Goal: Information Seeking & Learning: Learn about a topic

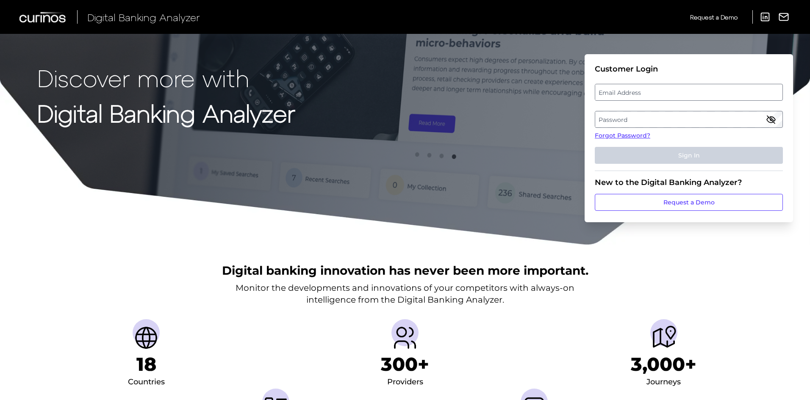
click at [676, 93] on label "Email Address" at bounding box center [688, 92] width 187 height 15
click at [676, 93] on input "email" at bounding box center [689, 92] width 188 height 17
click at [666, 96] on input "Email Address" at bounding box center [689, 92] width 188 height 17
type input "vic.cuvo@curinos.com"
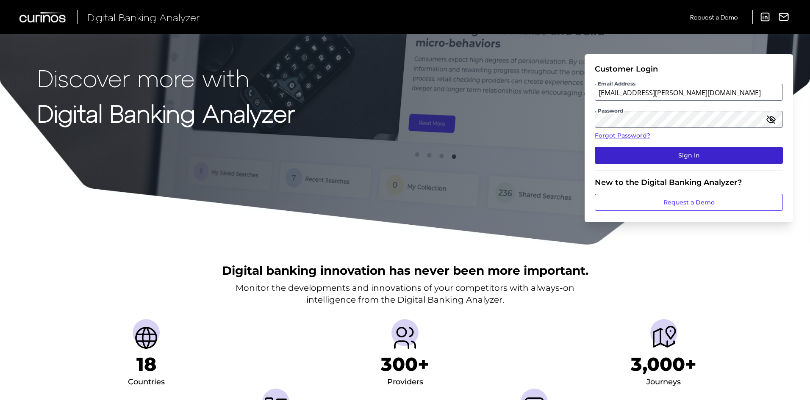
drag, startPoint x: 671, startPoint y: 157, endPoint x: 667, endPoint y: 161, distance: 5.8
click at [671, 157] on button "Sign In" at bounding box center [689, 155] width 188 height 17
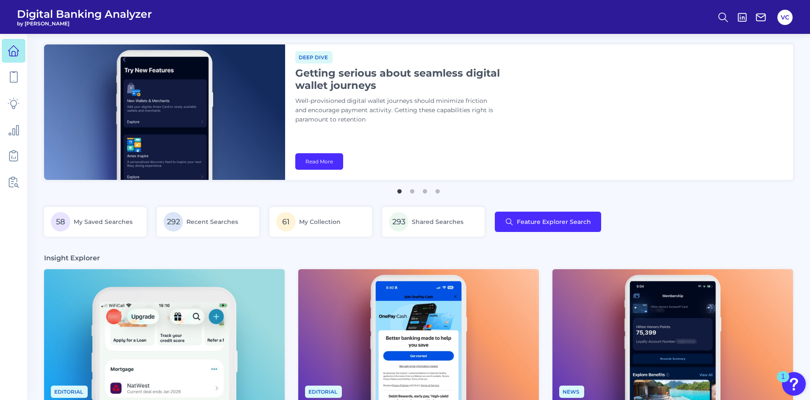
click at [777, 17] on div "VC" at bounding box center [784, 17] width 19 height 19
click at [779, 15] on button "VC" at bounding box center [784, 17] width 15 height 15
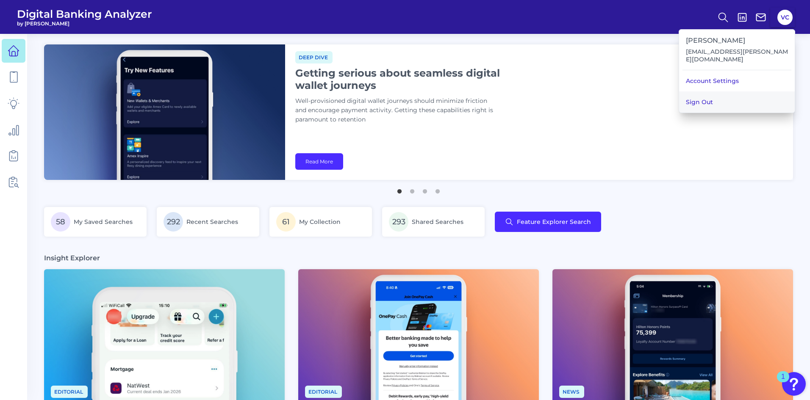
click at [732, 94] on button "Sign Out" at bounding box center [737, 101] width 116 height 21
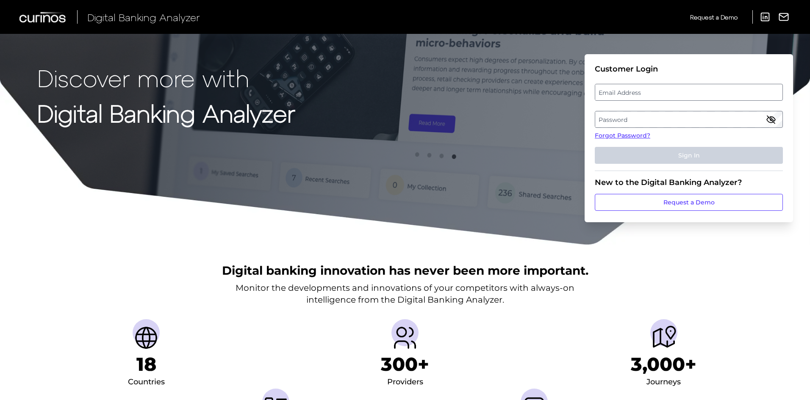
click at [631, 97] on label "Email Address" at bounding box center [688, 92] width 187 height 15
click at [631, 97] on input "email" at bounding box center [689, 92] width 188 height 17
click at [632, 95] on input "Email Address" at bounding box center [689, 92] width 188 height 17
type input "[EMAIL_ADDRESS][PERSON_NAME][DOMAIN_NAME]"
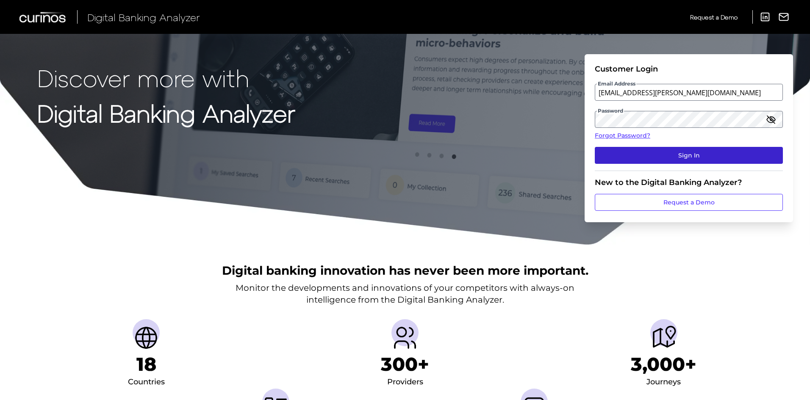
click at [643, 158] on button "Sign In" at bounding box center [689, 155] width 188 height 17
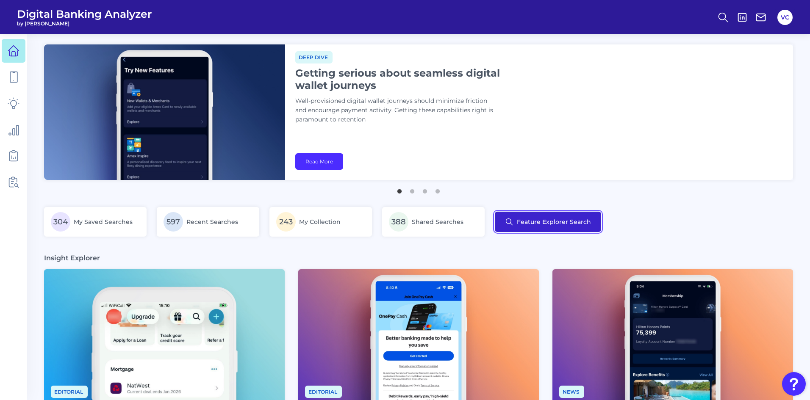
click at [530, 225] on button "Feature Explorer Search" at bounding box center [548, 222] width 106 height 20
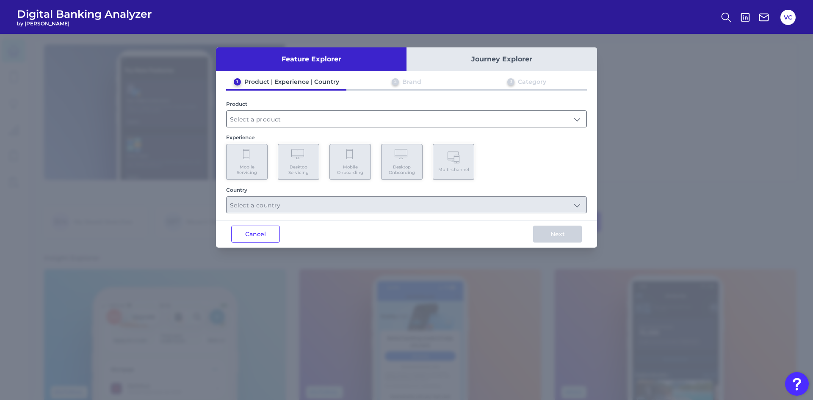
click at [264, 120] on input "text" at bounding box center [407, 119] width 360 height 16
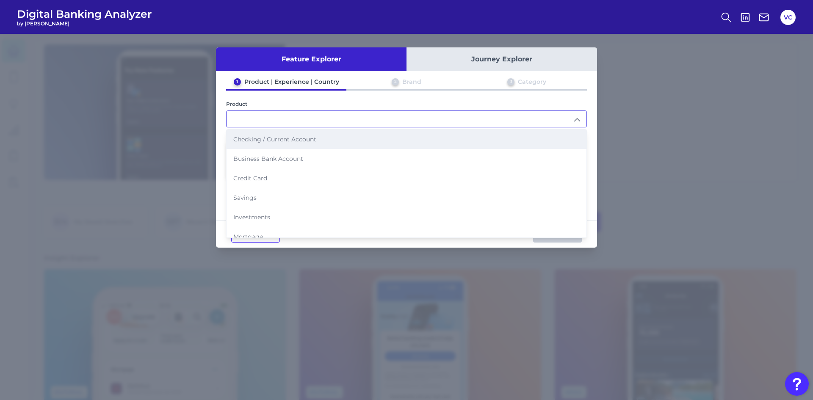
click at [271, 138] on span "Checking / Current Account" at bounding box center [274, 140] width 83 height 8
type input "Checking / Current Account"
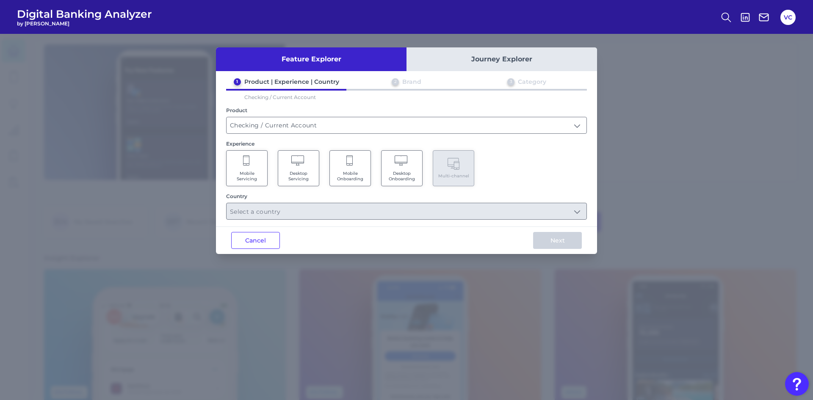
click at [263, 177] on Servicing "Mobile Servicing" at bounding box center [247, 168] width 42 height 36
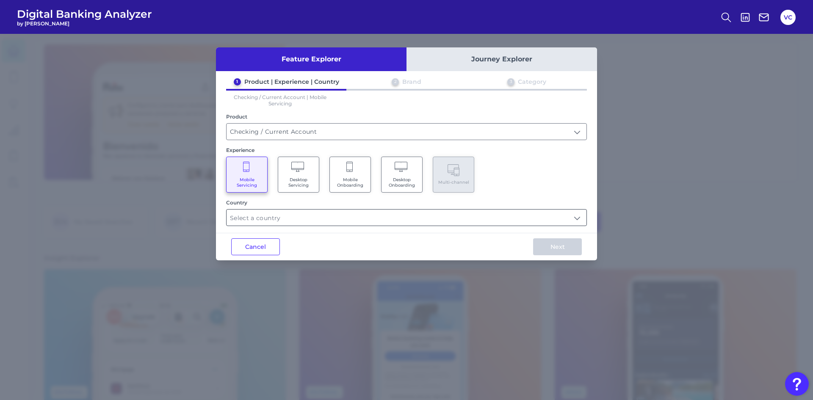
click at [283, 226] on div at bounding box center [406, 217] width 361 height 17
click at [283, 221] on input "text" at bounding box center [407, 218] width 360 height 16
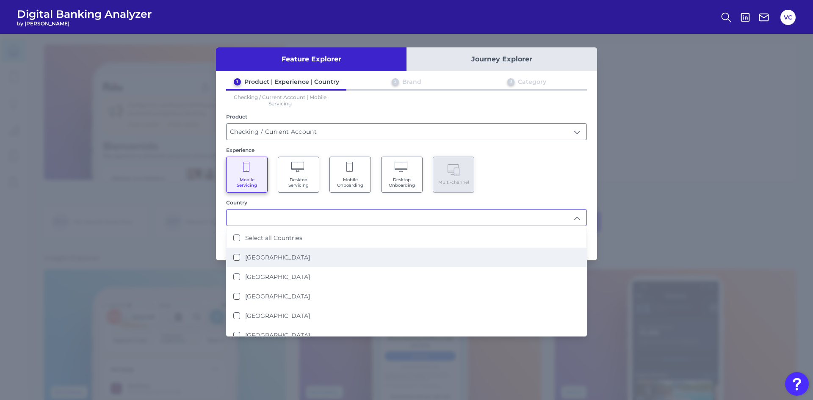
click at [236, 258] on Kingdom "[GEOGRAPHIC_DATA]" at bounding box center [236, 257] width 7 height 7
type input "[GEOGRAPHIC_DATA]"
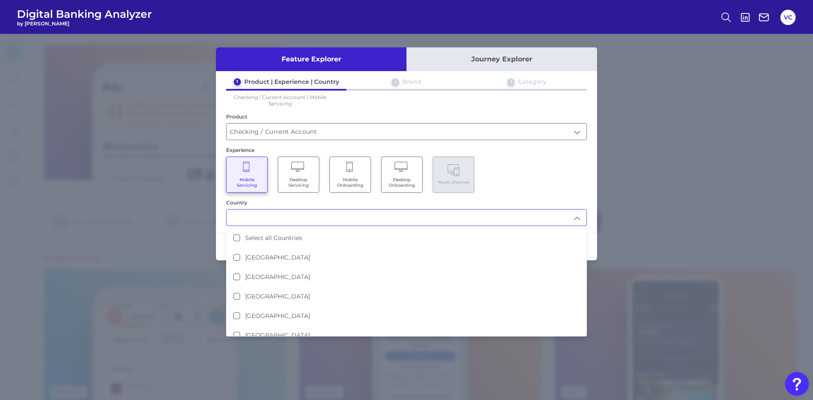
scroll to position [0, 0]
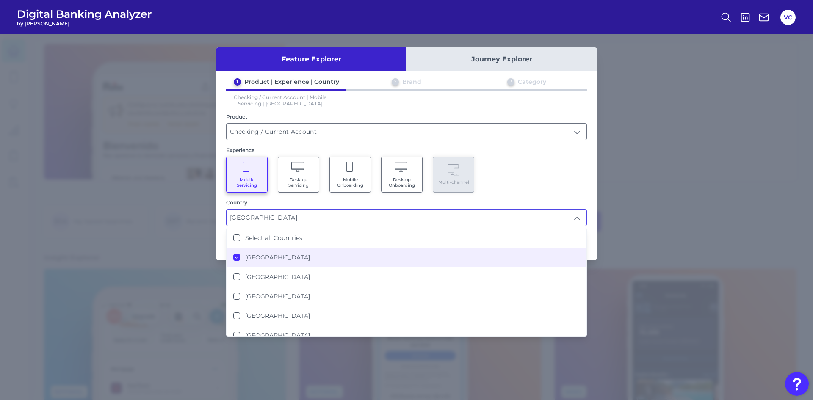
click at [191, 270] on div "Feature Explorer Journey Explorer 1 Product | Experience | Country 2 Brand 3 Ca…" at bounding box center [406, 217] width 813 height 366
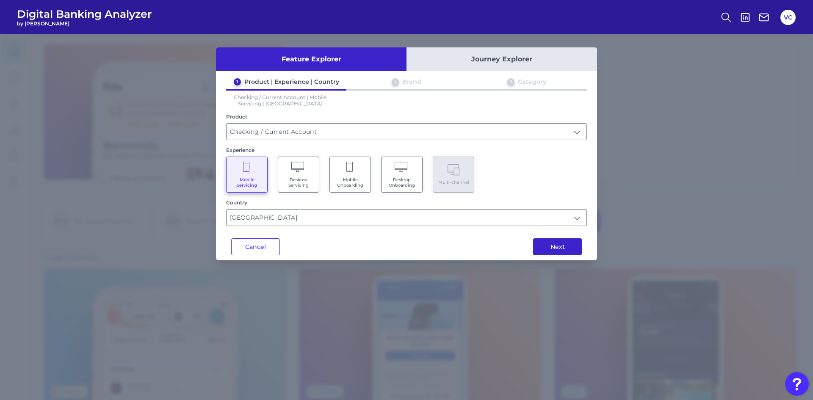
click at [537, 244] on button "Next" at bounding box center [557, 246] width 49 height 17
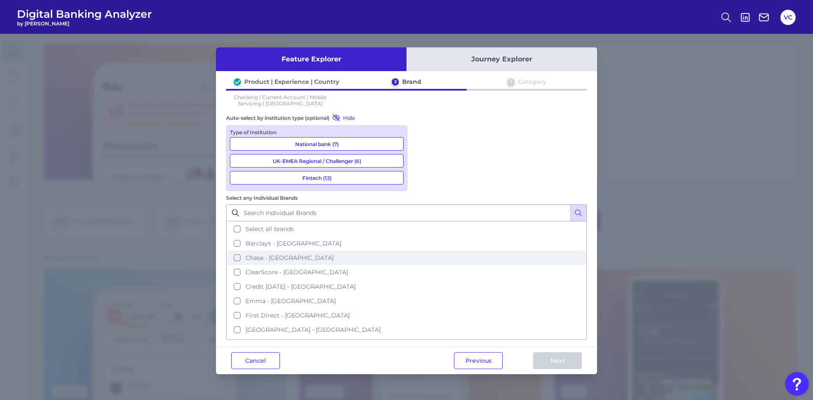
click at [421, 251] on button "Chase - [GEOGRAPHIC_DATA]" at bounding box center [406, 258] width 359 height 14
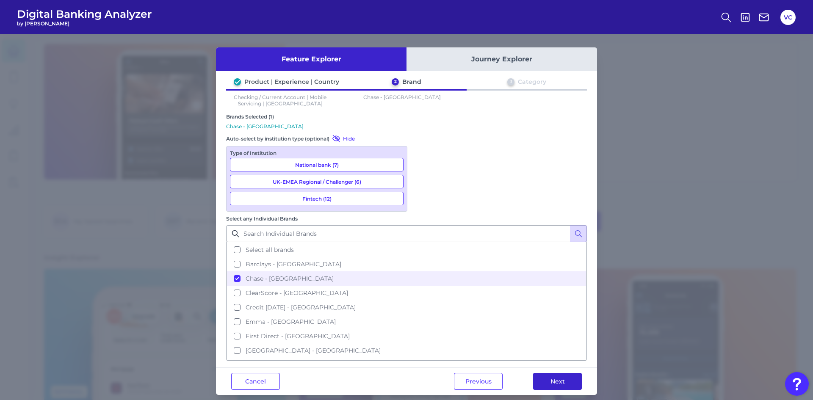
click at [546, 373] on button "Next" at bounding box center [557, 381] width 49 height 17
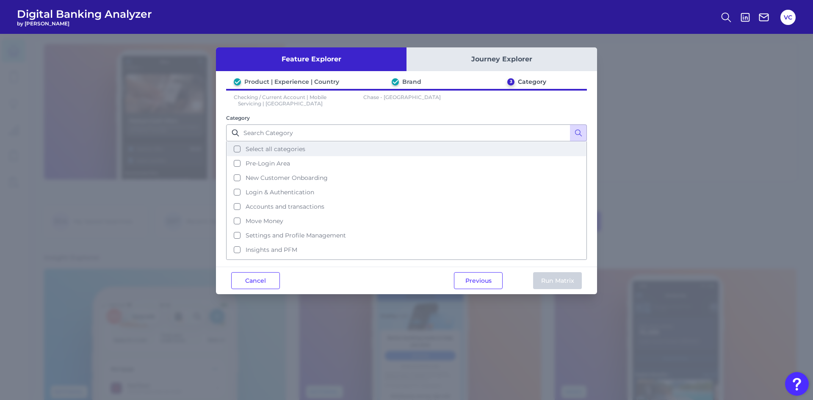
click at [238, 146] on button "Select all categories" at bounding box center [406, 149] width 359 height 14
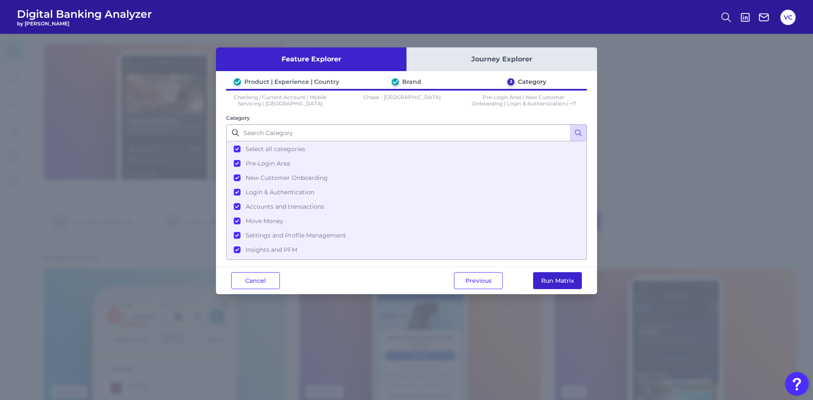
click at [570, 281] on button "Run Matrix" at bounding box center [557, 280] width 49 height 17
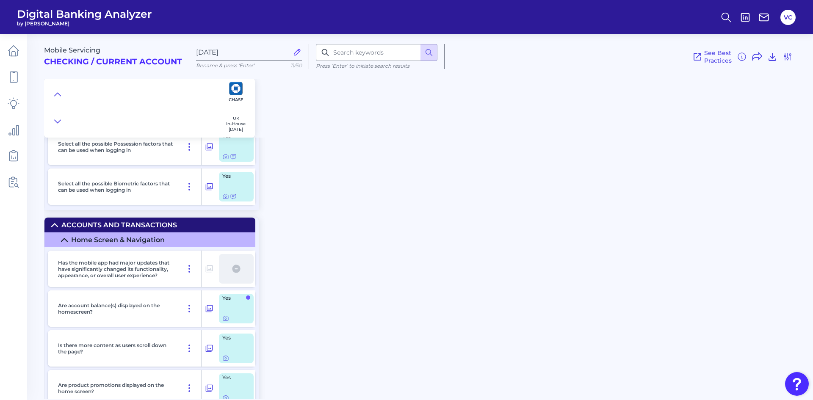
scroll to position [1525, 0]
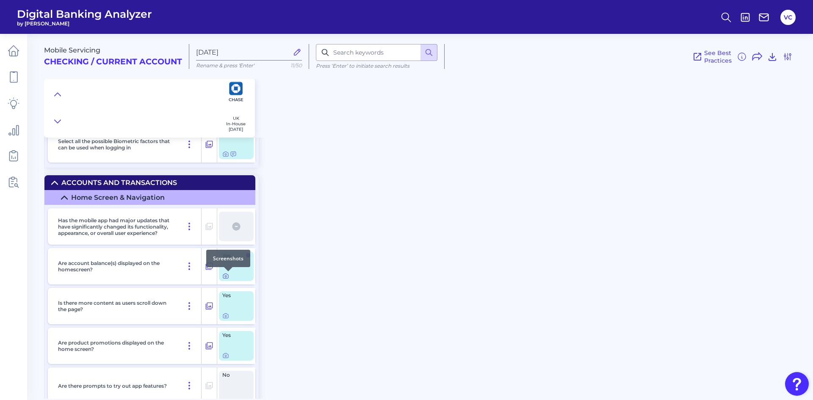
click at [225, 275] on div at bounding box center [228, 271] width 8 height 8
click at [225, 277] on icon at bounding box center [225, 276] width 7 height 7
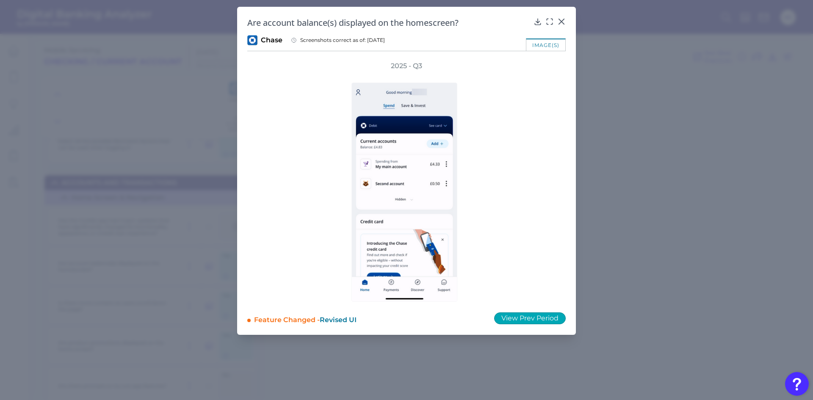
click at [521, 318] on button "View Prev Period" at bounding box center [530, 319] width 72 height 12
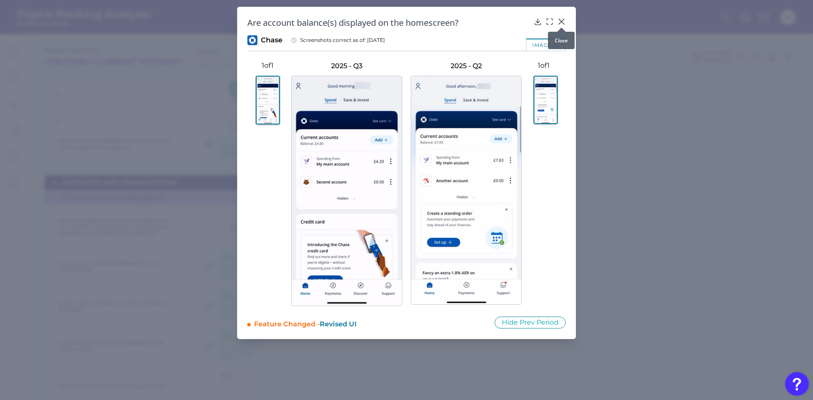
click at [559, 25] on div at bounding box center [561, 27] width 8 height 8
click at [562, 22] on icon at bounding box center [561, 21] width 5 height 5
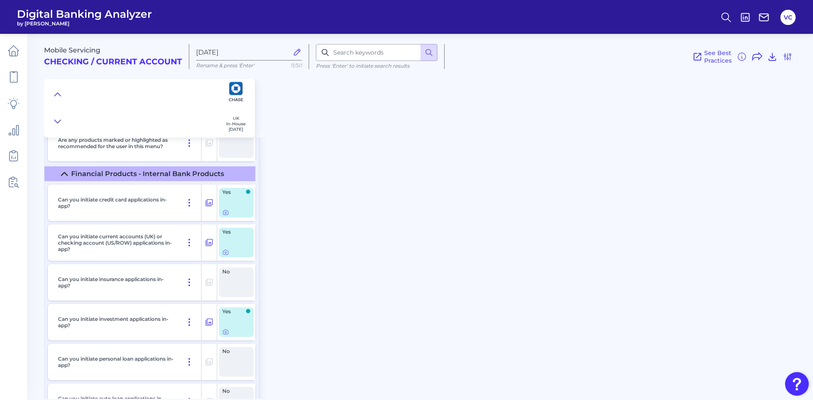
scroll to position [12580, 0]
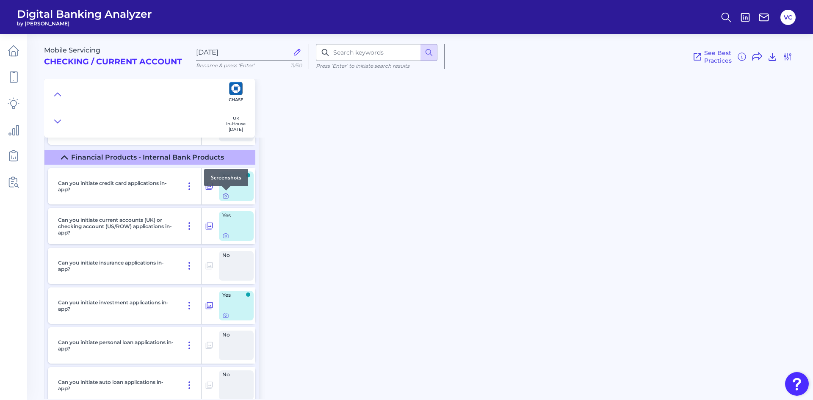
click at [224, 198] on icon at bounding box center [225, 196] width 7 height 7
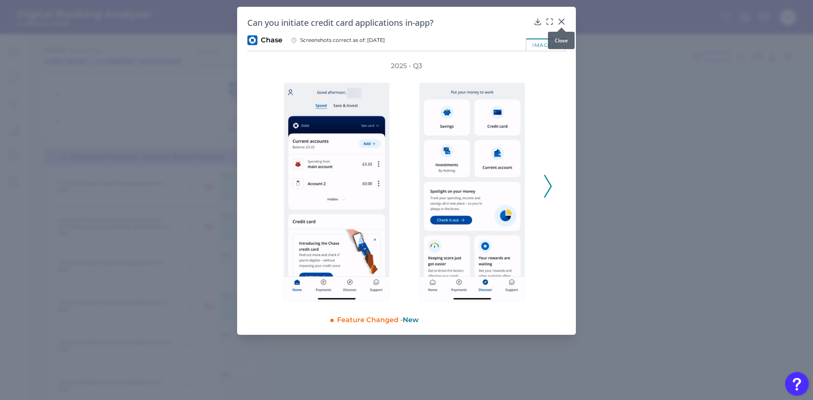
click at [564, 22] on icon at bounding box center [561, 21] width 8 height 8
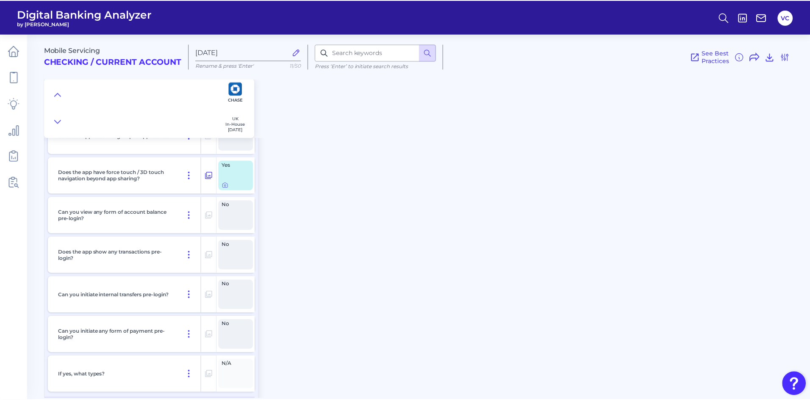
scroll to position [0, 0]
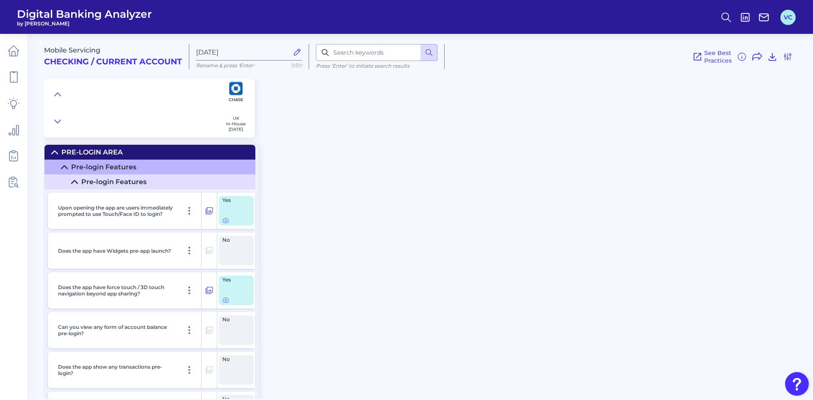
click at [789, 12] on button "VC" at bounding box center [788, 17] width 15 height 15
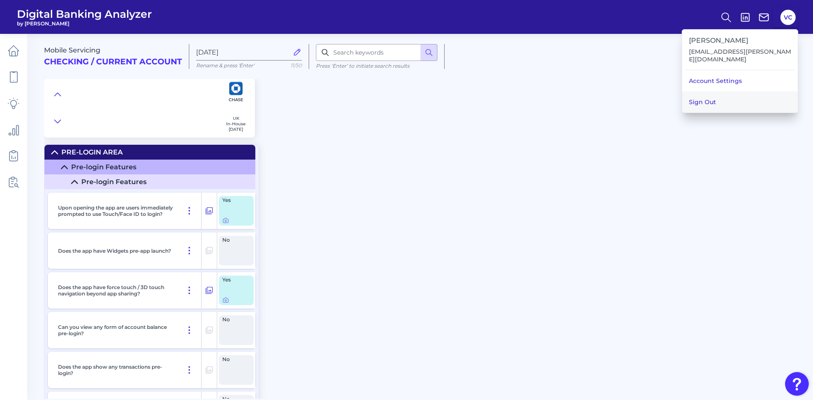
click at [725, 97] on button "Sign Out" at bounding box center [740, 101] width 116 height 21
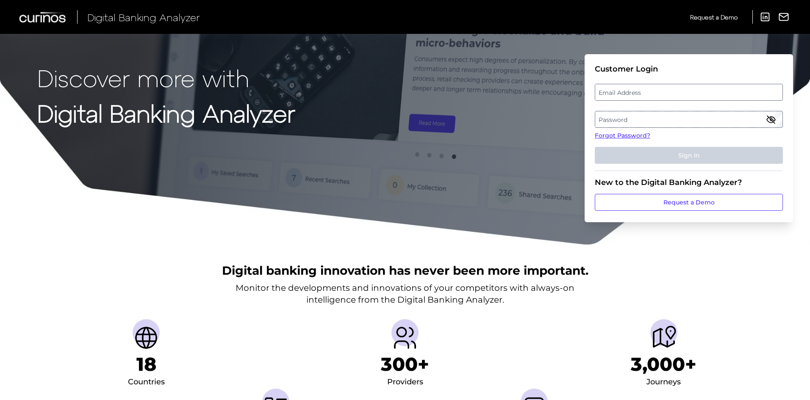
click at [639, 94] on label "Email Address" at bounding box center [688, 92] width 187 height 15
click at [639, 94] on input "email" at bounding box center [689, 92] width 188 height 17
click at [639, 94] on input "Email Address" at bounding box center [689, 92] width 188 height 17
type input "[EMAIL_ADDRESS][PERSON_NAME][DOMAIN_NAME]"
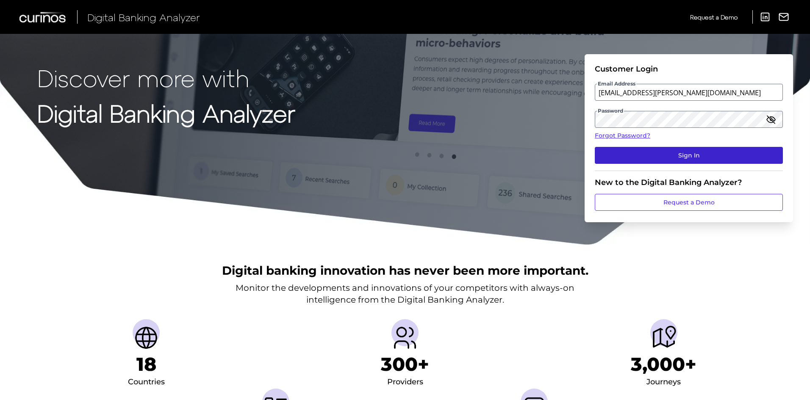
click at [682, 152] on button "Sign In" at bounding box center [689, 155] width 188 height 17
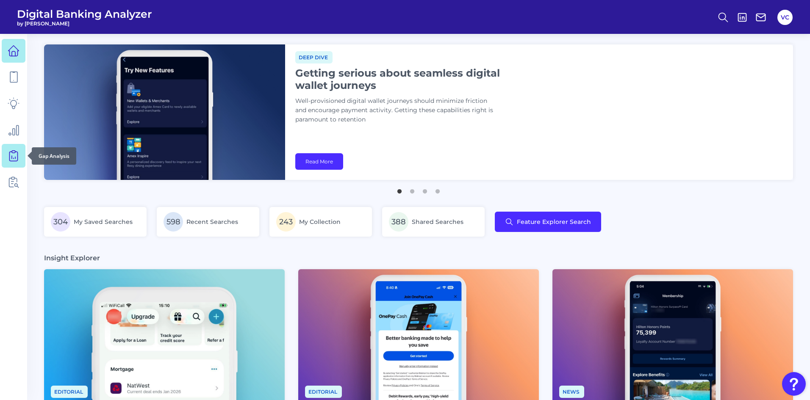
click at [15, 155] on icon at bounding box center [14, 156] width 12 height 12
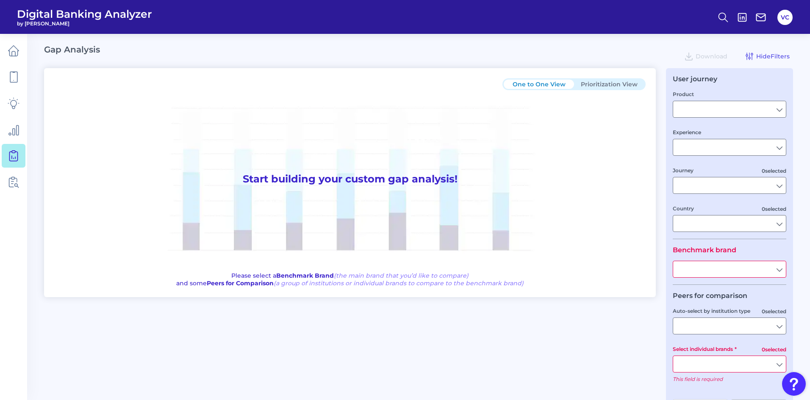
type input "Checking / Current Account"
type input "Mobile Servicing"
type input "Pre-Login Area, New Customer Onboarding, Login & Authentication, Accounts and t…"
type input "[GEOGRAPHIC_DATA]"
type input "All Select individual brands"
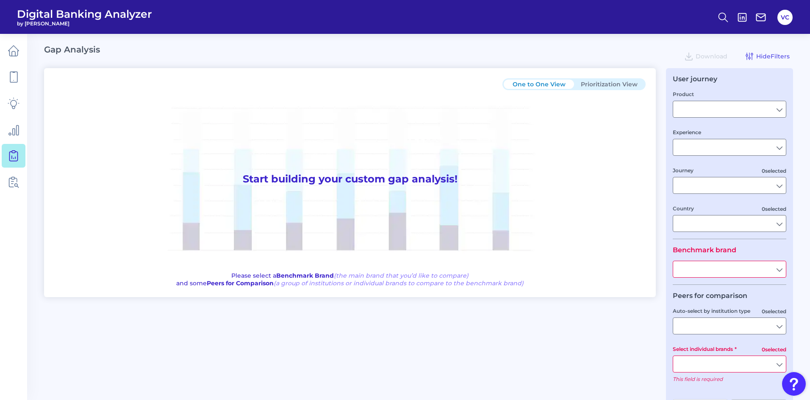
type input "All Journeys"
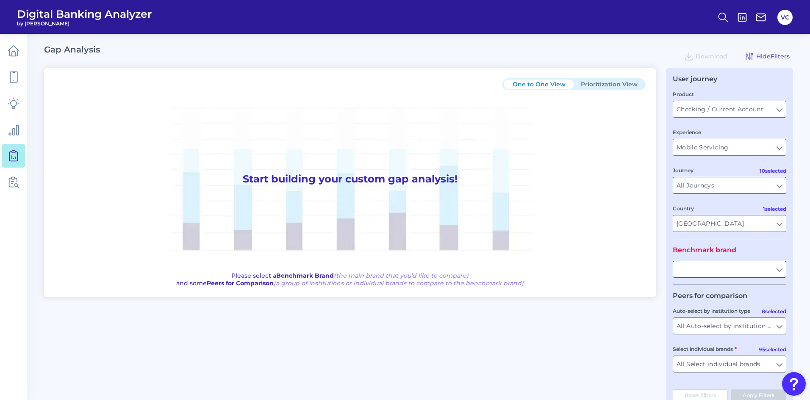
click at [754, 187] on input "All Journeys" at bounding box center [729, 185] width 113 height 16
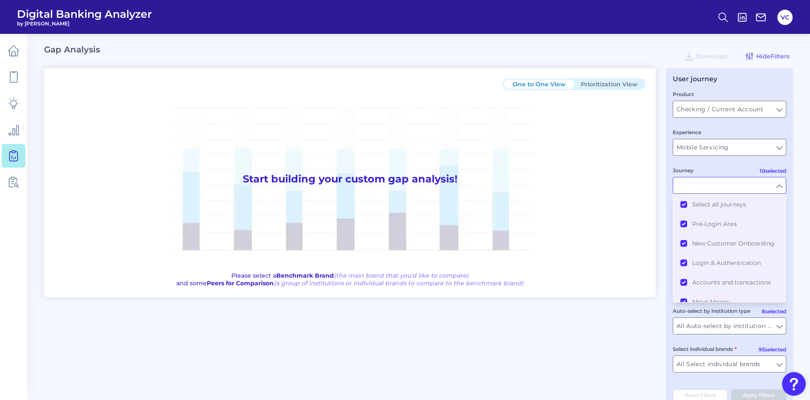
click at [706, 185] on input "Journey" at bounding box center [729, 185] width 113 height 16
type input "All Journeys"
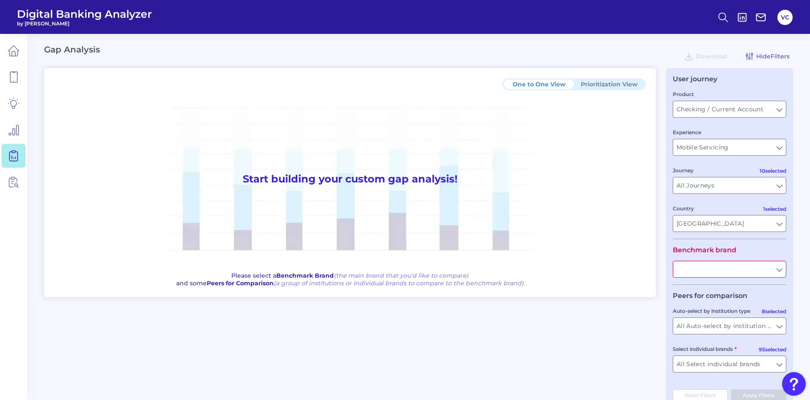
click at [721, 272] on input "text" at bounding box center [729, 269] width 113 height 16
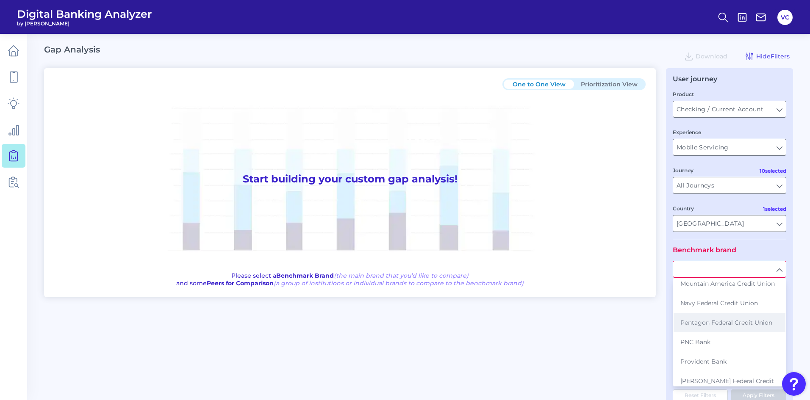
scroll to position [1101, 0]
click at [719, 290] on span "Pentagon Federal Credit Union" at bounding box center [726, 294] width 92 height 8
type input "Pentagon Federal Credit Union"
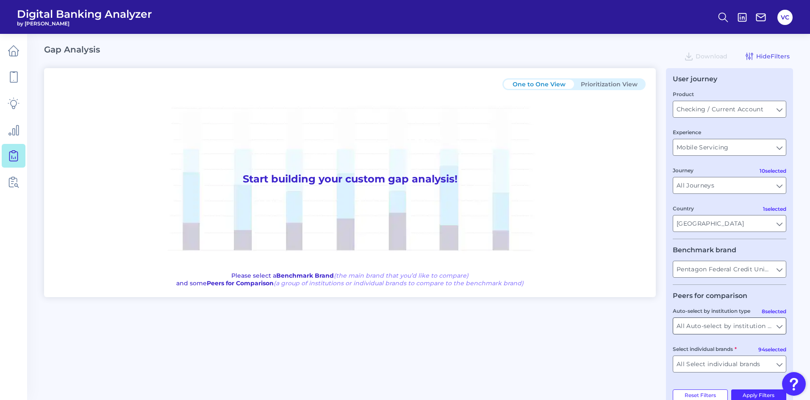
click at [720, 328] on input "All Auto-select by institution types" at bounding box center [729, 326] width 113 height 16
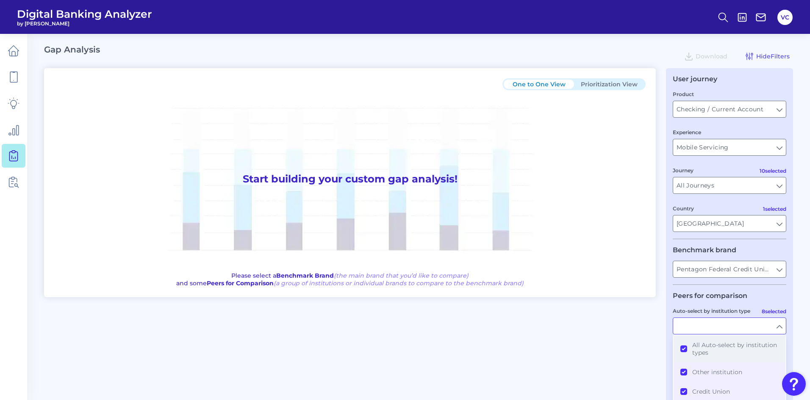
click at [684, 347] on button "All Auto-select by institution types" at bounding box center [729, 348] width 112 height 27
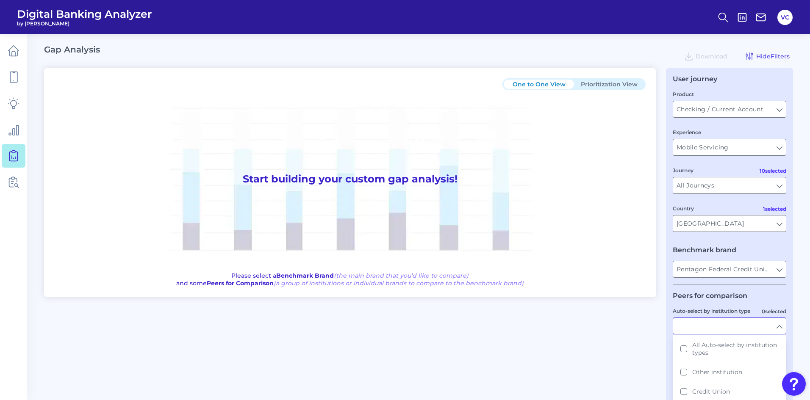
click at [634, 343] on div "One to One View Prioritization View Start building your custom gap analysis! Pl…" at bounding box center [418, 243] width 749 height 350
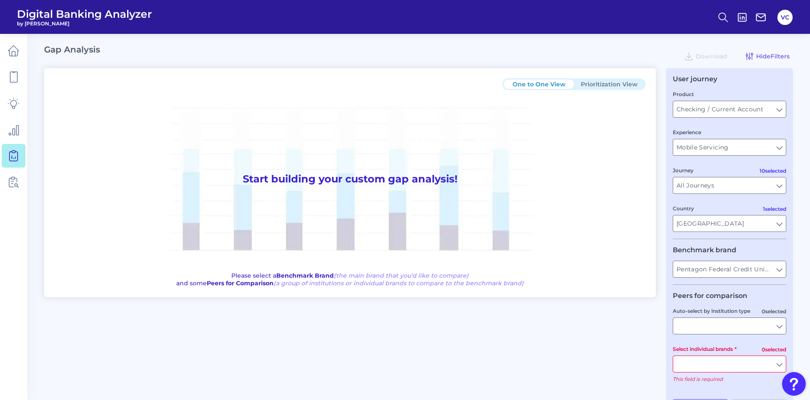
scroll to position [30, 0]
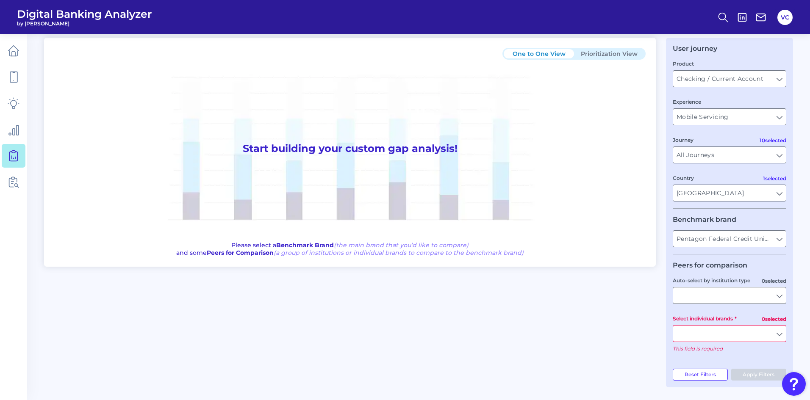
click at [737, 335] on input "Select individual brands" at bounding box center [729, 334] width 113 height 16
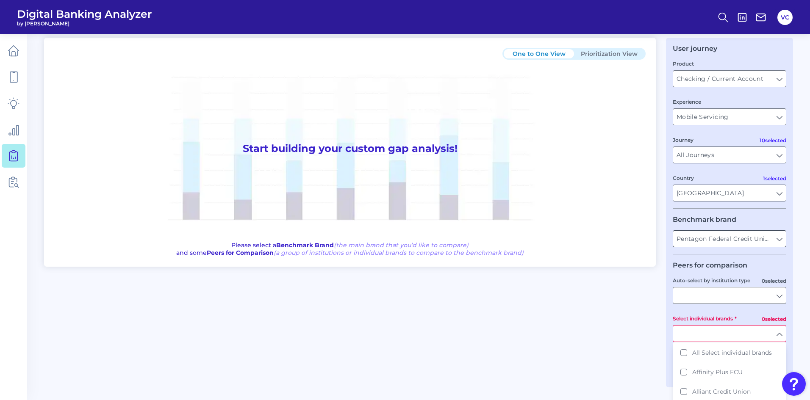
click at [776, 240] on input "Pentagon Federal Credit Union" at bounding box center [729, 239] width 113 height 16
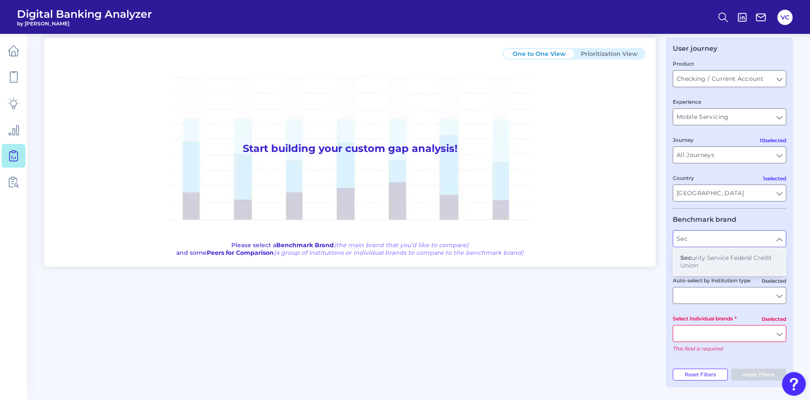
click at [735, 257] on span "Sec urity Service Federal Credit Union" at bounding box center [729, 261] width 98 height 15
type input "Security Service Federal Credit Union"
type input "All Auto-select by institution types"
type input "All Select individual brands"
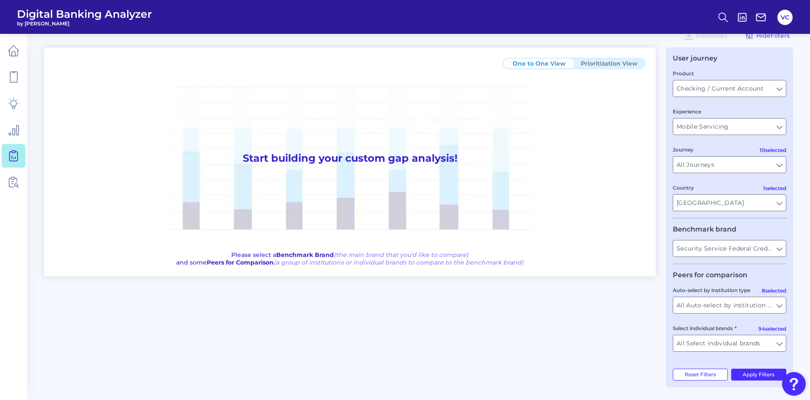
scroll to position [21, 0]
click at [727, 308] on input "All Auto-select by institution types" at bounding box center [729, 305] width 113 height 16
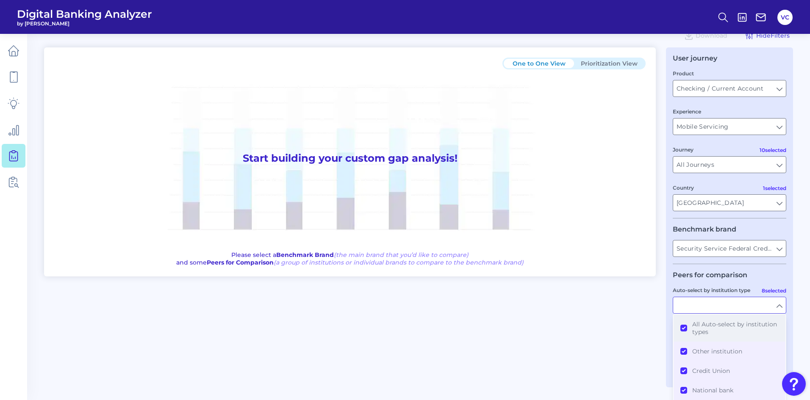
click at [683, 328] on button "All Auto-select by institution types" at bounding box center [729, 328] width 112 height 27
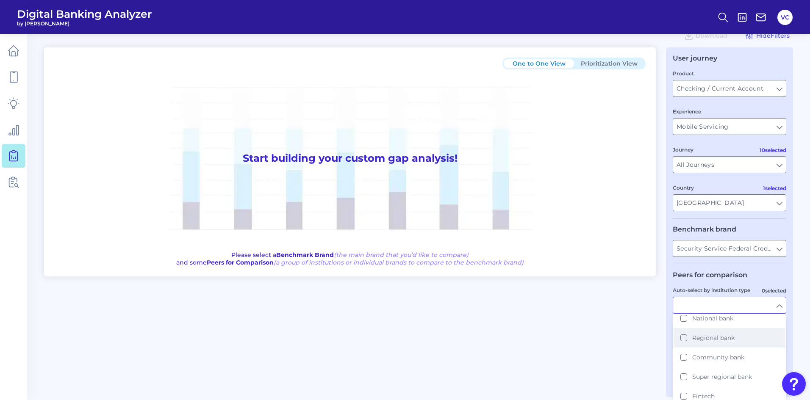
scroll to position [76, 0]
click at [634, 326] on div "One to One View Prioritization View Start building your custom gap analysis! Pl…" at bounding box center [418, 222] width 749 height 350
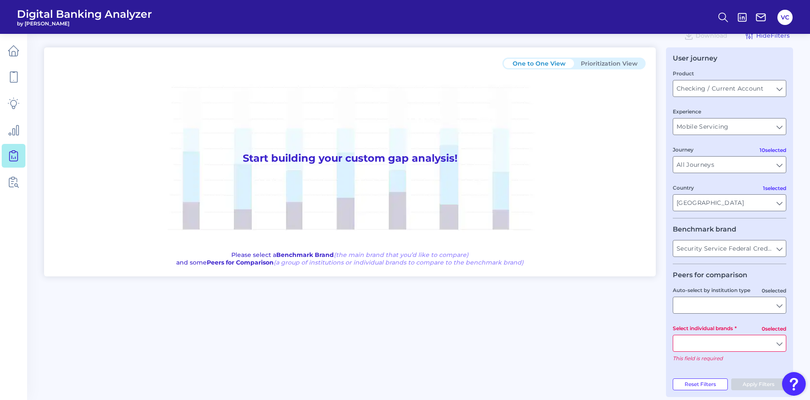
click at [748, 346] on input "Select individual brands" at bounding box center [729, 343] width 113 height 16
click at [684, 366] on button "Pent agon Federal Credit Union" at bounding box center [729, 366] width 112 height 27
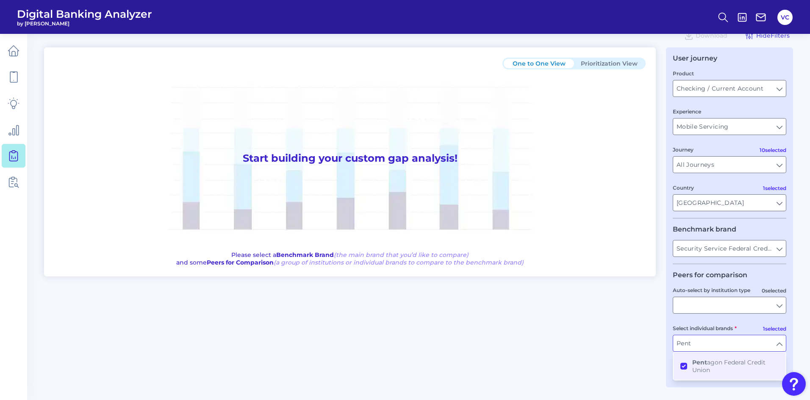
click at [634, 361] on div "One to One View Prioritization View Start building your custom gap analysis! Pl…" at bounding box center [418, 217] width 749 height 340
type input "Pentagon Federal Credit Union"
click at [756, 377] on button "Apply Filters" at bounding box center [758, 375] width 55 height 12
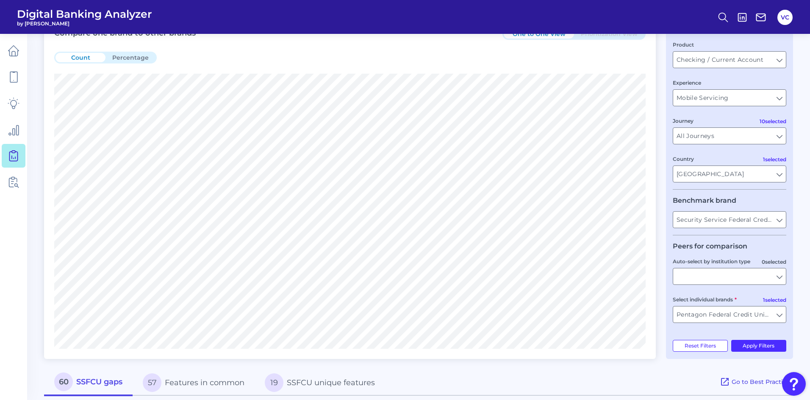
scroll to position [63, 0]
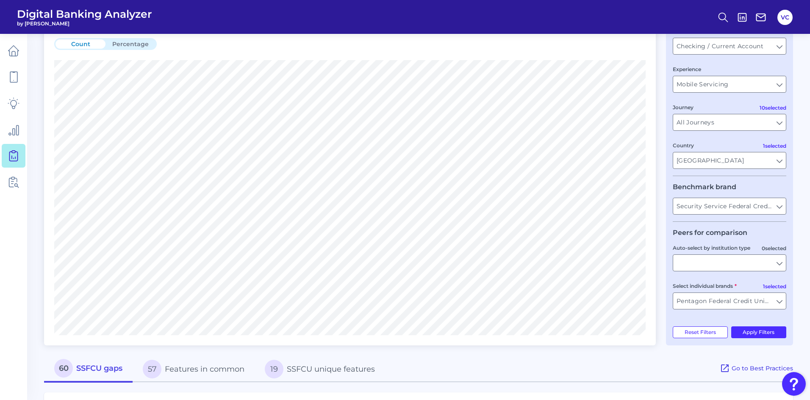
click at [119, 48] on button "Percentage" at bounding box center [130, 43] width 50 height 9
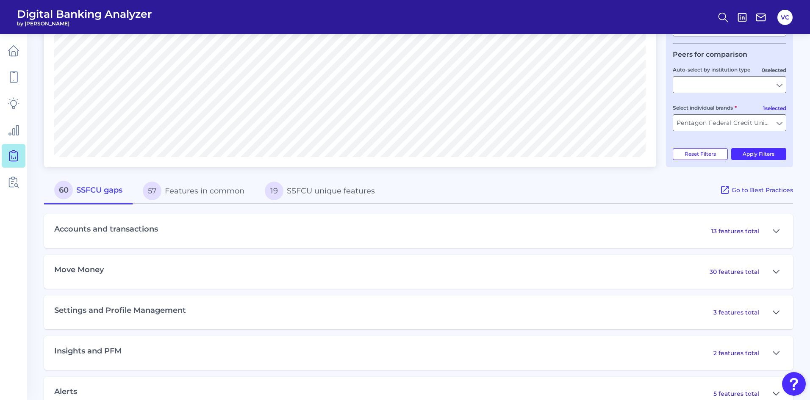
scroll to position [254, 0]
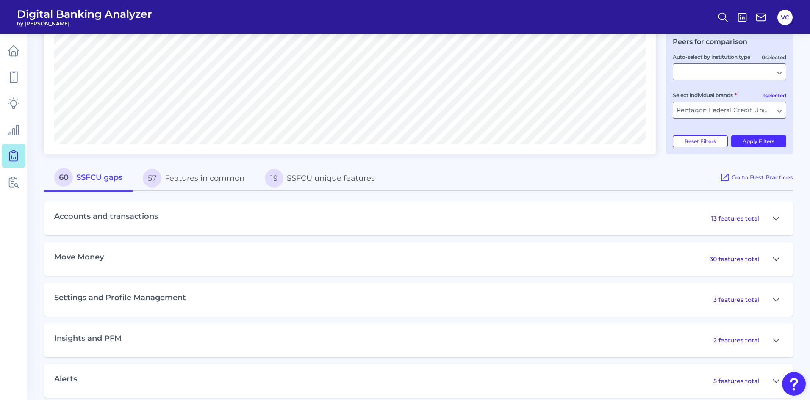
click at [775, 259] on icon at bounding box center [776, 259] width 7 height 10
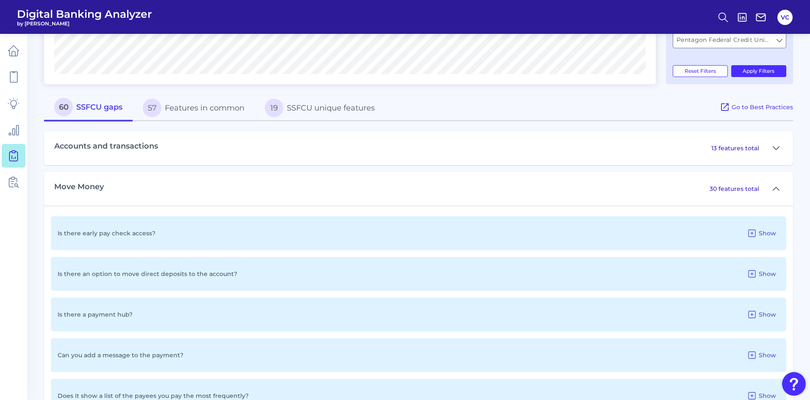
scroll to position [339, 0]
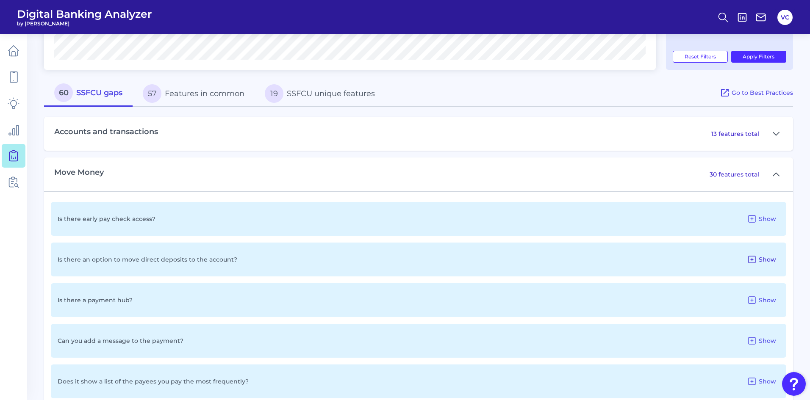
click at [754, 259] on icon at bounding box center [752, 260] width 10 height 10
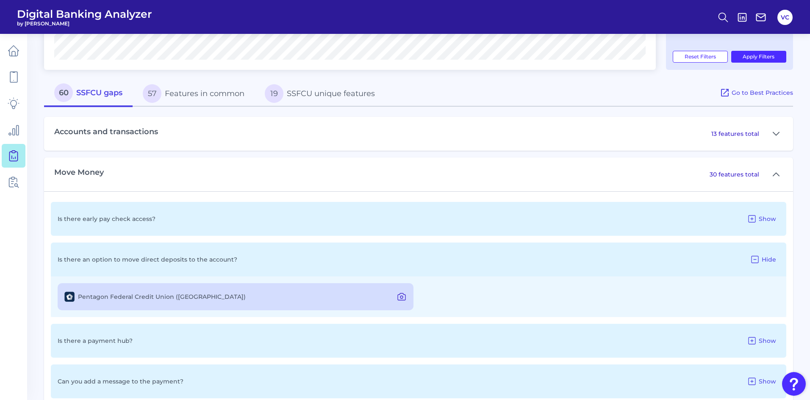
click at [401, 298] on icon at bounding box center [401, 297] width 10 height 10
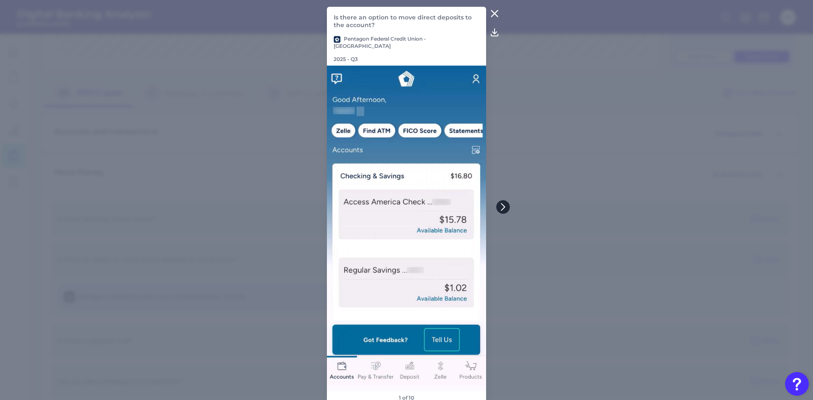
click at [501, 201] on button at bounding box center [503, 207] width 14 height 14
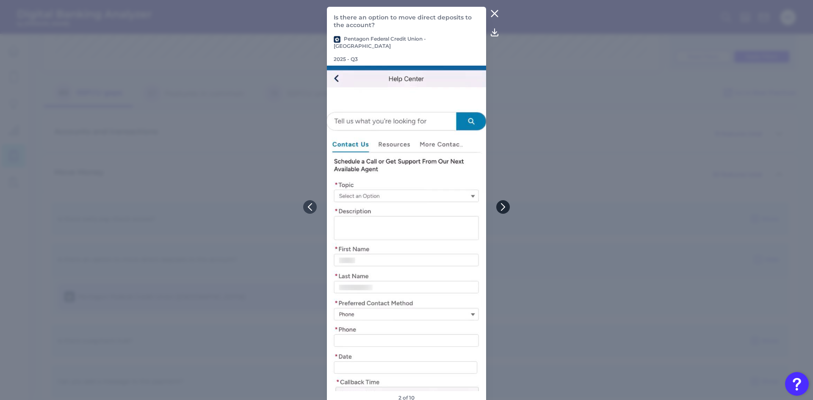
click at [503, 204] on icon at bounding box center [503, 207] width 8 height 8
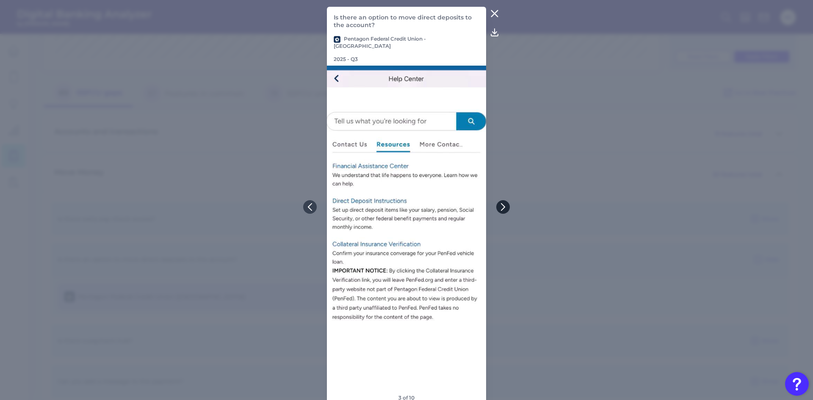
click at [503, 204] on icon at bounding box center [503, 207] width 8 height 8
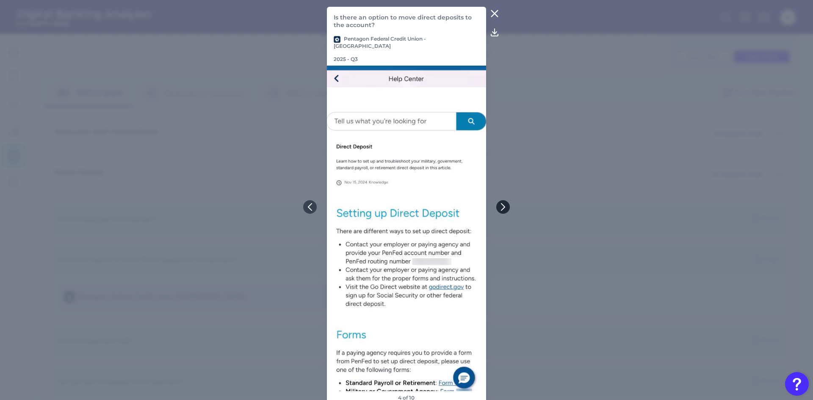
click at [503, 204] on icon at bounding box center [503, 207] width 8 height 8
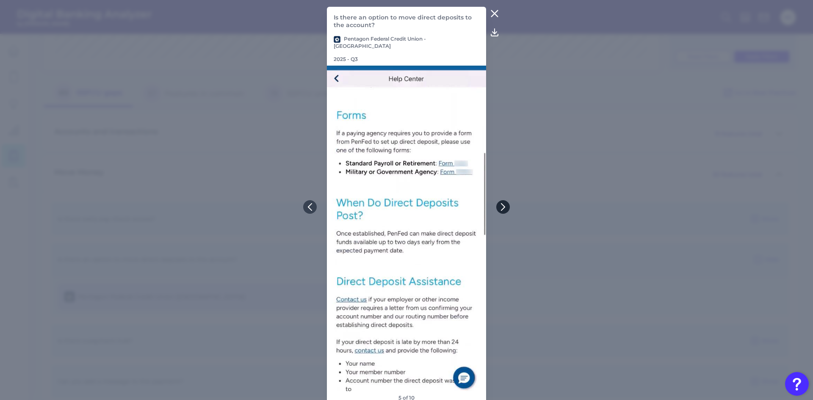
click at [503, 204] on icon at bounding box center [503, 207] width 8 height 8
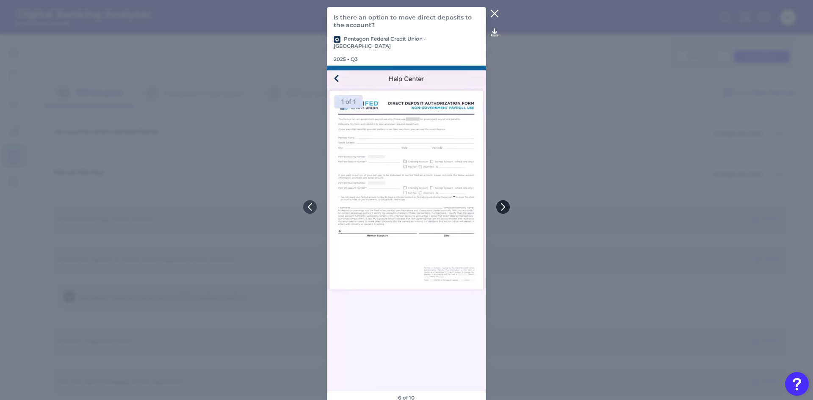
click at [503, 204] on icon at bounding box center [503, 207] width 8 height 8
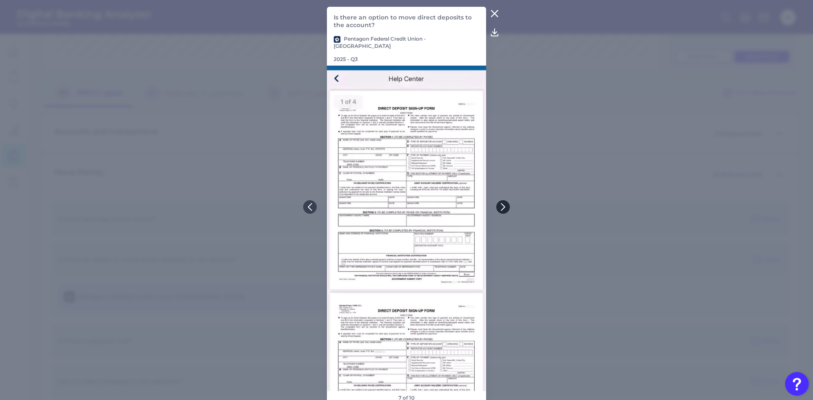
click at [503, 204] on icon at bounding box center [503, 207] width 8 height 8
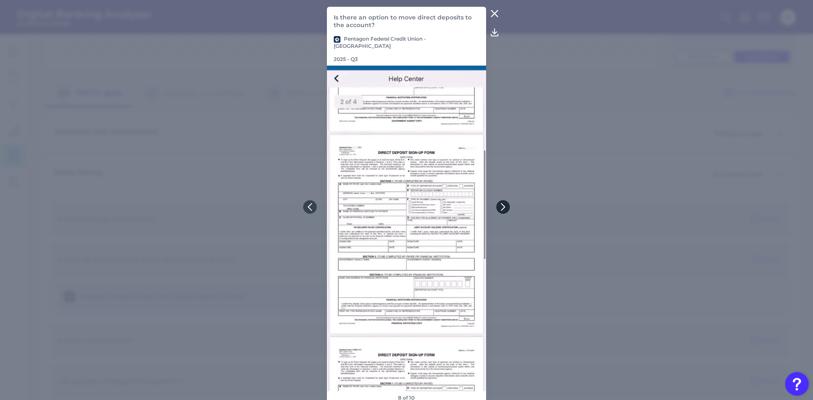
click at [503, 204] on icon at bounding box center [503, 207] width 8 height 8
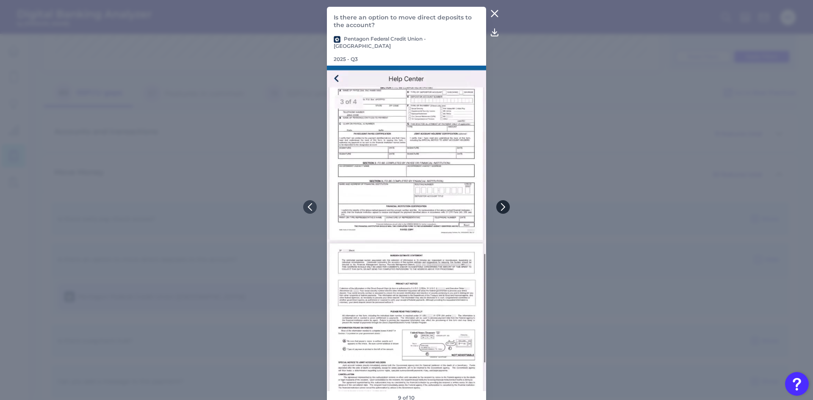
click at [503, 204] on icon at bounding box center [503, 207] width 8 height 8
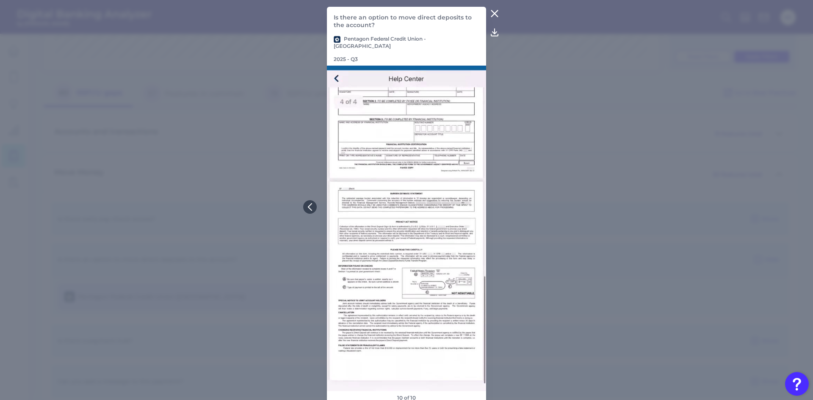
click at [494, 15] on icon at bounding box center [495, 13] width 10 height 10
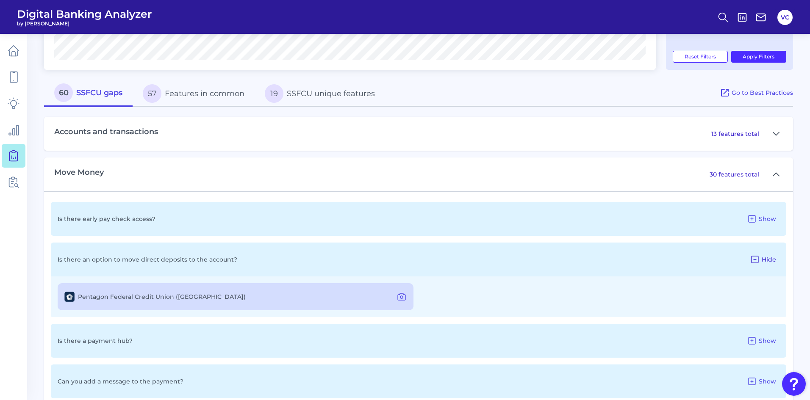
click at [757, 259] on icon at bounding box center [755, 260] width 10 height 10
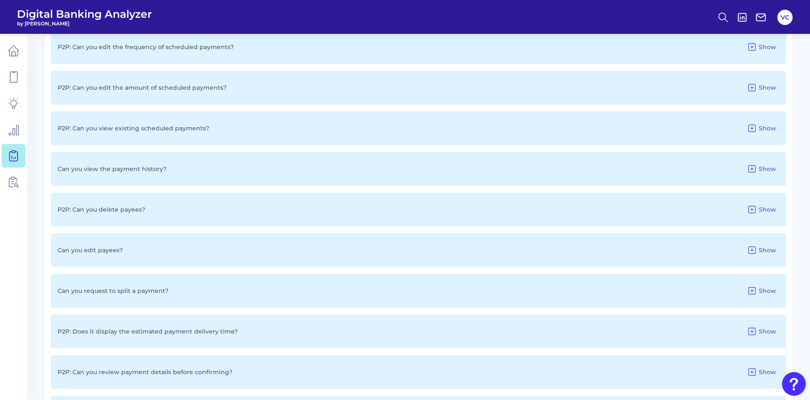
scroll to position [932, 0]
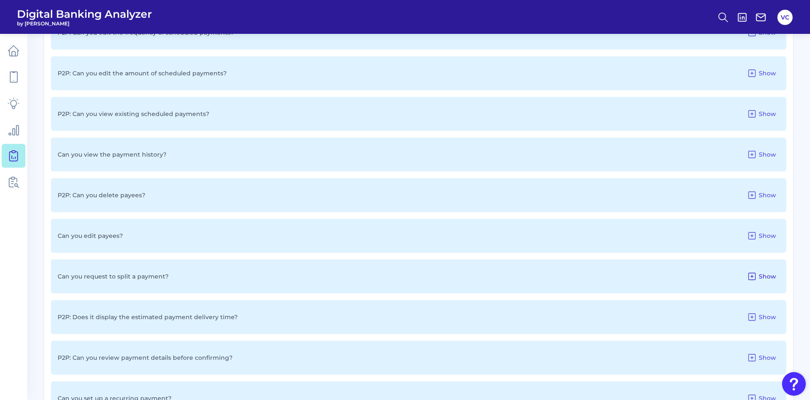
click at [754, 272] on icon at bounding box center [752, 276] width 10 height 10
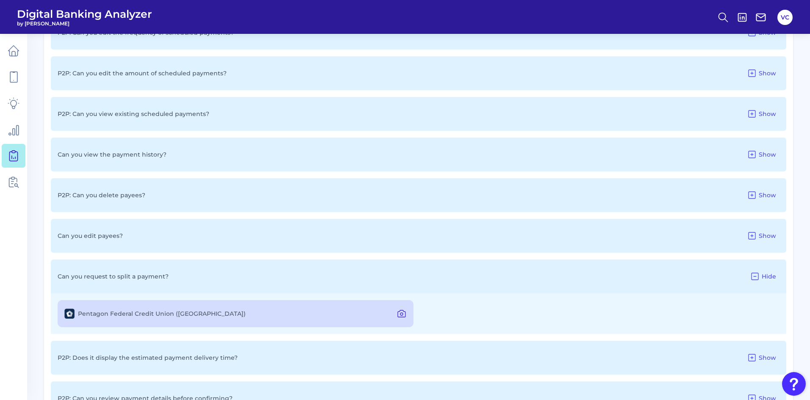
click at [402, 313] on icon at bounding box center [401, 314] width 10 height 10
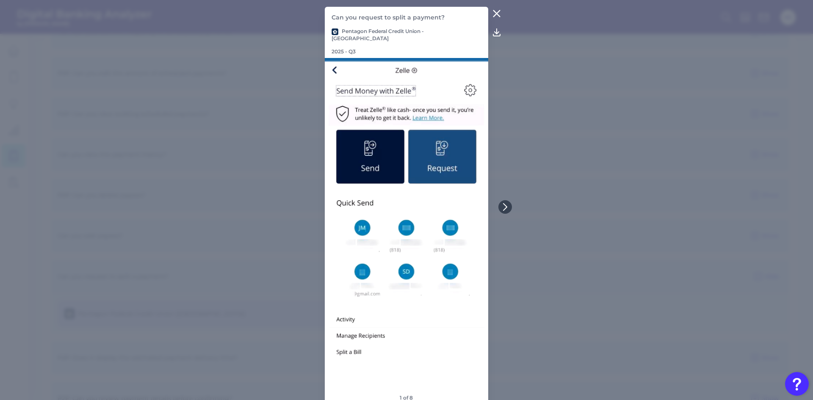
click at [496, 16] on icon at bounding box center [497, 14] width 6 height 6
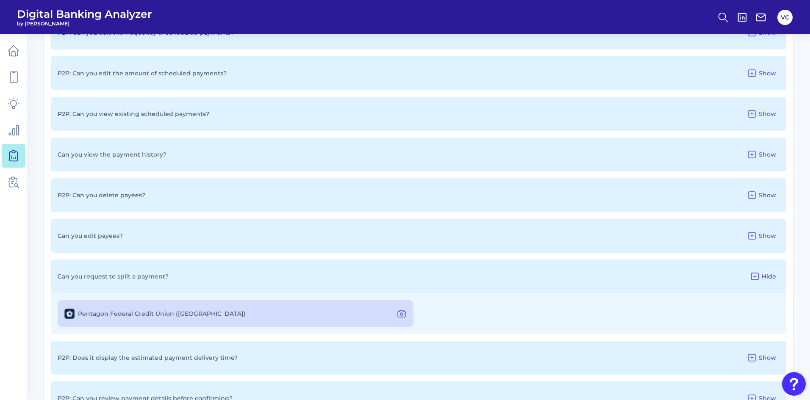
click at [753, 277] on icon at bounding box center [755, 276] width 10 height 10
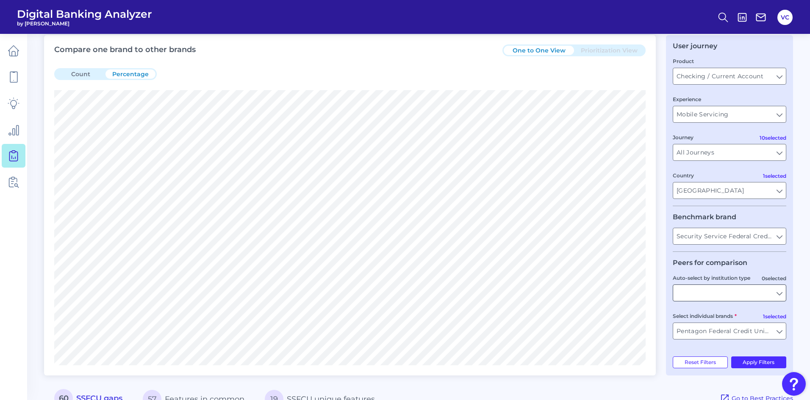
scroll to position [42, 0]
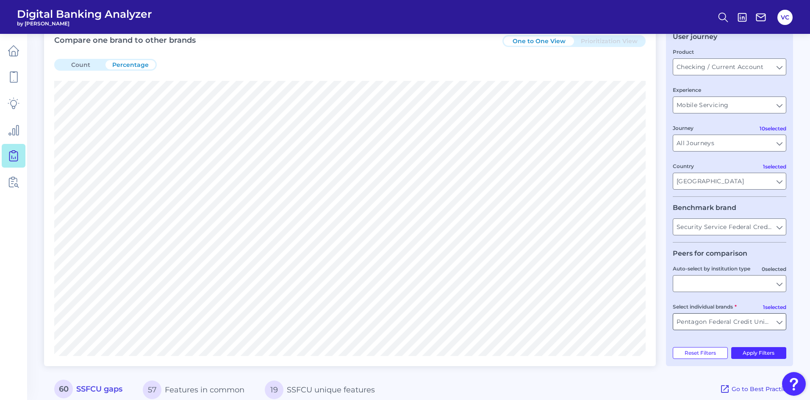
click at [779, 324] on input "Pentagon Federal Credit Union" at bounding box center [729, 322] width 113 height 16
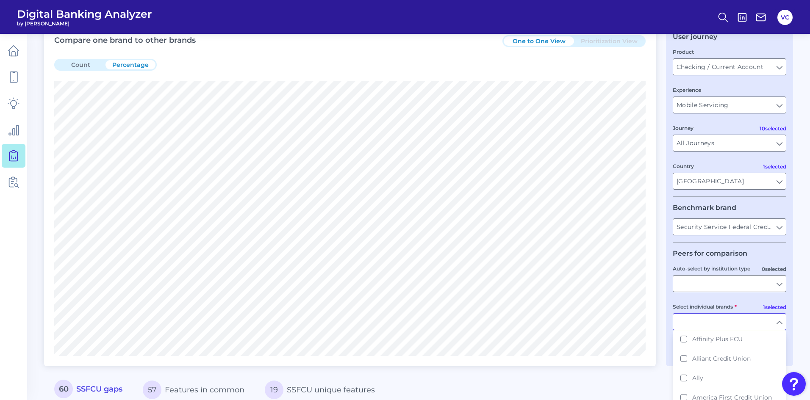
scroll to position [0, 0]
click at [782, 280] on input "Auto-select by institution type" at bounding box center [729, 284] width 113 height 16
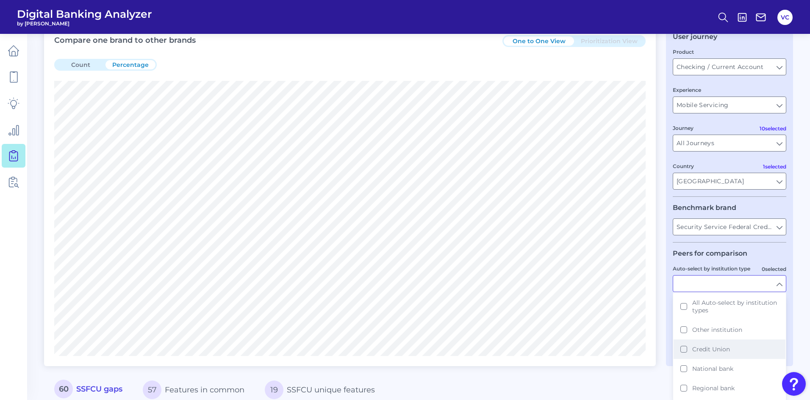
click at [684, 352] on button "Credit Union" at bounding box center [729, 349] width 112 height 19
type input "Alliant Credit Union, America First Credit Union, BECU, Delta Community Credit …"
type input "Credit Union"
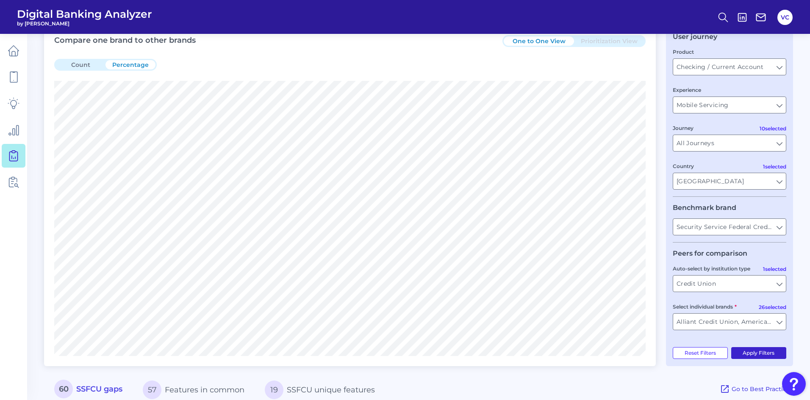
click at [764, 349] on button "Apply Filters" at bounding box center [758, 353] width 55 height 12
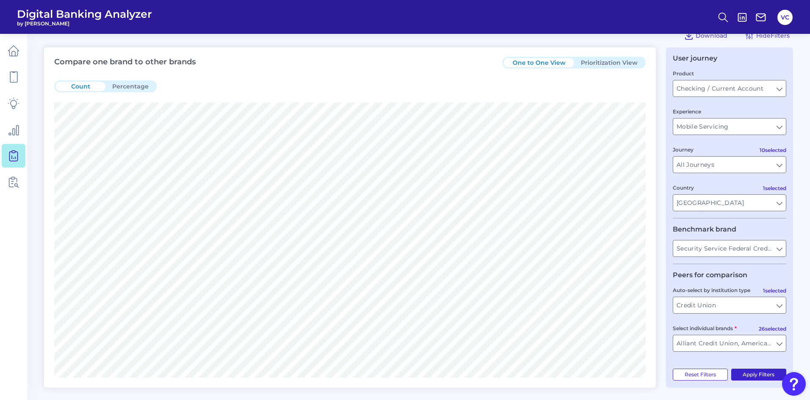
scroll to position [42, 0]
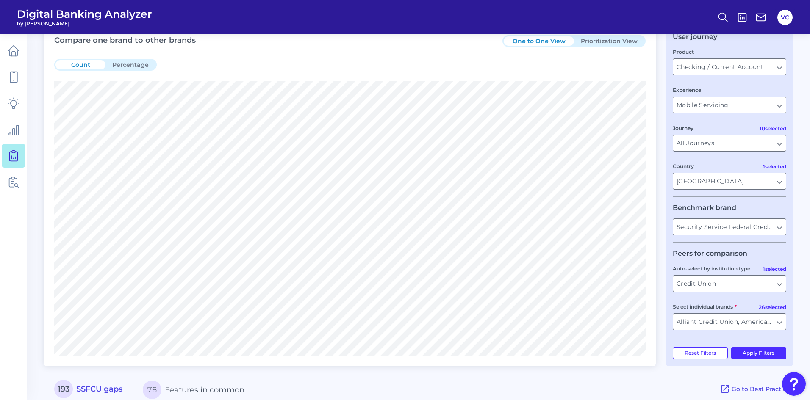
click at [606, 38] on button "Prioritization View" at bounding box center [609, 40] width 70 height 9
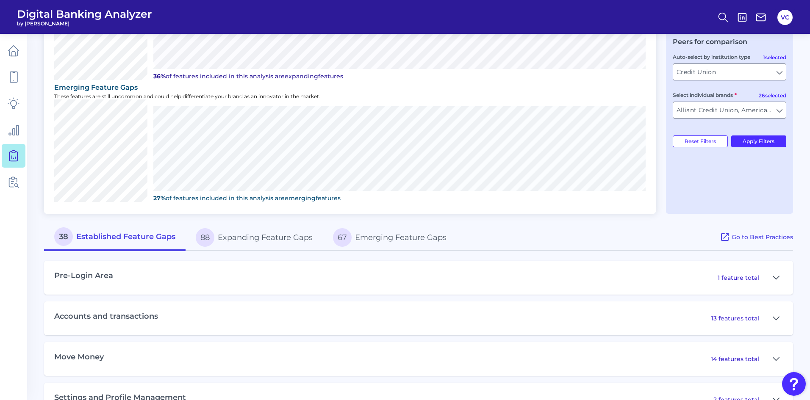
scroll to position [296, 0]
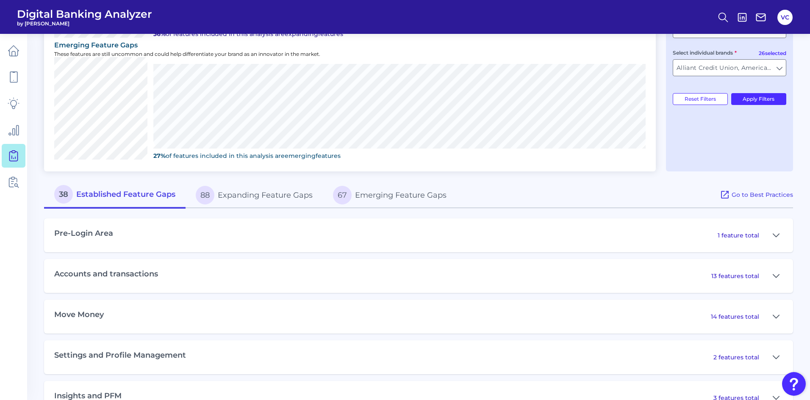
click at [281, 190] on button "88 Expanding Feature Gaps" at bounding box center [254, 195] width 137 height 27
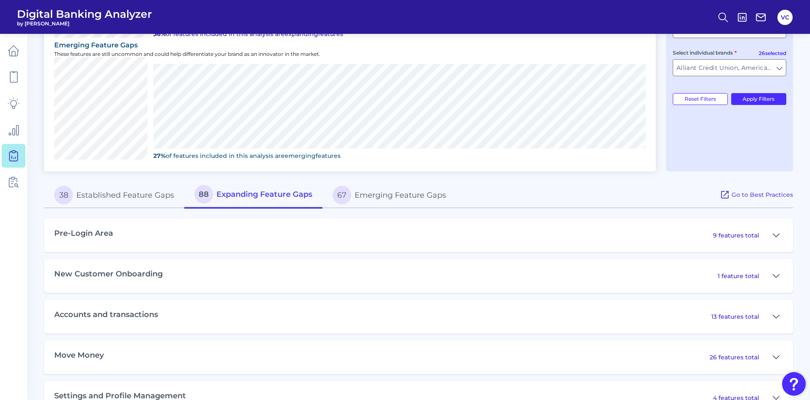
scroll to position [339, 0]
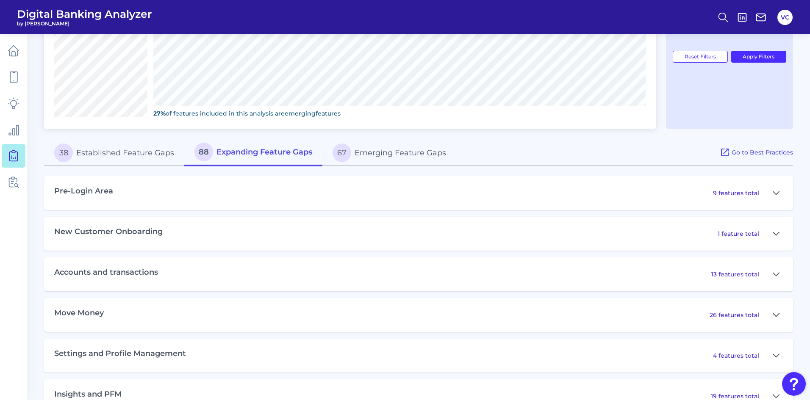
click at [776, 316] on icon at bounding box center [776, 314] width 6 height 3
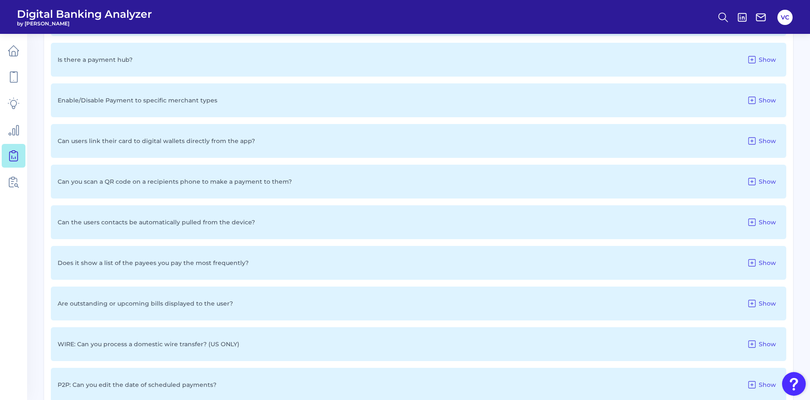
scroll to position [762, 0]
click at [764, 300] on span "Show" at bounding box center [767, 302] width 17 height 8
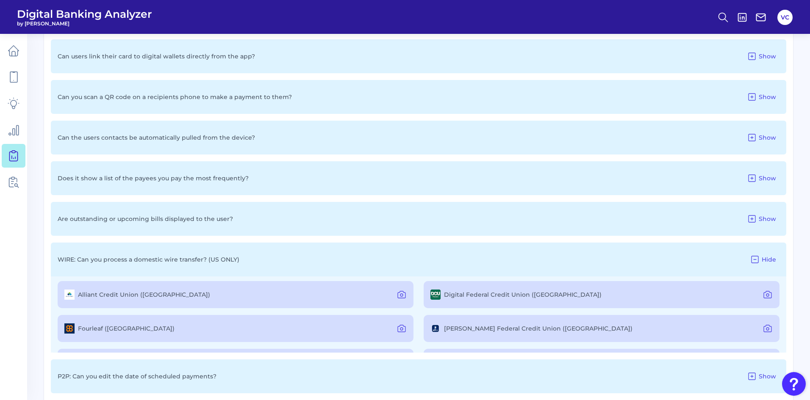
scroll to position [0, 0]
click at [397, 296] on icon at bounding box center [401, 297] width 10 height 10
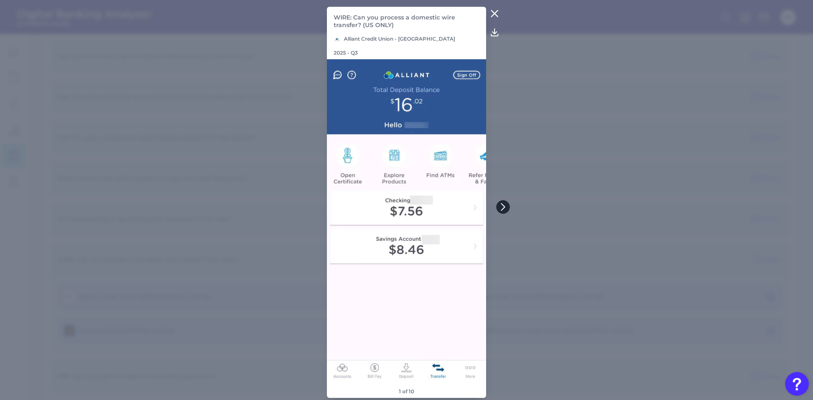
click at [504, 207] on icon at bounding box center [503, 207] width 8 height 8
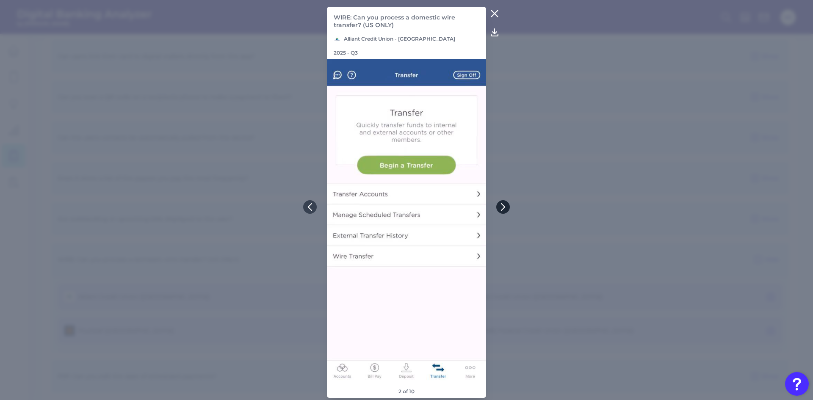
click at [504, 207] on icon at bounding box center [503, 207] width 8 height 8
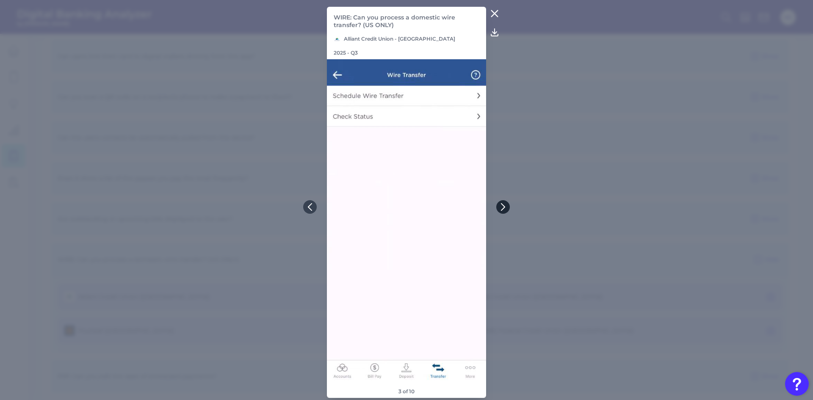
click at [504, 207] on icon at bounding box center [503, 207] width 8 height 8
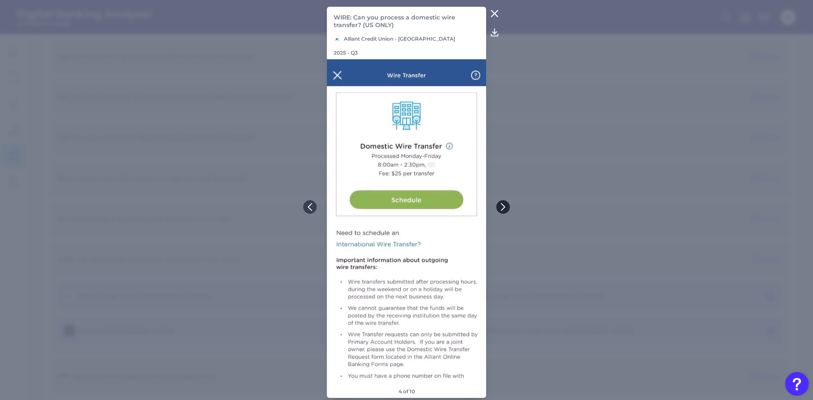
click at [504, 207] on icon at bounding box center [503, 207] width 8 height 8
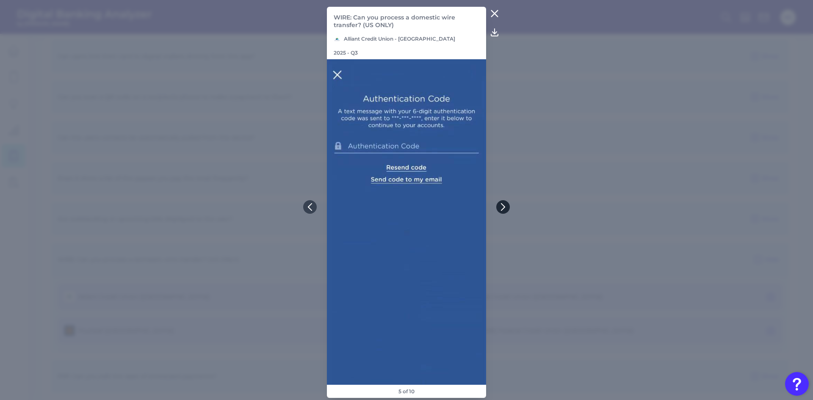
click at [504, 207] on icon at bounding box center [503, 207] width 8 height 8
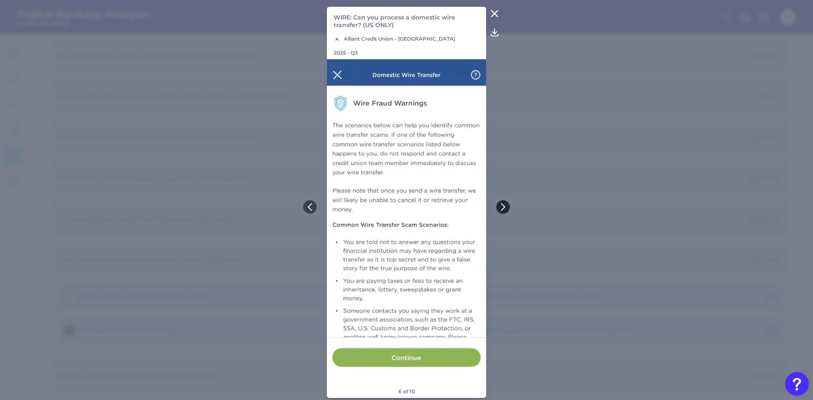
click at [504, 207] on icon at bounding box center [503, 207] width 8 height 8
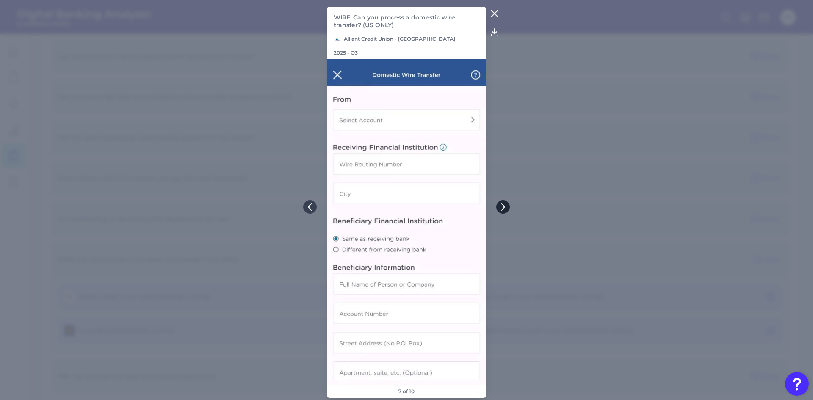
click at [504, 207] on icon at bounding box center [503, 207] width 8 height 8
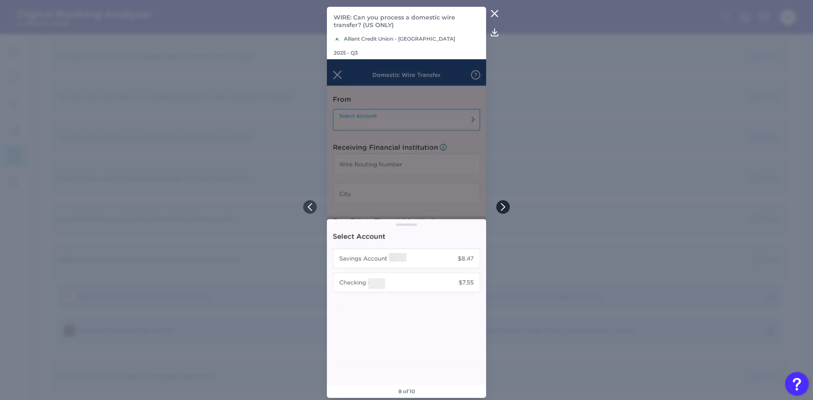
click at [504, 207] on icon at bounding box center [503, 207] width 8 height 8
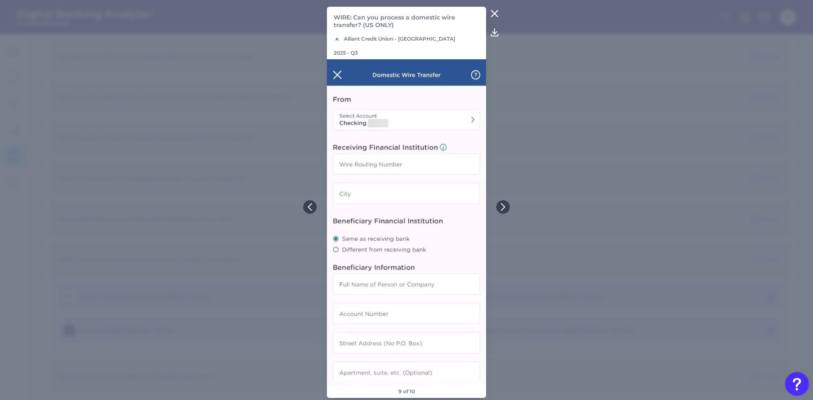
click at [496, 17] on icon at bounding box center [495, 14] width 6 height 6
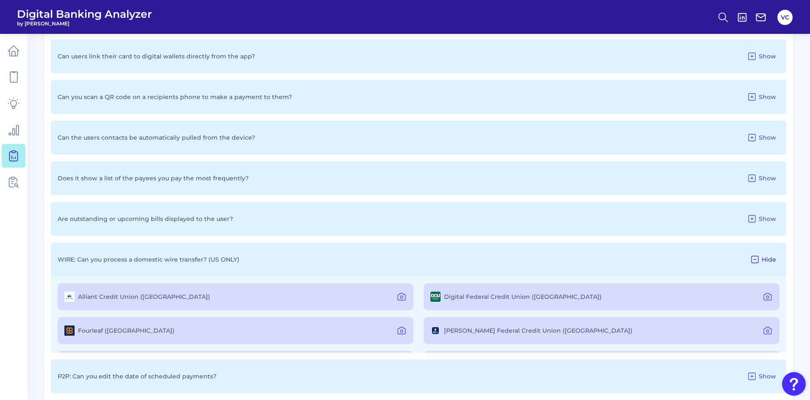
click at [757, 258] on icon at bounding box center [755, 260] width 10 height 10
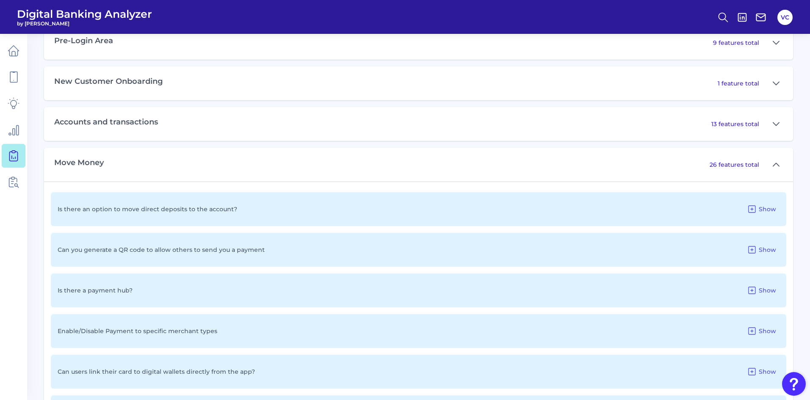
scroll to position [424, 0]
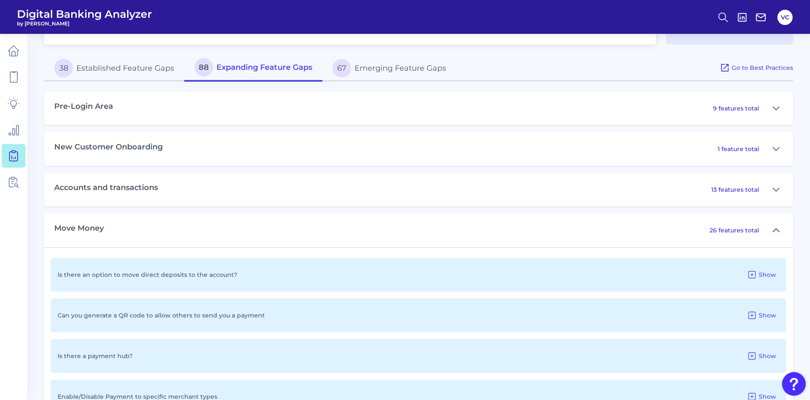
click at [774, 231] on icon at bounding box center [776, 230] width 6 height 3
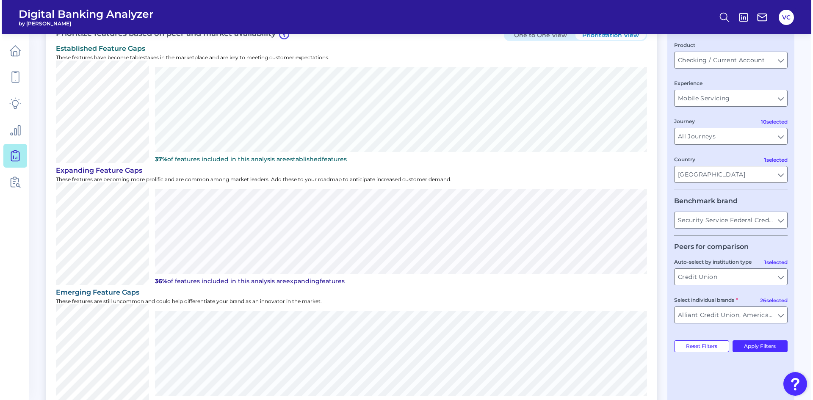
scroll to position [0, 0]
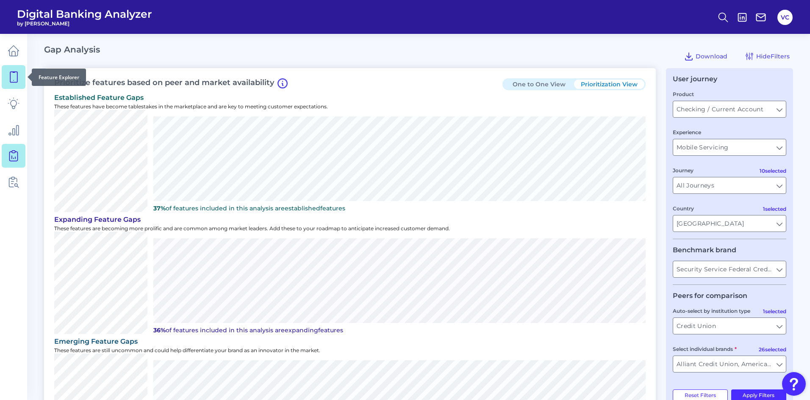
click at [17, 77] on icon at bounding box center [14, 77] width 12 height 12
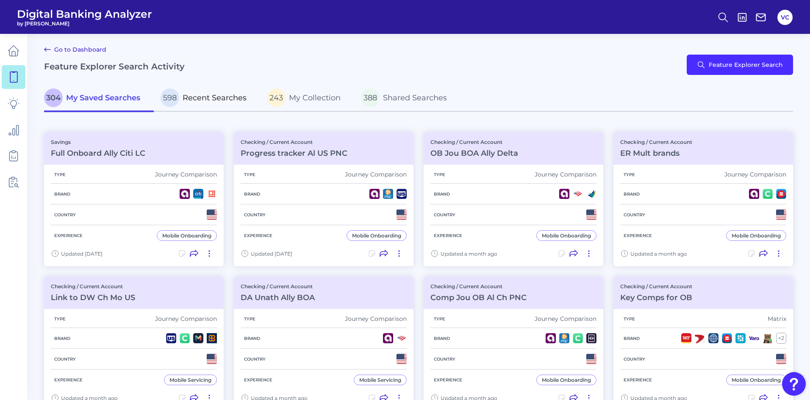
click at [201, 95] on span "Recent Searches" at bounding box center [215, 97] width 64 height 9
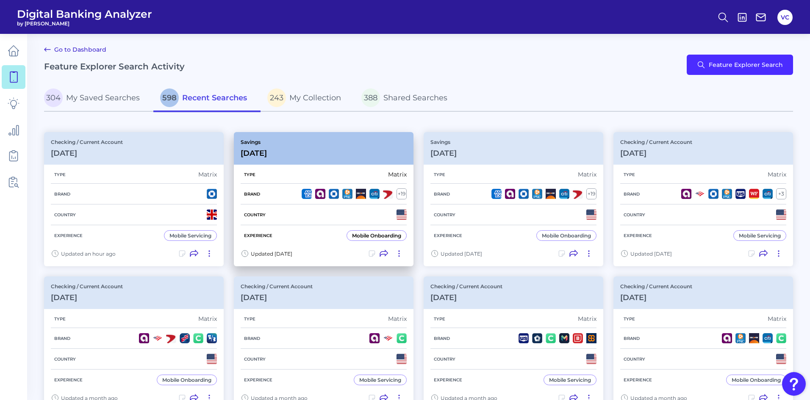
click at [303, 206] on div "Country" at bounding box center [324, 215] width 166 height 21
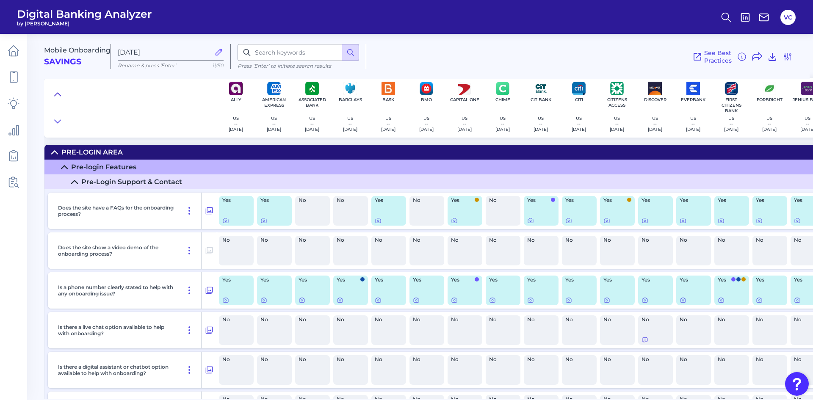
click at [57, 93] on icon at bounding box center [57, 94] width 7 height 8
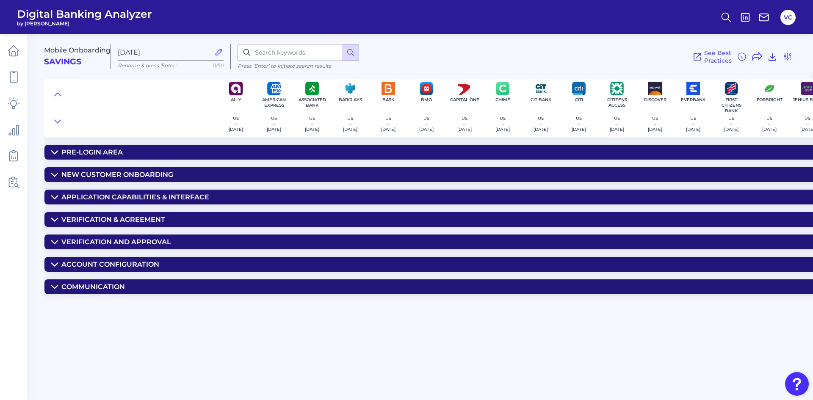
click at [117, 153] on div "Pre-Login Area" at bounding box center [91, 152] width 61 height 8
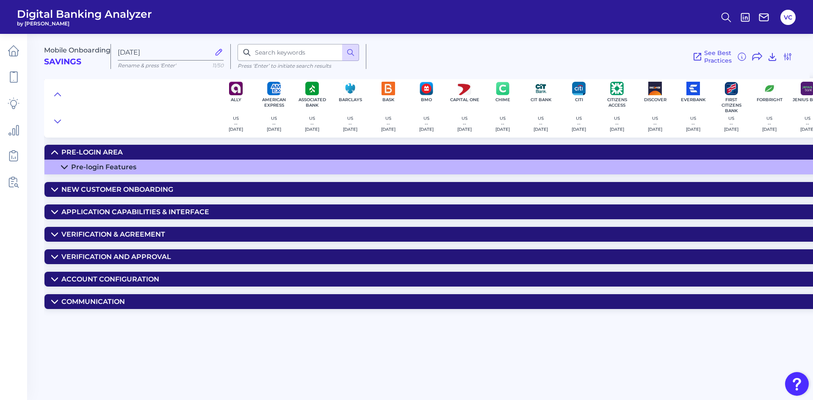
click at [116, 164] on div "Pre-login Features" at bounding box center [103, 167] width 65 height 8
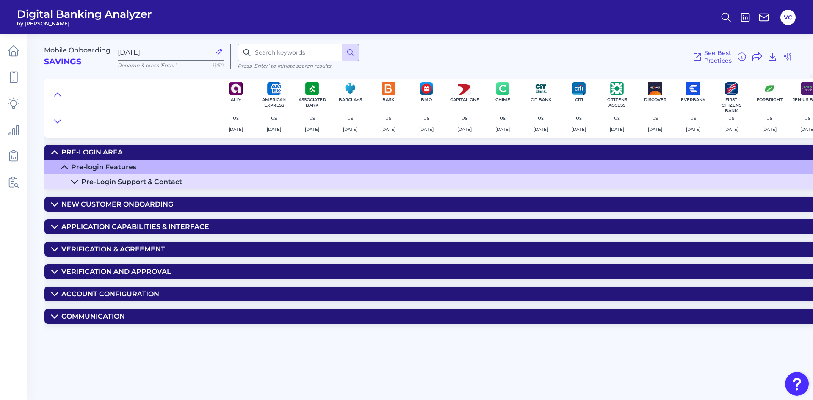
click at [121, 183] on div "Pre-Login Support & Contact" at bounding box center [131, 182] width 101 height 8
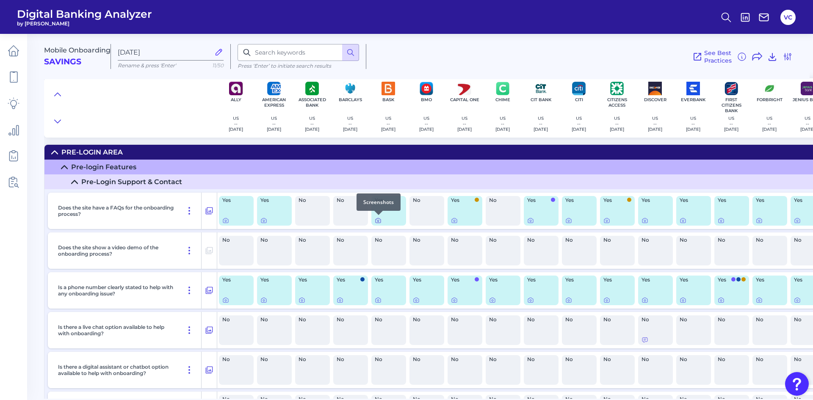
click at [379, 221] on icon at bounding box center [378, 220] width 7 height 7
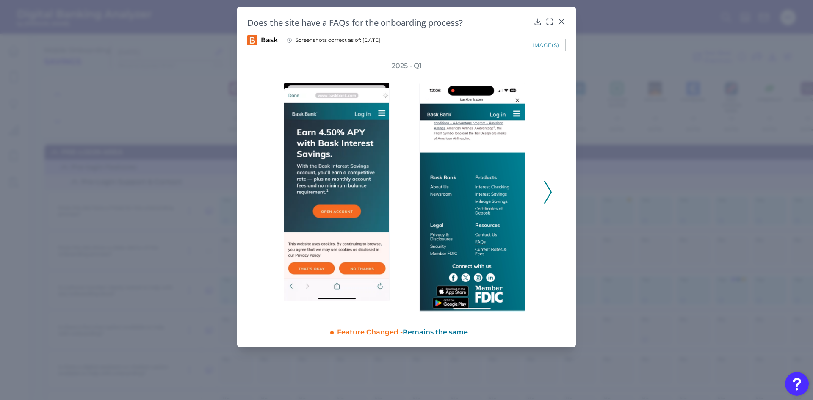
click at [548, 191] on icon at bounding box center [548, 192] width 8 height 23
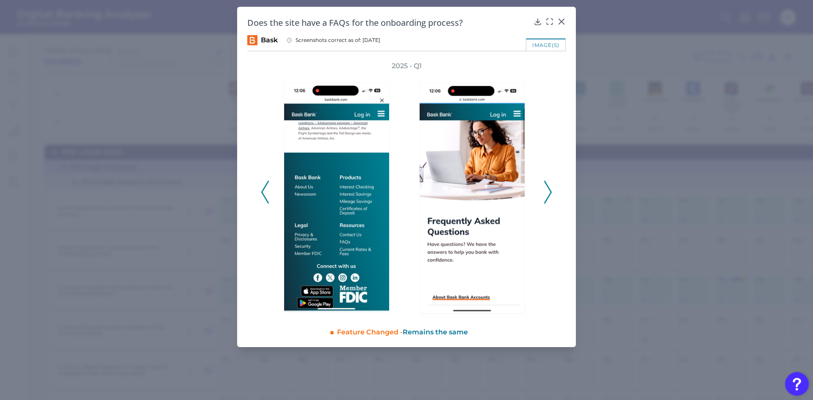
click at [548, 191] on icon at bounding box center [548, 192] width 8 height 23
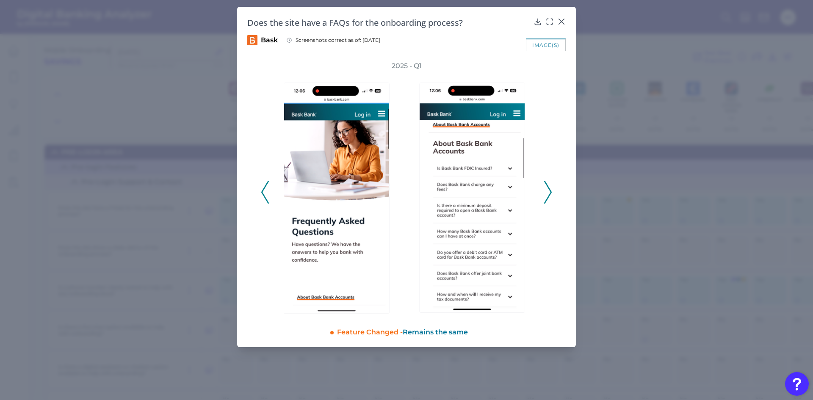
click at [548, 191] on icon at bounding box center [548, 192] width 8 height 23
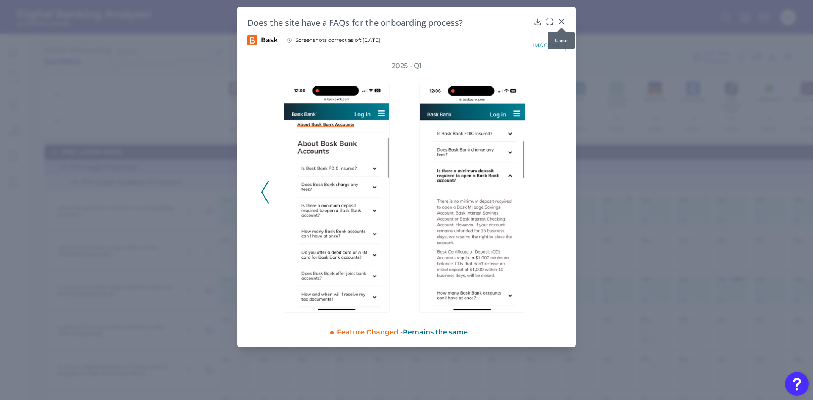
click at [560, 19] on icon at bounding box center [561, 21] width 8 height 8
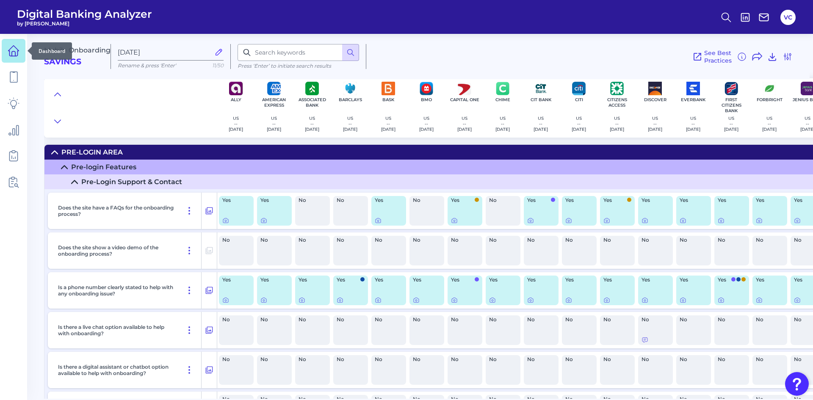
click at [12, 55] on icon at bounding box center [14, 51] width 12 height 12
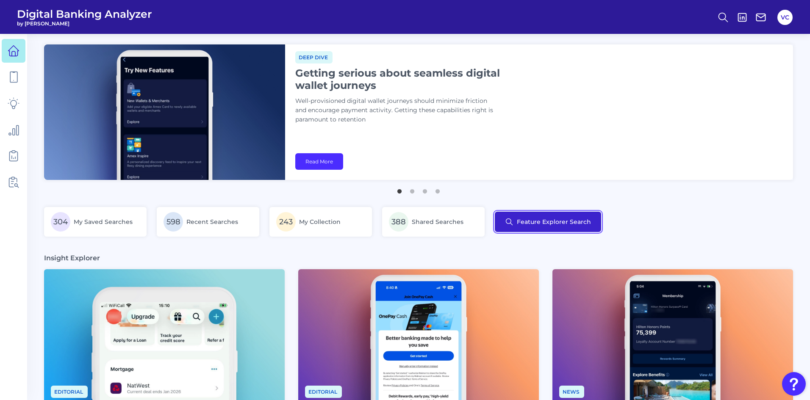
click at [507, 219] on button "Feature Explorer Search" at bounding box center [548, 222] width 106 height 20
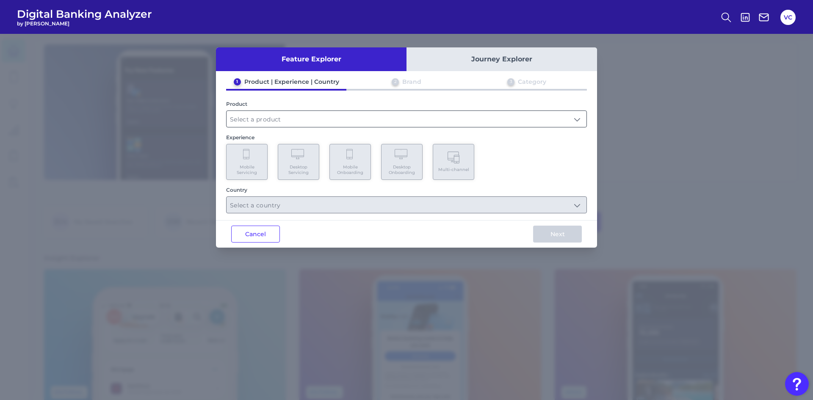
click at [320, 121] on input "text" at bounding box center [407, 119] width 360 height 16
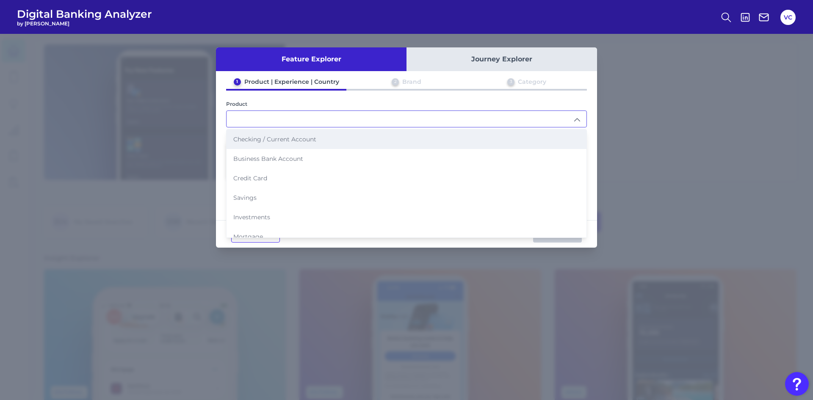
click at [316, 138] on span "Checking / Current Account" at bounding box center [274, 140] width 83 height 8
type input "Checking / Current Account"
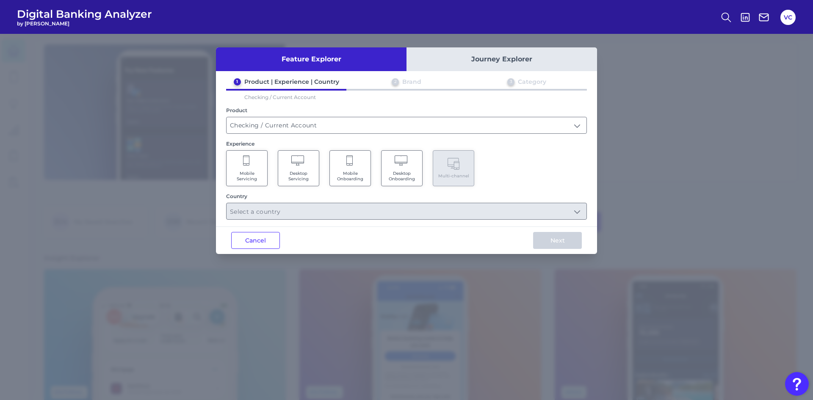
click at [242, 176] on span "Mobile Servicing" at bounding box center [247, 176] width 32 height 11
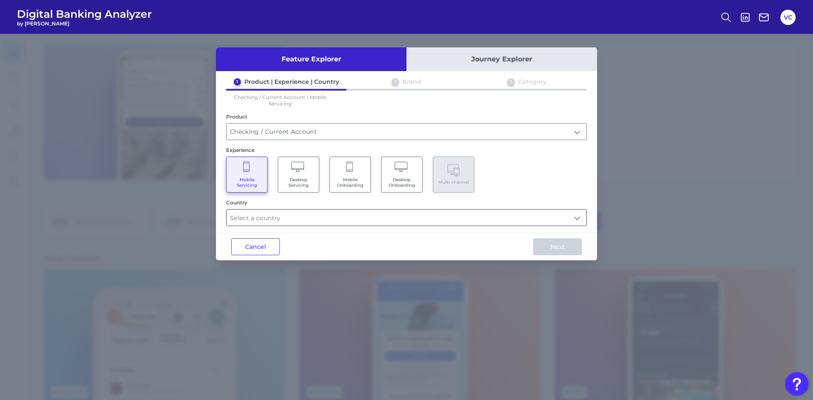
click at [310, 222] on input "text" at bounding box center [407, 218] width 360 height 16
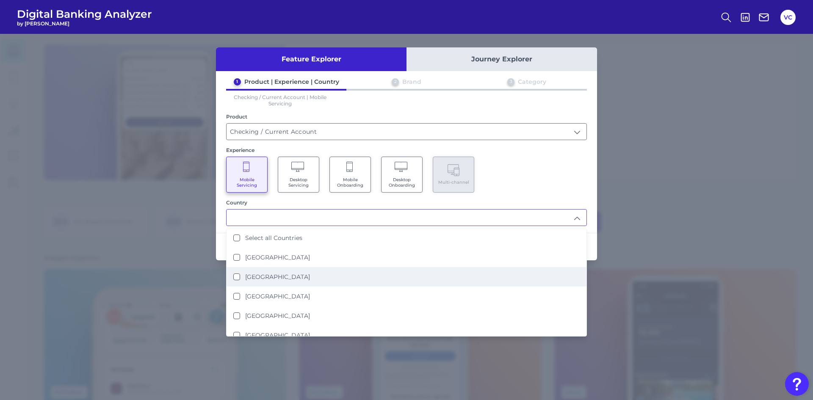
click at [258, 276] on label "[GEOGRAPHIC_DATA]" at bounding box center [277, 277] width 65 height 8
type input "[GEOGRAPHIC_DATA]"
click at [537, 185] on div "Mobile Servicing Desktop Servicing Mobile Onboarding Desktop Onboarding Multi-c…" at bounding box center [406, 175] width 361 height 36
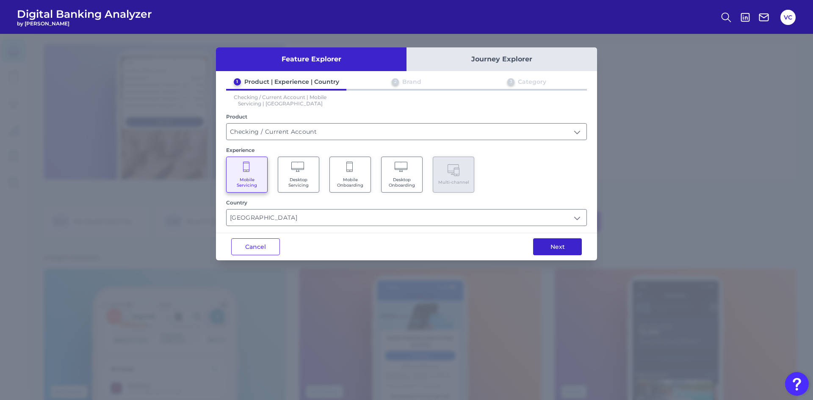
click at [571, 248] on button "Next" at bounding box center [557, 246] width 49 height 17
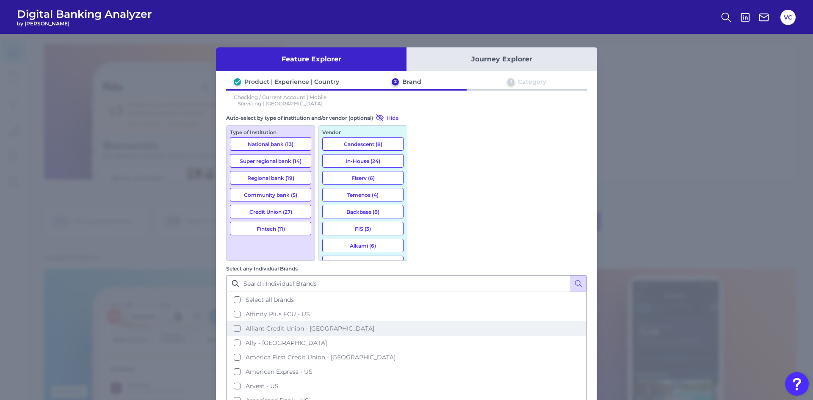
click at [422, 321] on button "Alliant Credit Union - [GEOGRAPHIC_DATA]" at bounding box center [406, 328] width 359 height 14
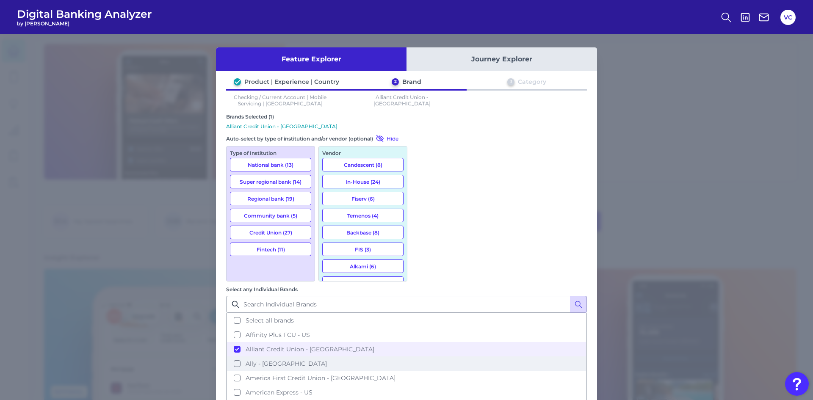
click at [422, 357] on button "Ally - [GEOGRAPHIC_DATA]" at bounding box center [406, 364] width 359 height 14
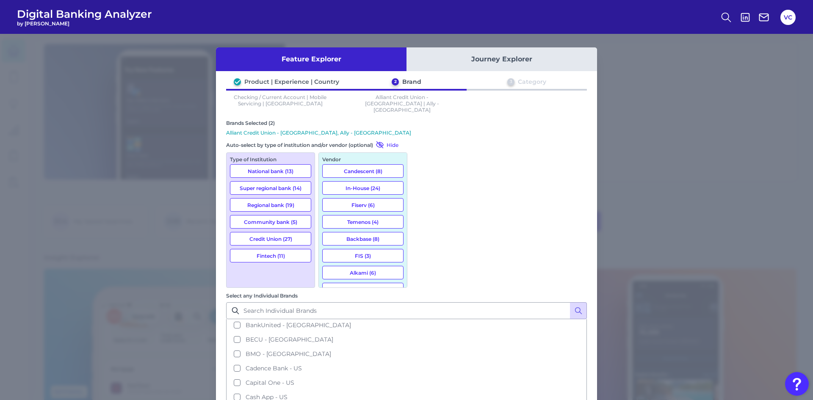
scroll to position [169, 0]
click at [421, 338] on button "BMO - [GEOGRAPHIC_DATA]" at bounding box center [406, 345] width 359 height 14
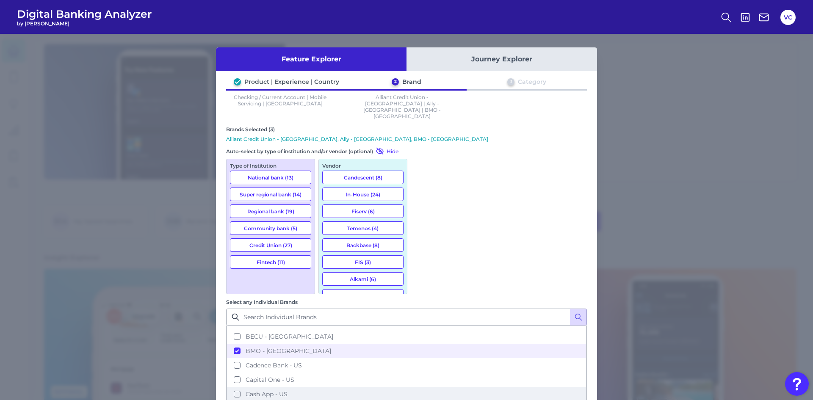
click at [423, 387] on button "Cash App - US" at bounding box center [406, 394] width 359 height 14
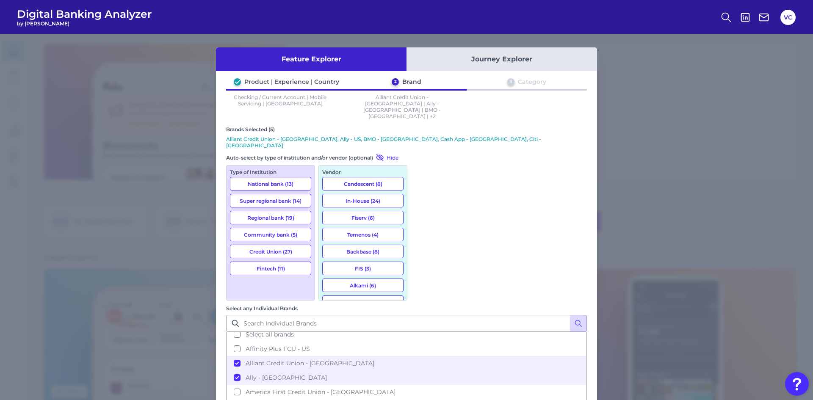
scroll to position [0, 0]
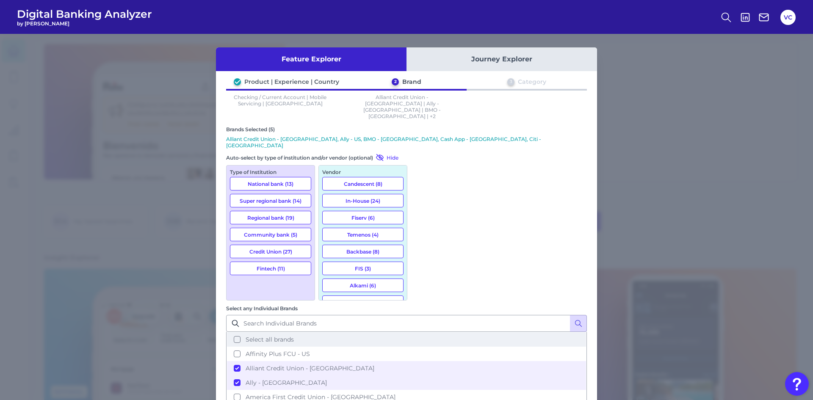
click at [421, 332] on button "Select all brands" at bounding box center [406, 339] width 359 height 14
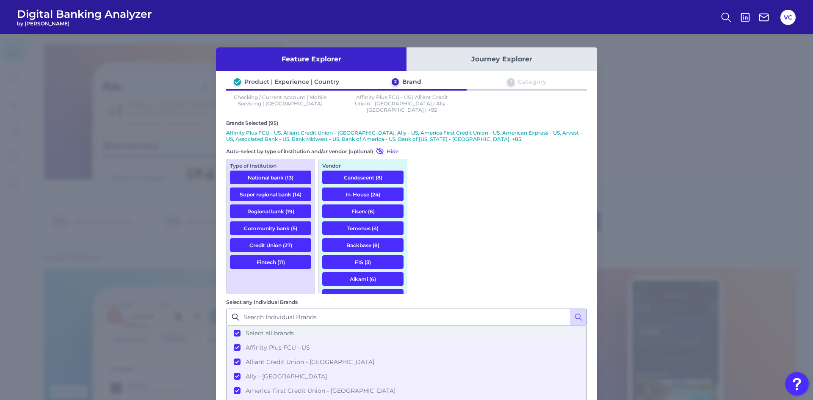
click at [421, 326] on button "Select all brands" at bounding box center [406, 333] width 359 height 14
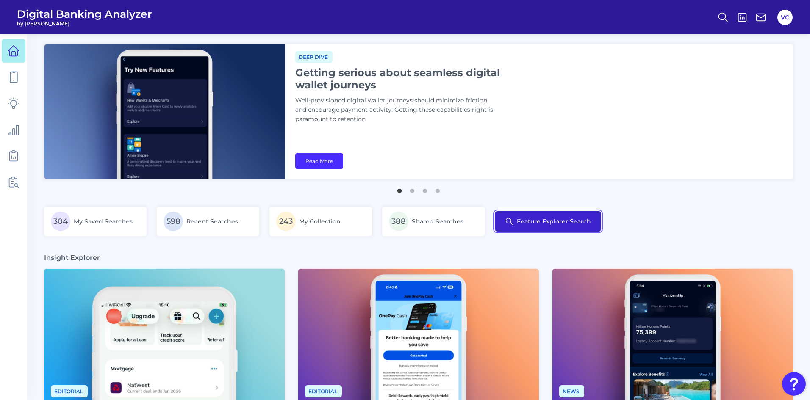
click at [539, 228] on button "Feature Explorer Search" at bounding box center [548, 221] width 106 height 20
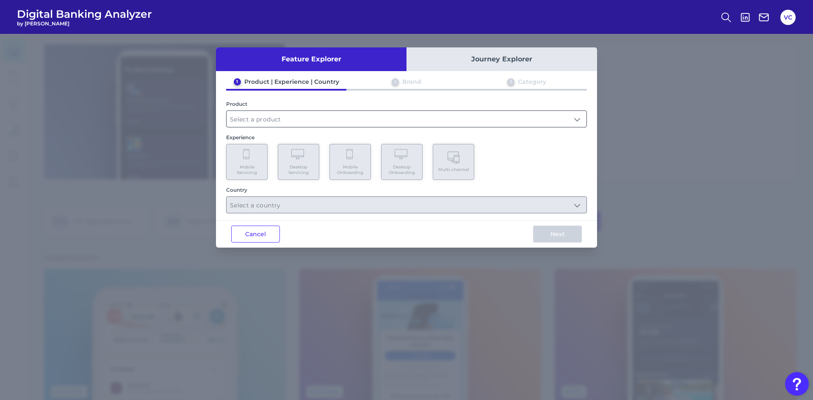
click at [311, 120] on input "text" at bounding box center [407, 119] width 360 height 16
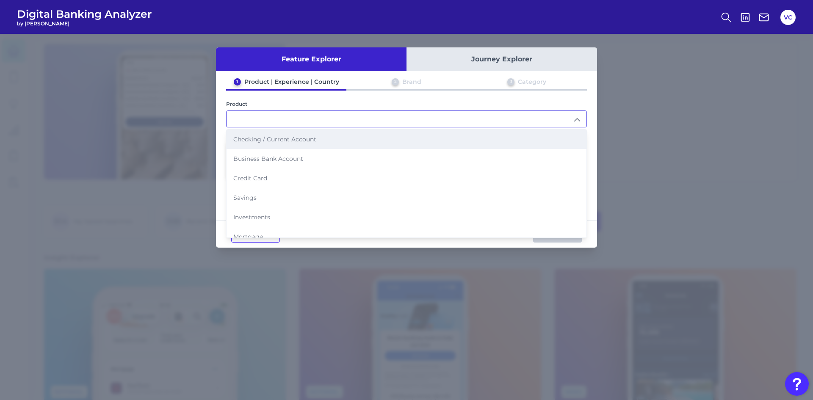
click at [307, 137] on span "Checking / Current Account" at bounding box center [274, 140] width 83 height 8
type input "Checking / Current Account"
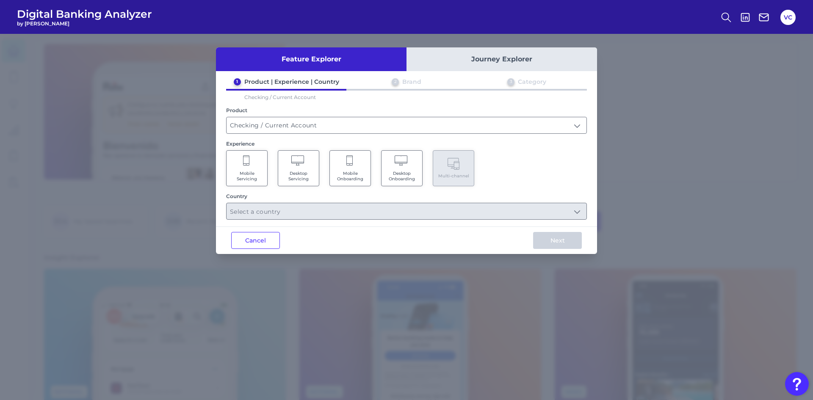
click at [305, 163] on icon at bounding box center [298, 161] width 15 height 12
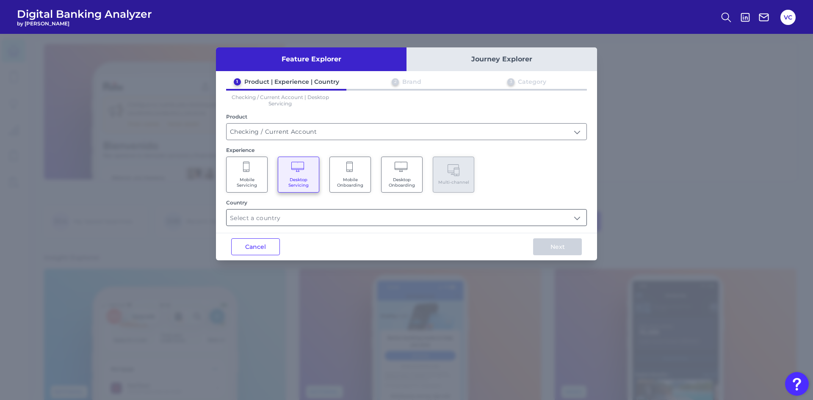
click at [303, 219] on input "text" at bounding box center [407, 218] width 360 height 16
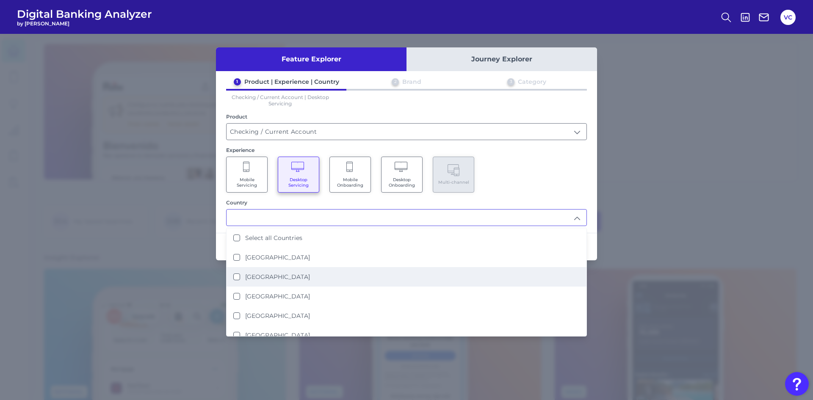
click at [238, 278] on States "[GEOGRAPHIC_DATA]" at bounding box center [236, 277] width 7 height 7
type input "[GEOGRAPHIC_DATA]"
click at [656, 226] on div "Feature Explorer Journey Explorer 1 Product | Experience | Country 2 Brand 3 Ca…" at bounding box center [406, 217] width 813 height 366
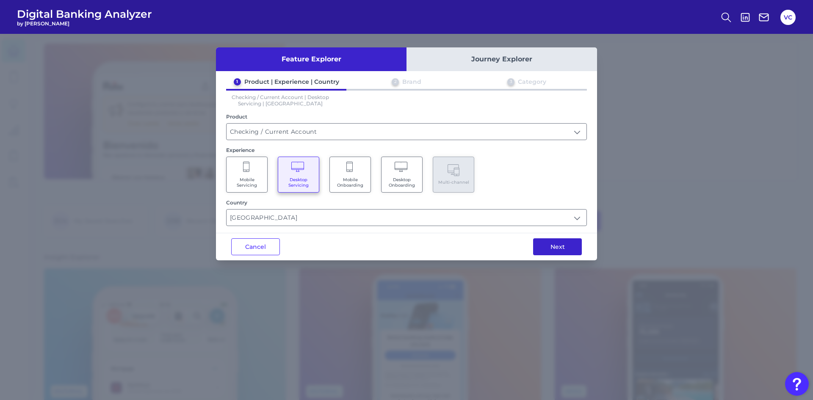
click at [552, 253] on button "Next" at bounding box center [557, 246] width 49 height 17
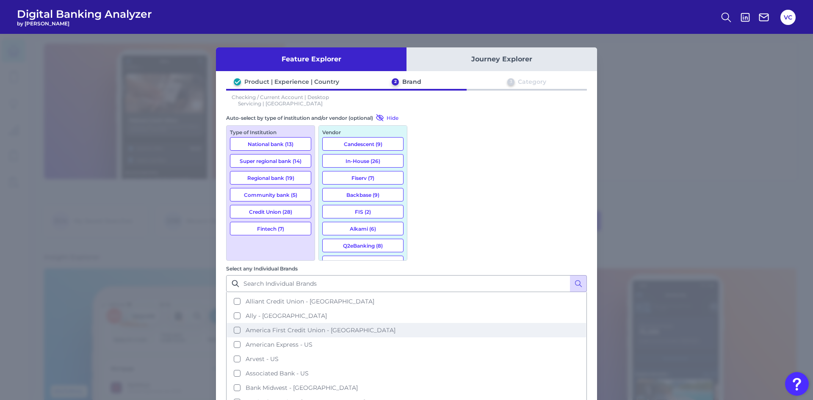
scroll to position [42, 0]
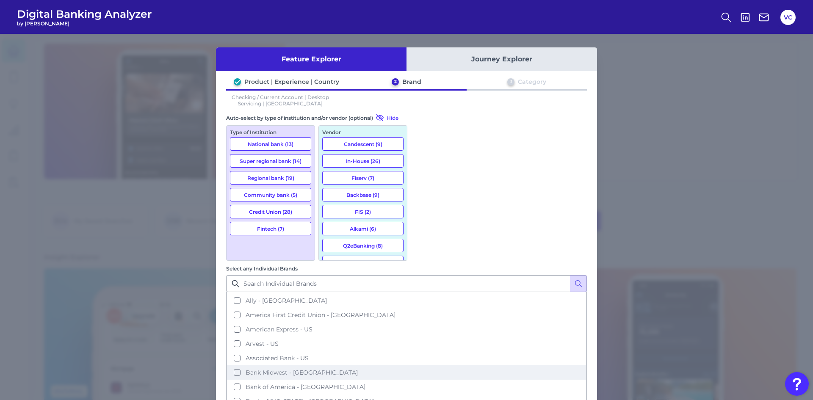
click at [424, 380] on button "Bank of America - [GEOGRAPHIC_DATA]" at bounding box center [406, 387] width 359 height 14
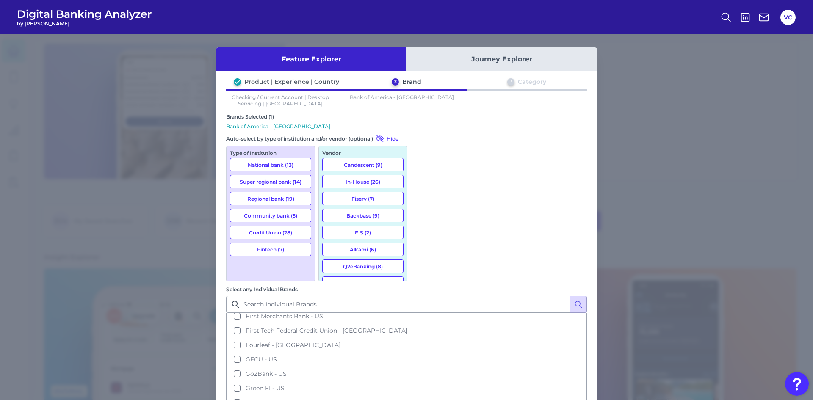
scroll to position [551, 0]
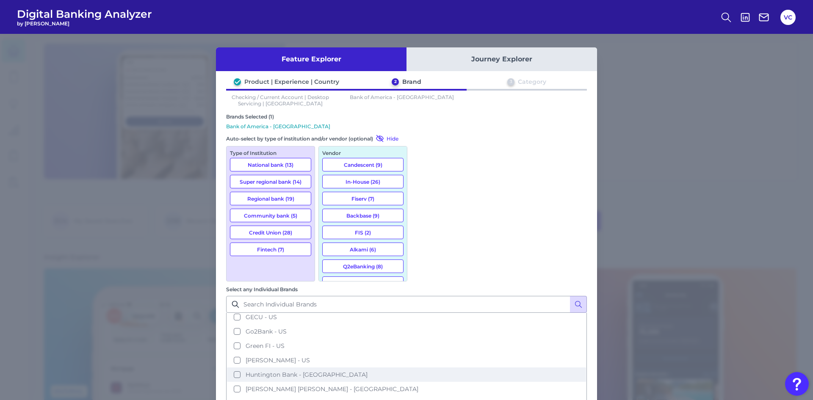
click at [421, 368] on button "Huntington Bank - [GEOGRAPHIC_DATA]" at bounding box center [406, 375] width 359 height 14
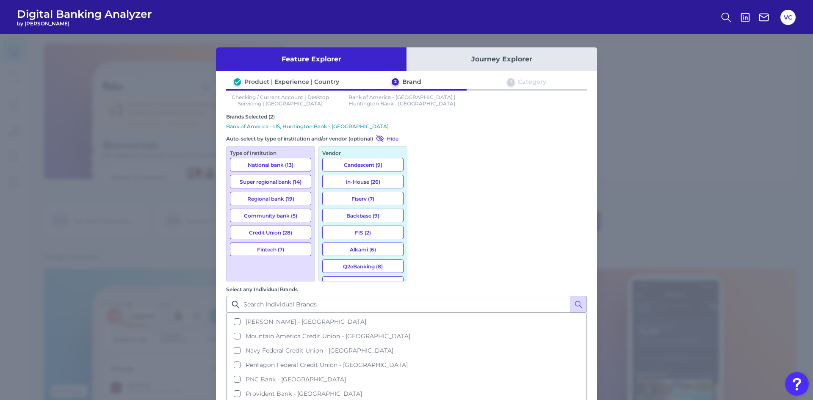
scroll to position [762, 0]
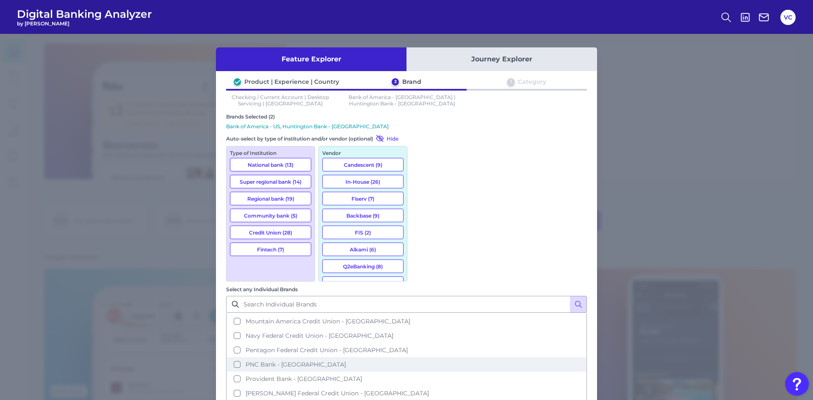
click at [423, 357] on button "PNC Bank - [GEOGRAPHIC_DATA]" at bounding box center [406, 364] width 359 height 14
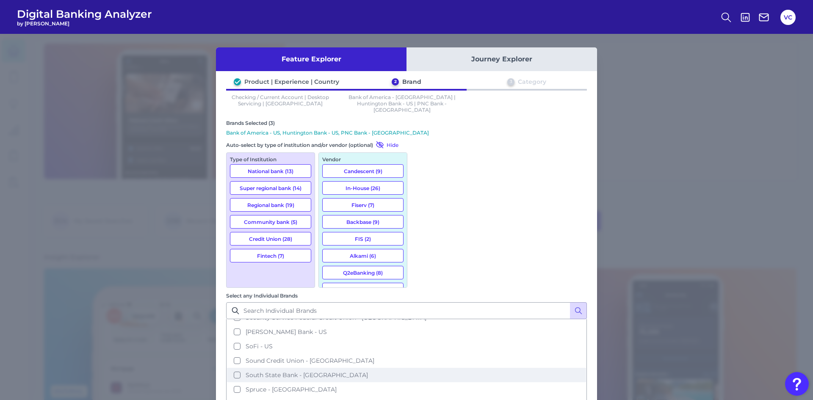
scroll to position [1016, 0]
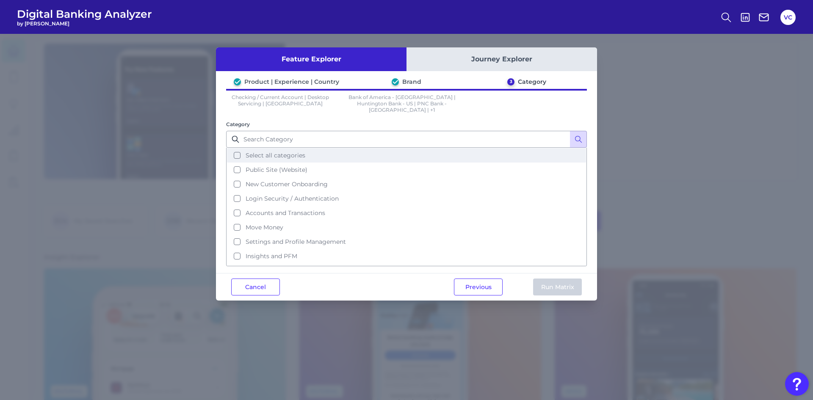
click at [238, 150] on button "Select all categories" at bounding box center [406, 155] width 359 height 14
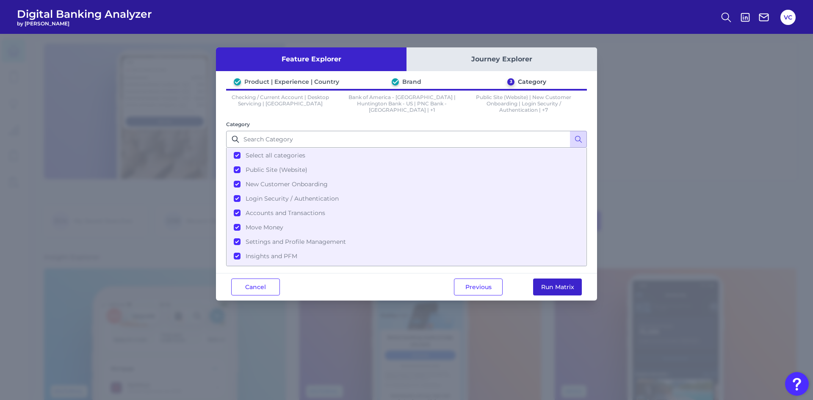
click at [568, 285] on button "Run Matrix" at bounding box center [557, 287] width 49 height 17
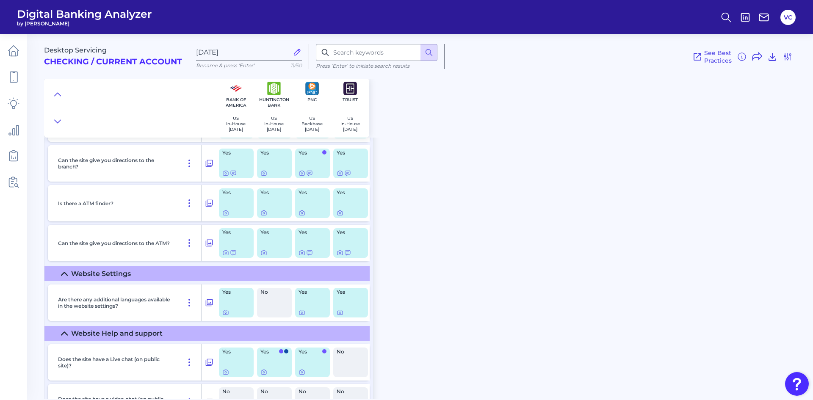
scroll to position [254, 0]
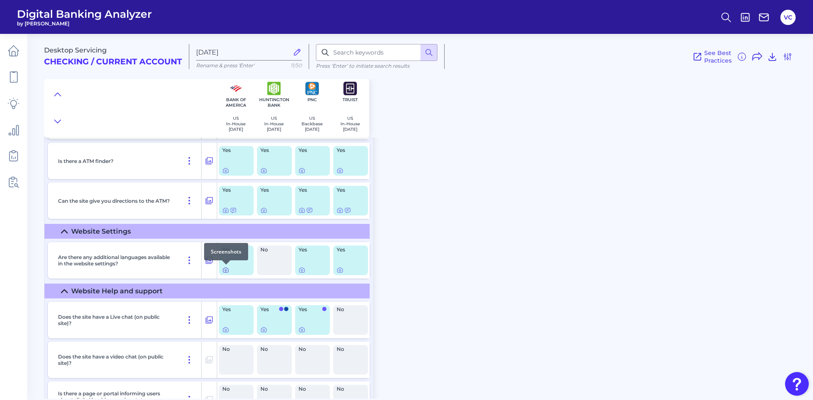
click at [227, 271] on icon at bounding box center [225, 270] width 7 height 7
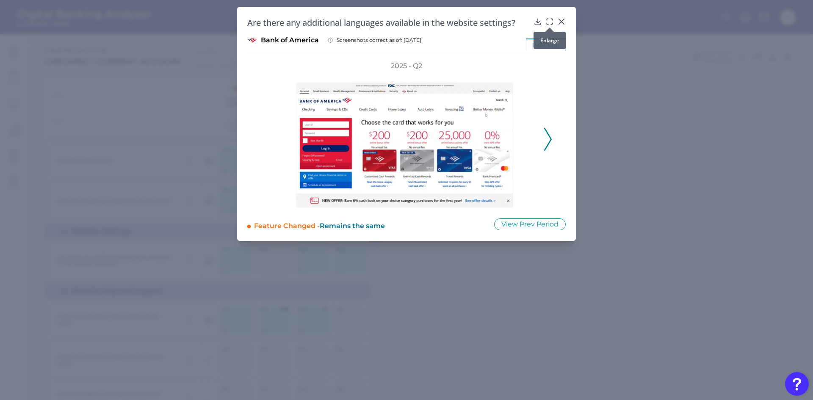
click at [551, 22] on icon at bounding box center [550, 21] width 8 height 8
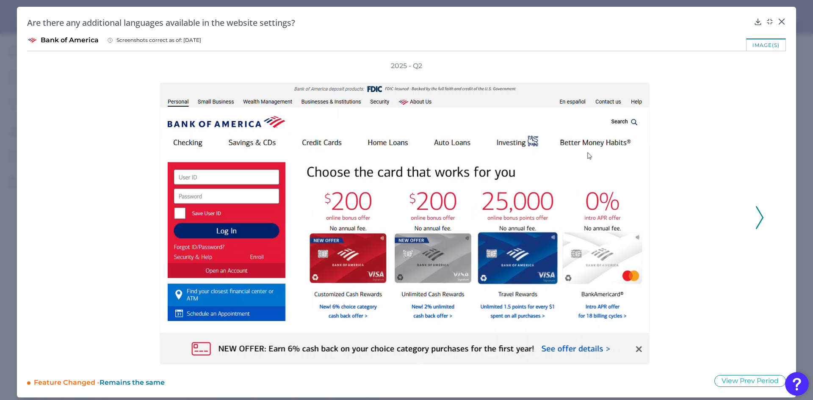
click at [759, 214] on icon at bounding box center [760, 217] width 8 height 23
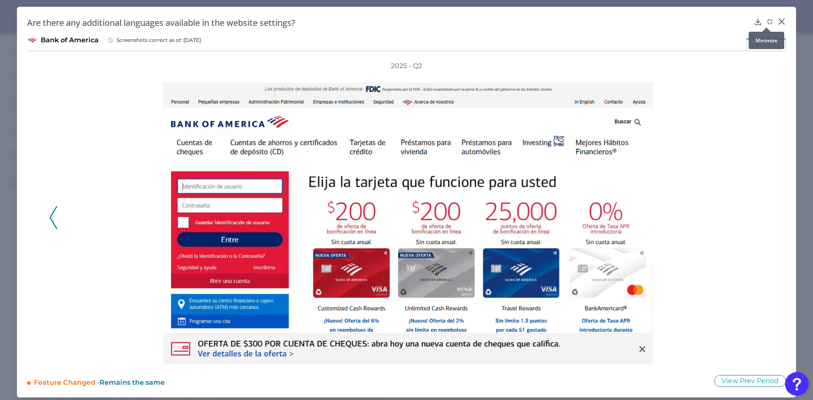
click at [767, 21] on icon at bounding box center [770, 21] width 8 height 8
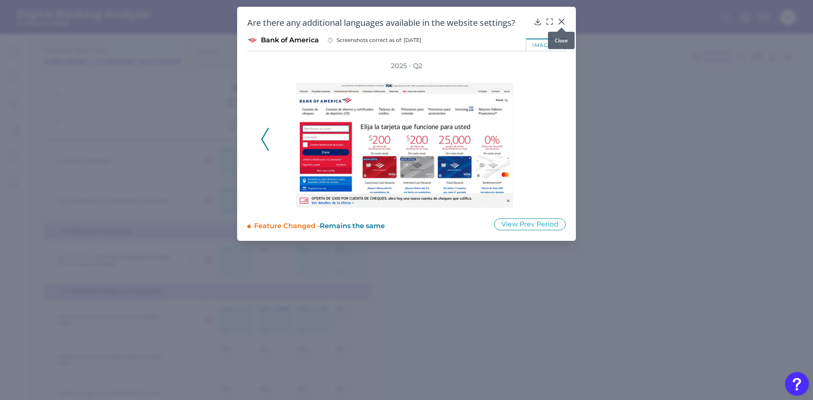
click at [561, 20] on icon at bounding box center [561, 21] width 8 height 8
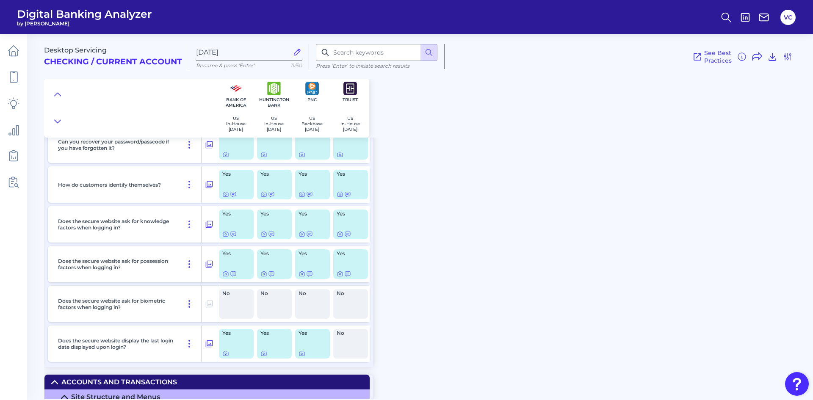
scroll to position [847, 0]
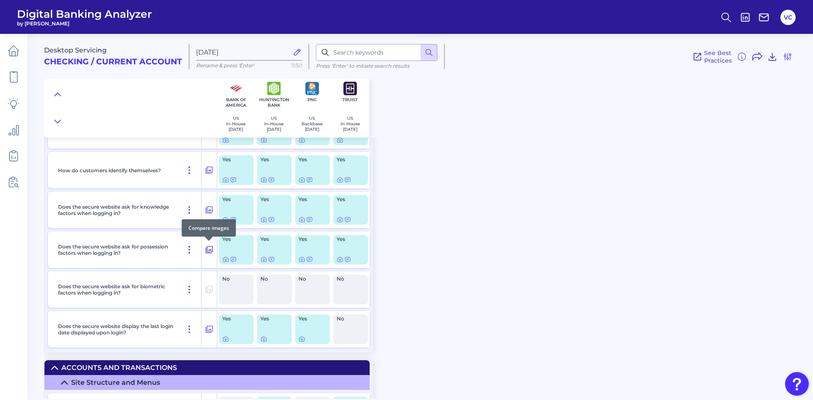
click at [208, 251] on icon at bounding box center [209, 250] width 8 height 10
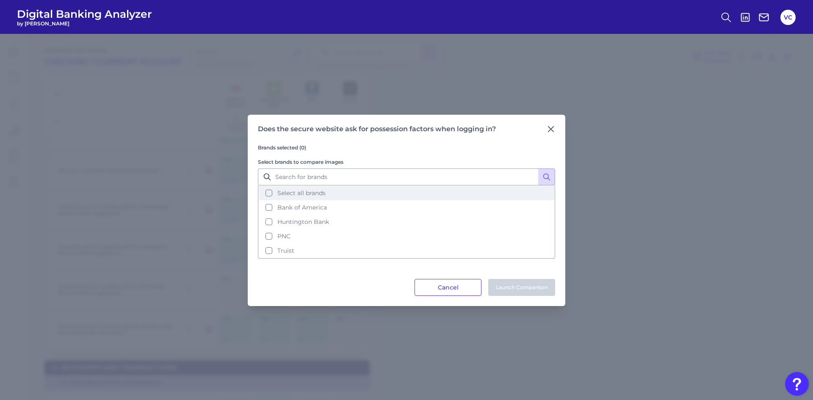
click at [268, 195] on button "Select all brands" at bounding box center [407, 193] width 296 height 14
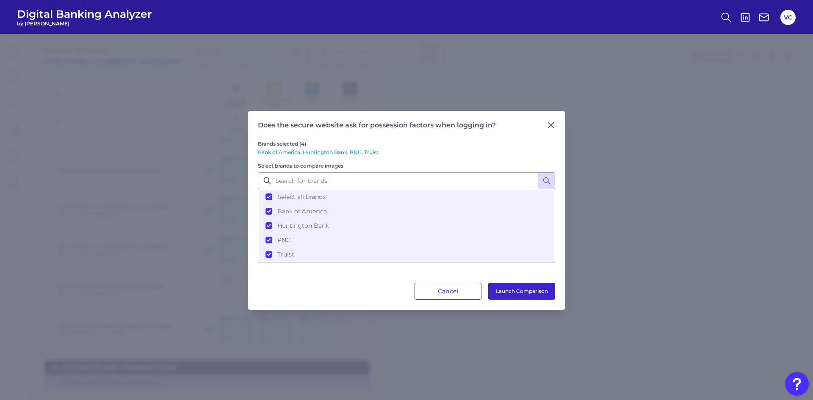
click at [532, 293] on button "Launch Comparison" at bounding box center [521, 291] width 67 height 17
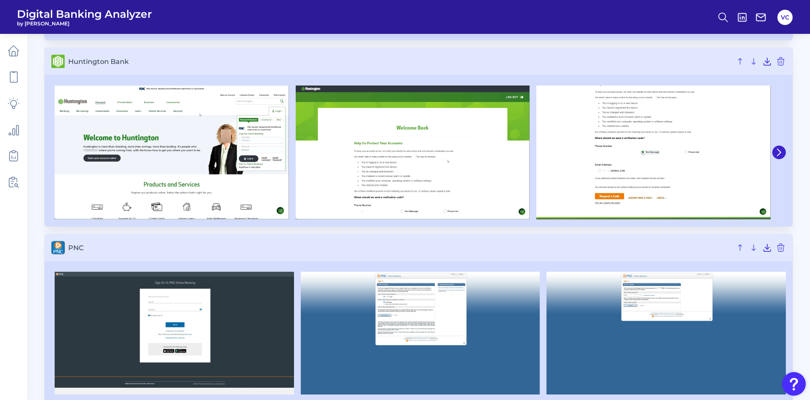
scroll to position [254, 0]
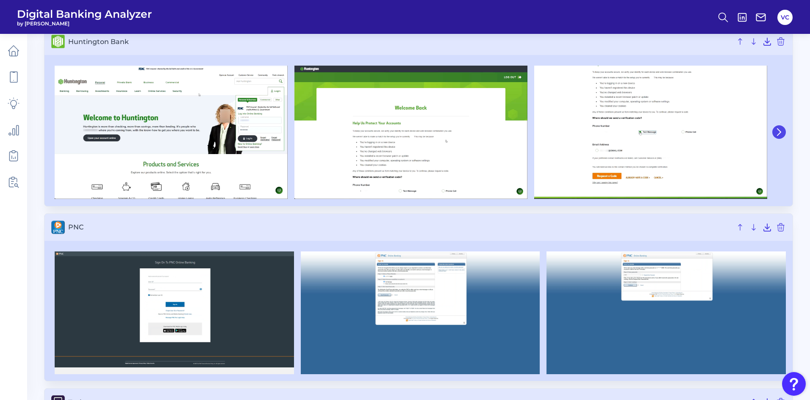
click at [778, 130] on icon at bounding box center [779, 132] width 8 height 8
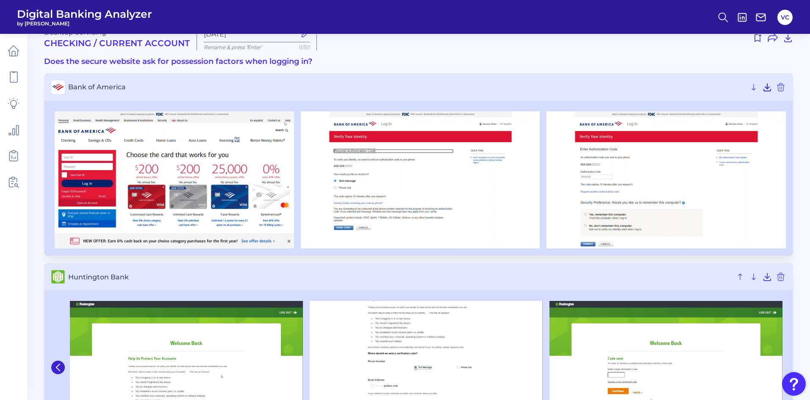
scroll to position [0, 0]
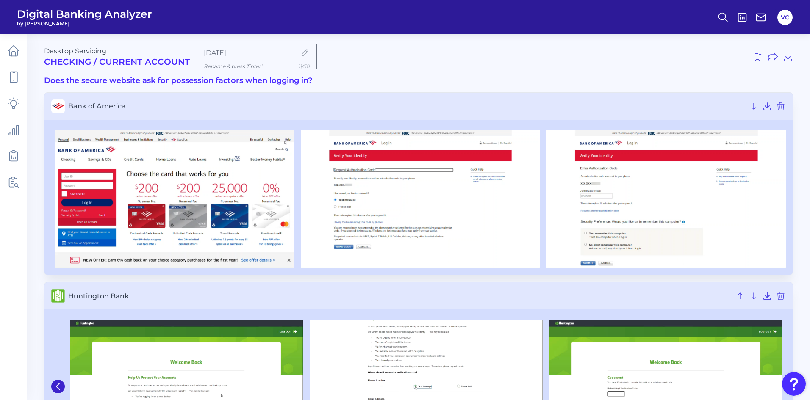
click at [267, 50] on input "[DATE]" at bounding box center [250, 53] width 92 height 8
type input "O"
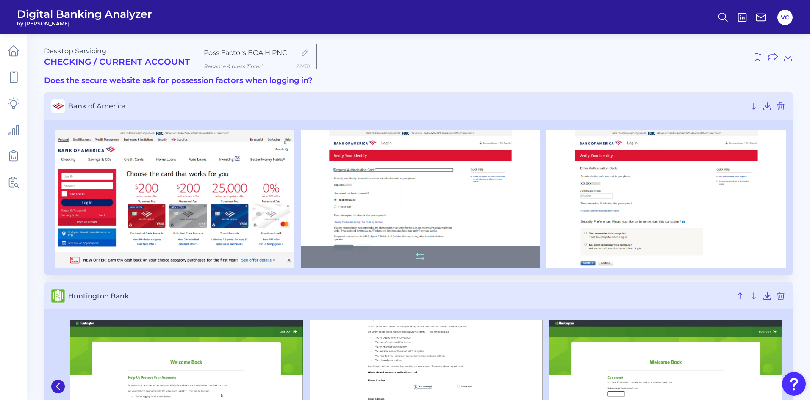
type input "Poss Factors BOA H PNC"
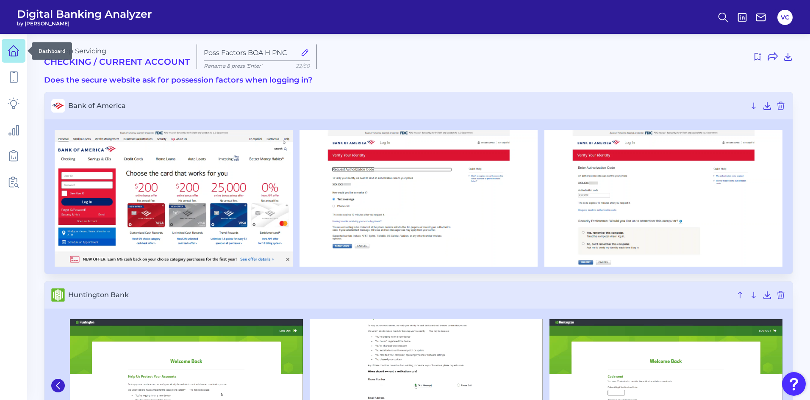
click at [15, 49] on icon at bounding box center [14, 51] width 12 height 12
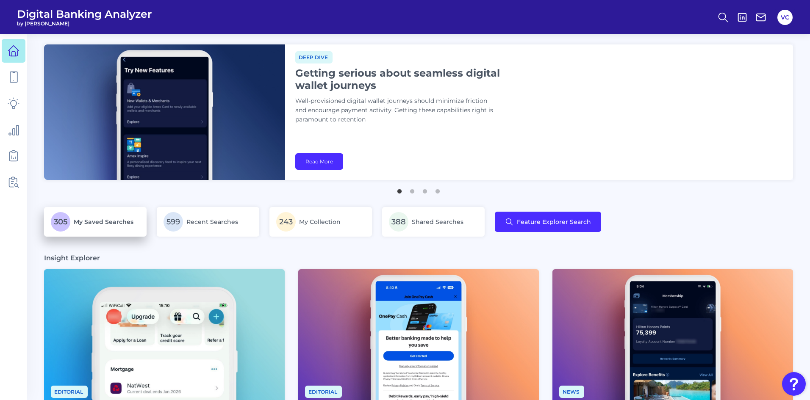
click at [117, 225] on span "My Saved Searches" at bounding box center [104, 222] width 60 height 8
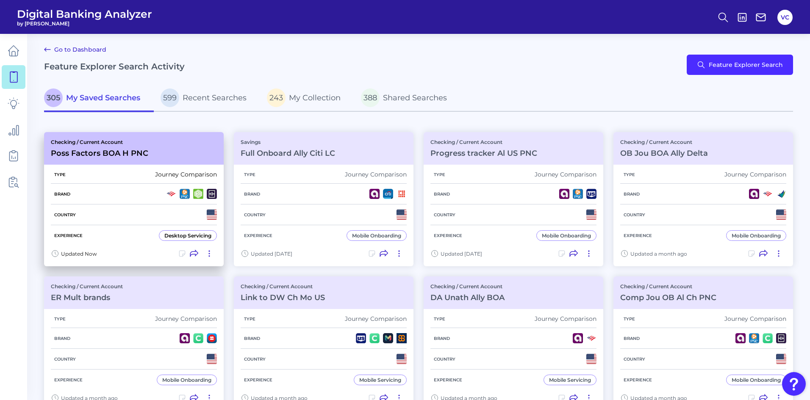
click at [121, 205] on div "Country" at bounding box center [134, 215] width 166 height 21
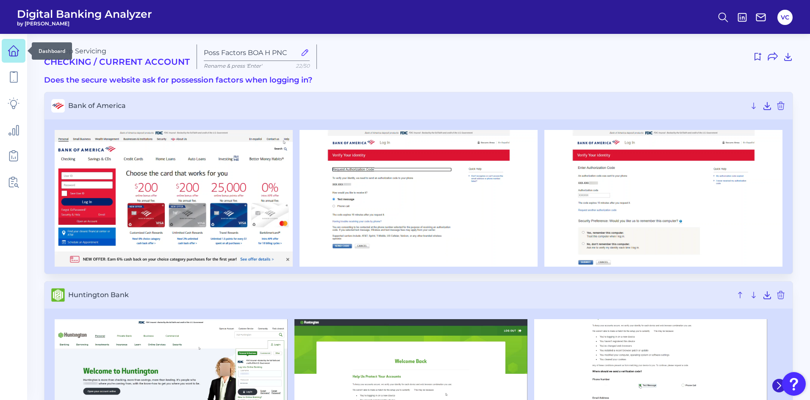
click at [16, 50] on icon at bounding box center [14, 51] width 12 height 12
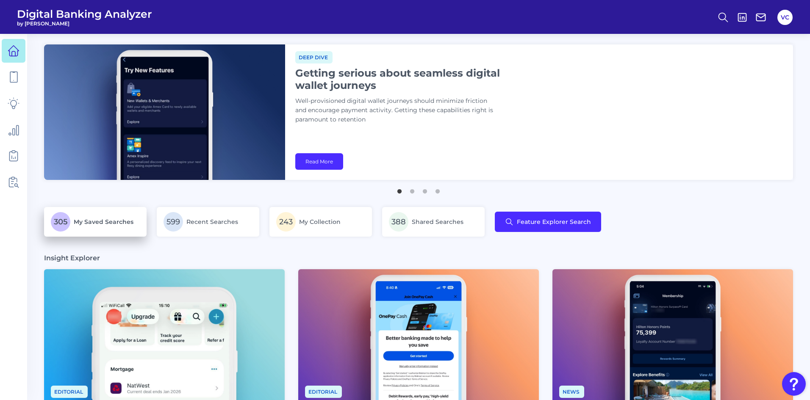
click at [114, 227] on p "305 My Saved Searches" at bounding box center [95, 221] width 89 height 19
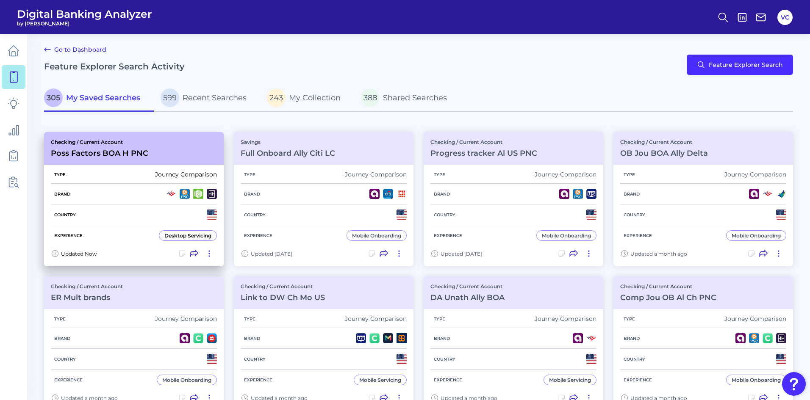
click at [196, 252] on icon at bounding box center [194, 253] width 8 height 8
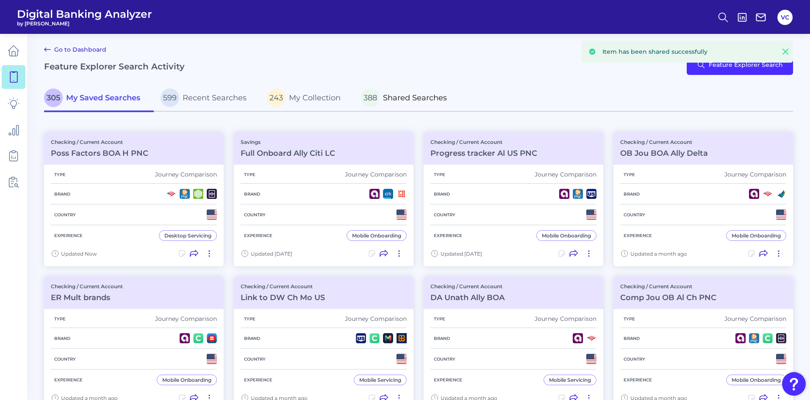
click at [395, 99] on span "Shared Searches" at bounding box center [415, 97] width 64 height 9
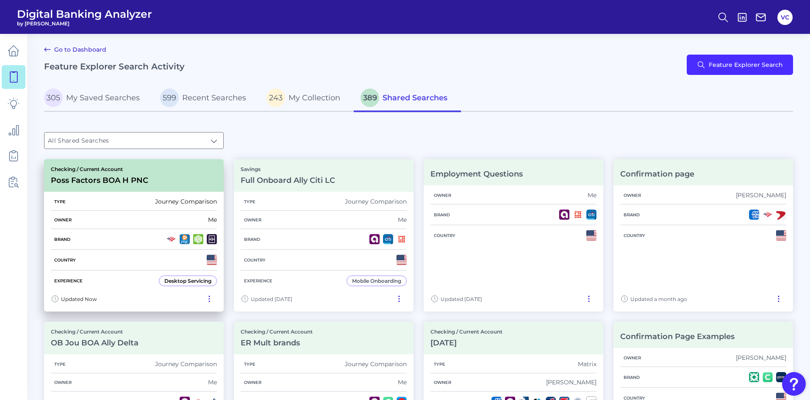
click at [134, 249] on div "Brand" at bounding box center [134, 239] width 166 height 21
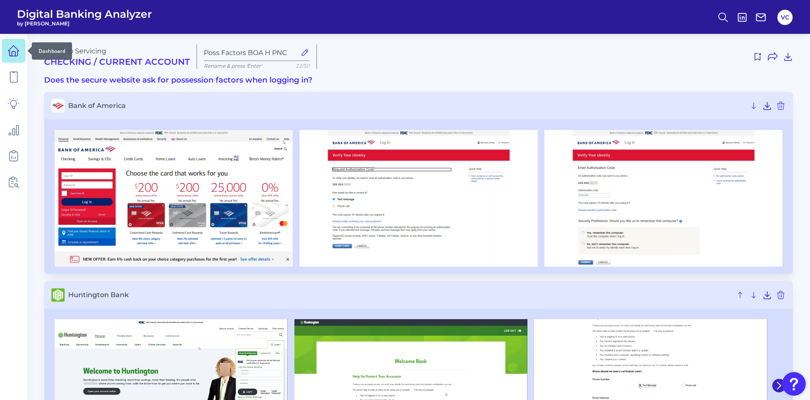
click at [13, 50] on icon at bounding box center [14, 51] width 12 height 12
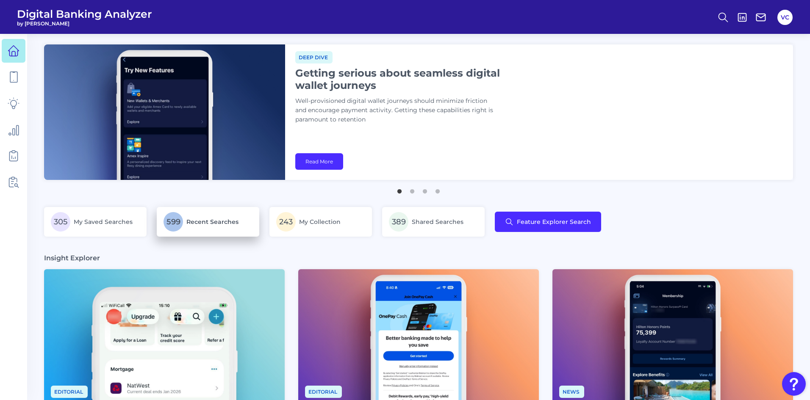
click at [231, 229] on p "599 Recent Searches" at bounding box center [207, 221] width 89 height 19
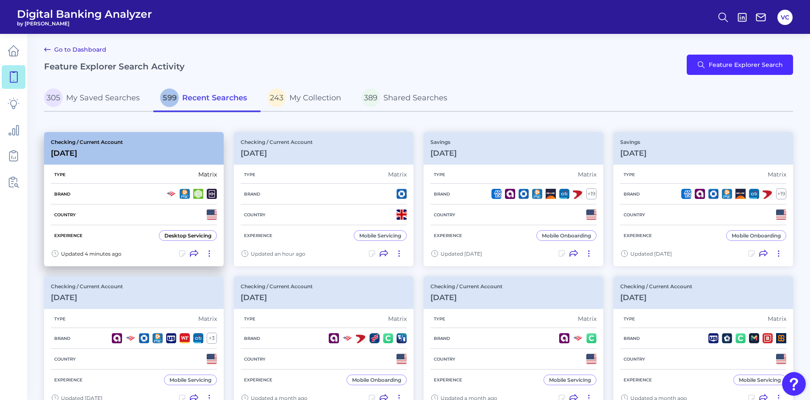
click at [116, 198] on div "Brand" at bounding box center [134, 194] width 166 height 21
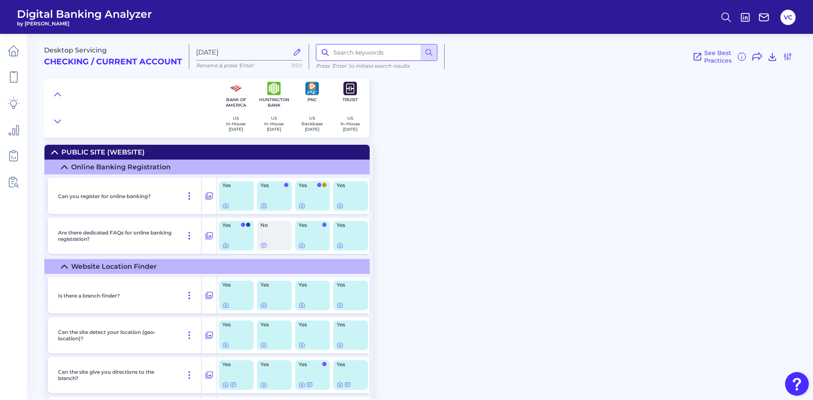
click at [341, 58] on input at bounding box center [377, 52] width 122 height 17
type input "Wire"
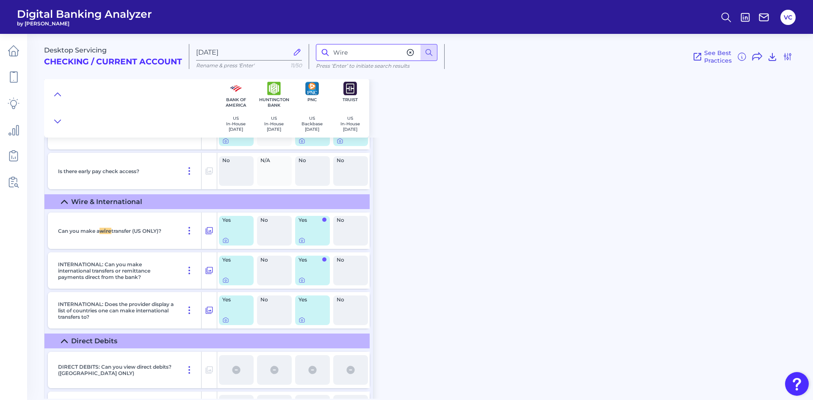
scroll to position [6259, 0]
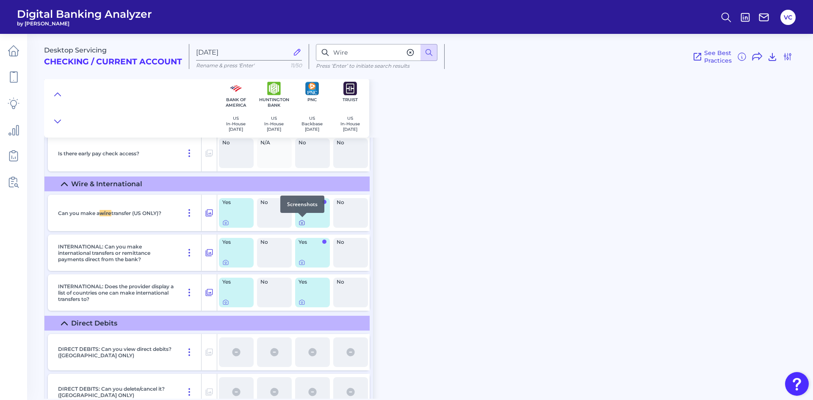
click at [302, 222] on icon at bounding box center [302, 222] width 7 height 7
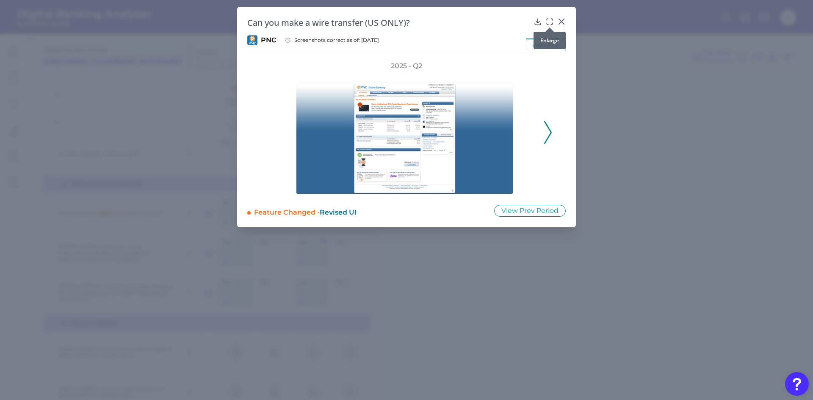
click at [550, 19] on icon at bounding box center [550, 21] width 8 height 8
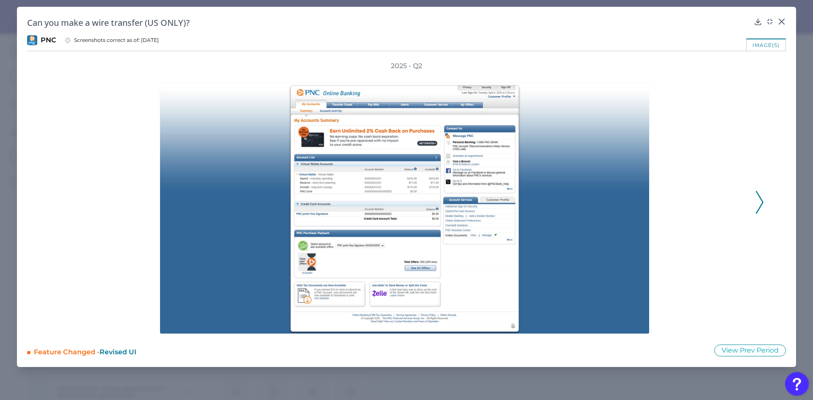
click at [762, 199] on icon at bounding box center [760, 202] width 8 height 23
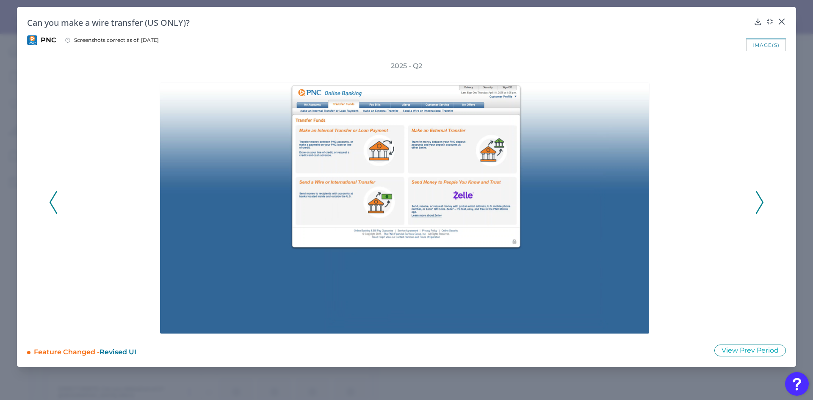
click at [763, 199] on icon at bounding box center [760, 202] width 8 height 23
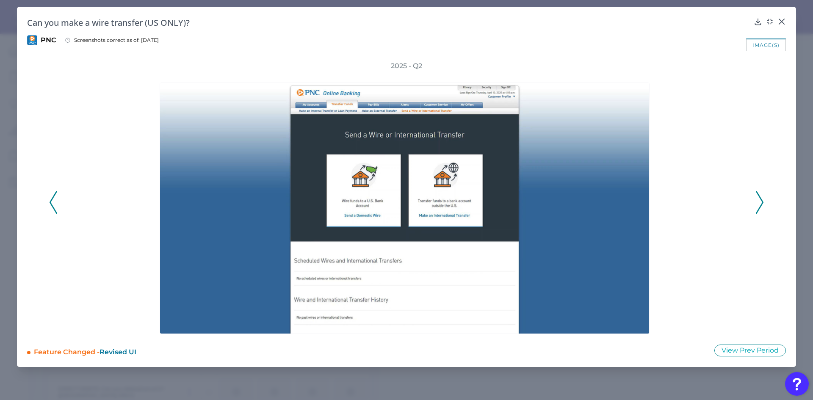
click at [763, 199] on icon at bounding box center [760, 202] width 8 height 23
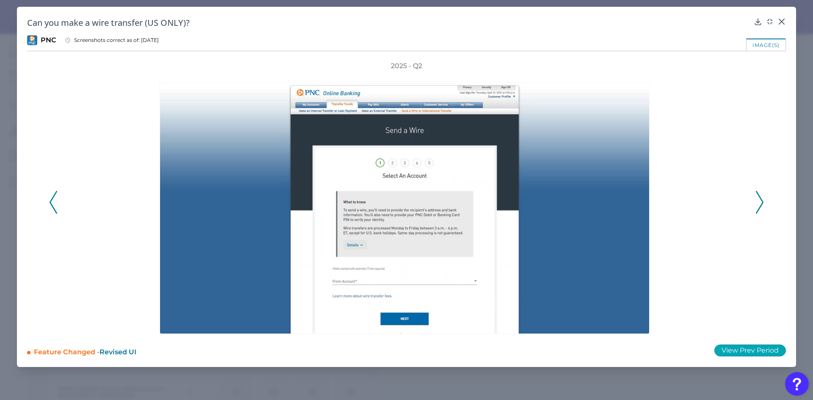
click at [748, 347] on button "View Prev Period" at bounding box center [751, 351] width 72 height 12
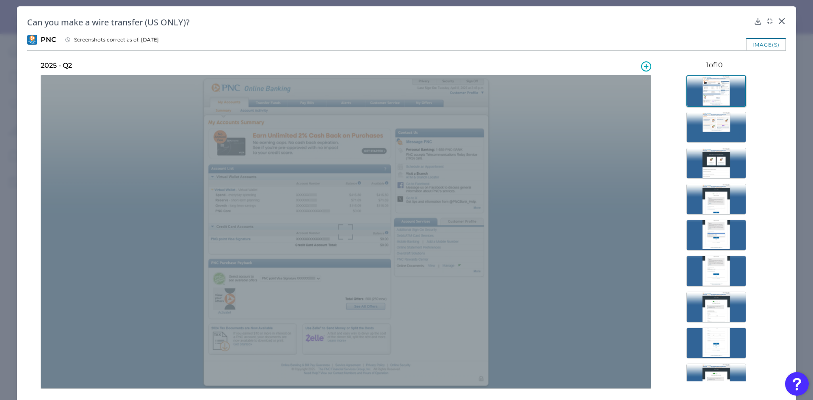
scroll to position [0, 0]
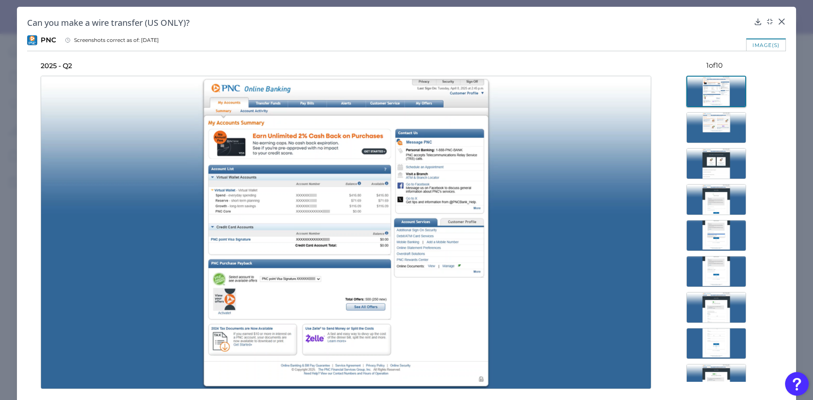
click at [707, 121] on img at bounding box center [717, 127] width 60 height 31
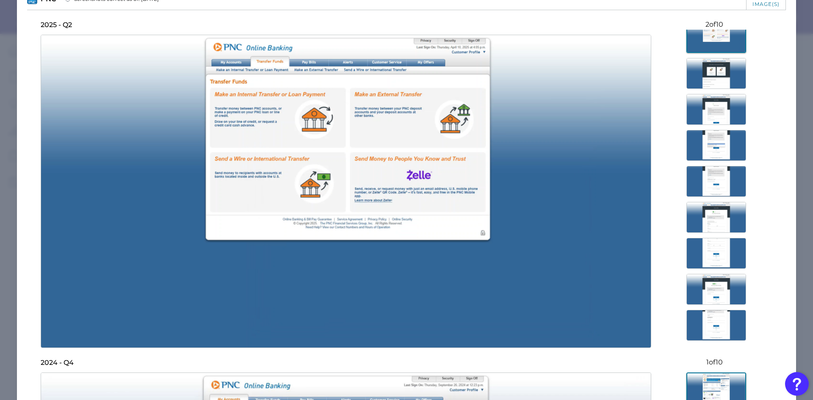
scroll to position [169, 0]
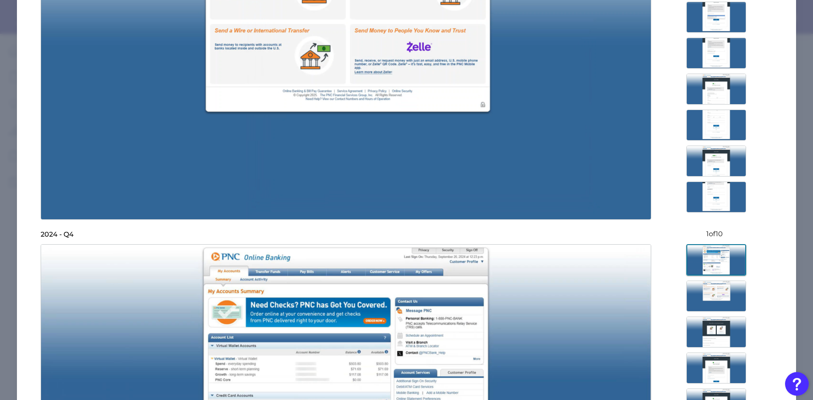
click at [709, 284] on img at bounding box center [717, 296] width 60 height 31
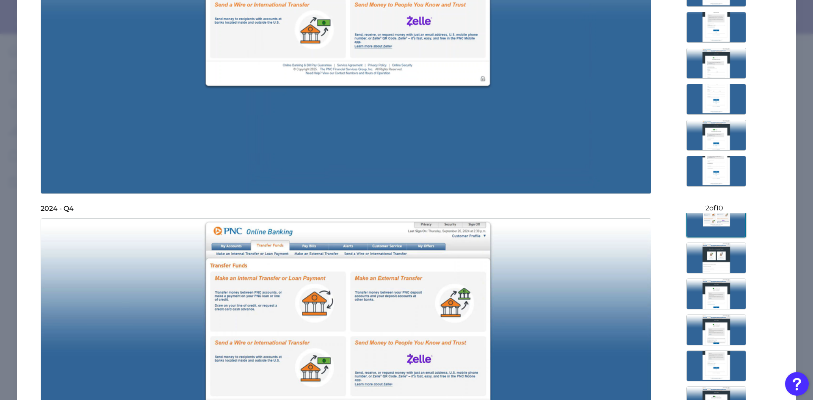
scroll to position [0, 0]
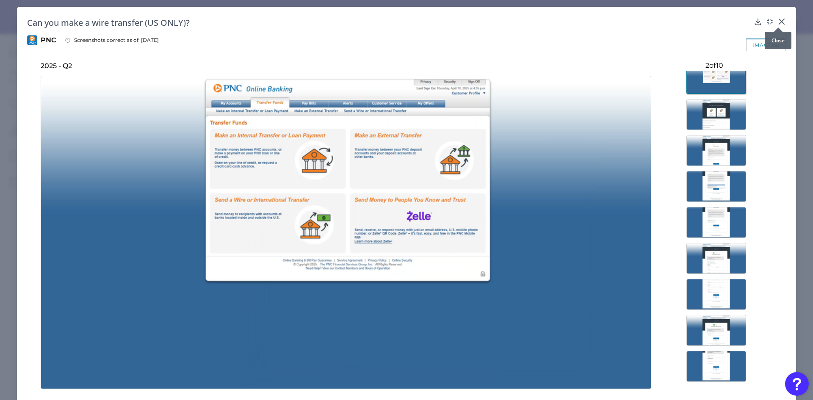
click at [781, 25] on div at bounding box center [778, 27] width 8 height 8
click at [778, 22] on icon at bounding box center [782, 21] width 8 height 8
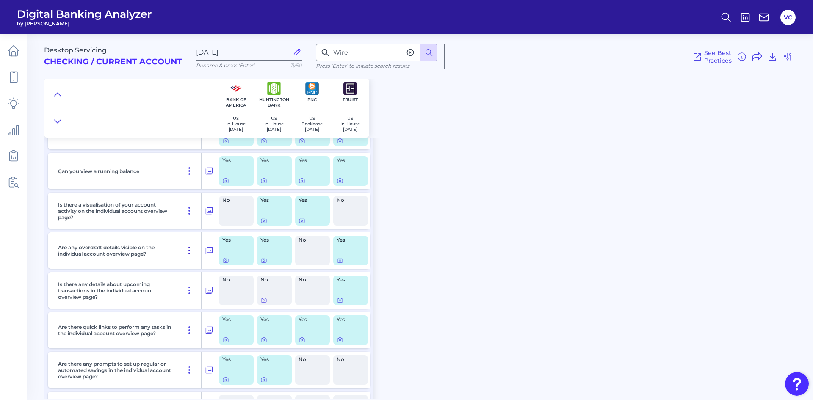
scroll to position [2108, 0]
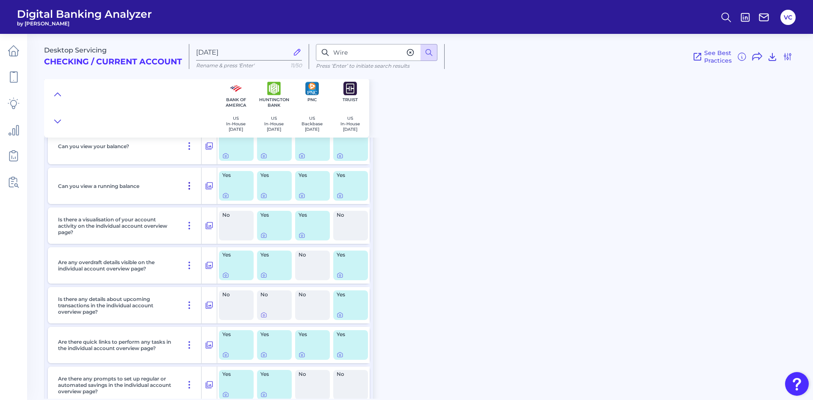
click at [189, 189] on icon at bounding box center [189, 186] width 1 height 7
click at [170, 205] on span "Pin Feature" at bounding box center [165, 204] width 36 height 8
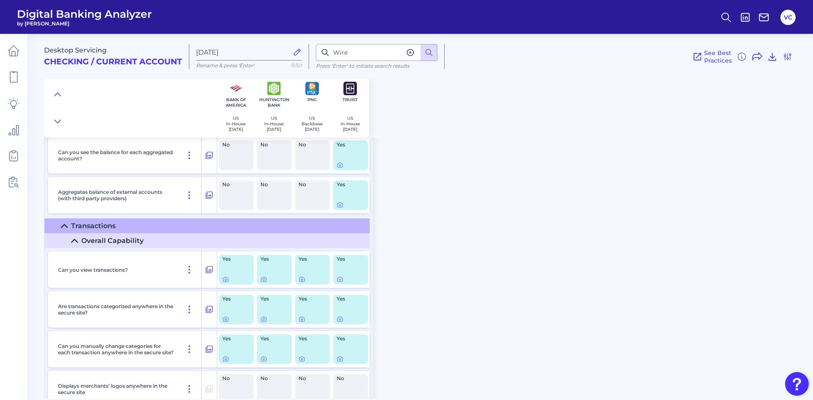
scroll to position [2554, 0]
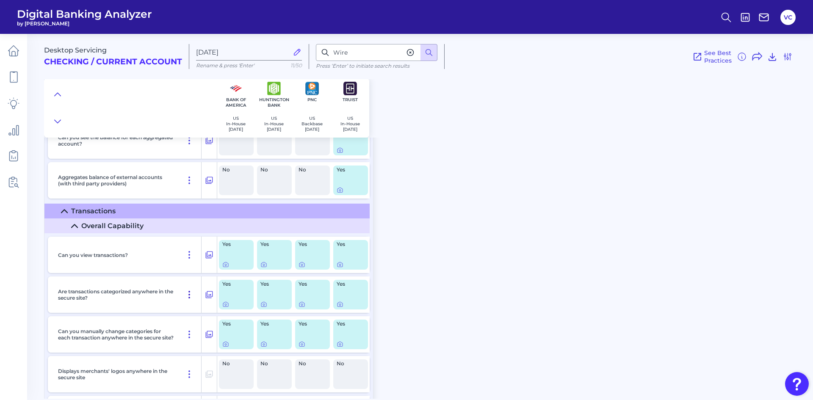
click at [188, 296] on icon at bounding box center [189, 295] width 10 height 10
click at [172, 311] on span "Pin Feature" at bounding box center [165, 313] width 36 height 8
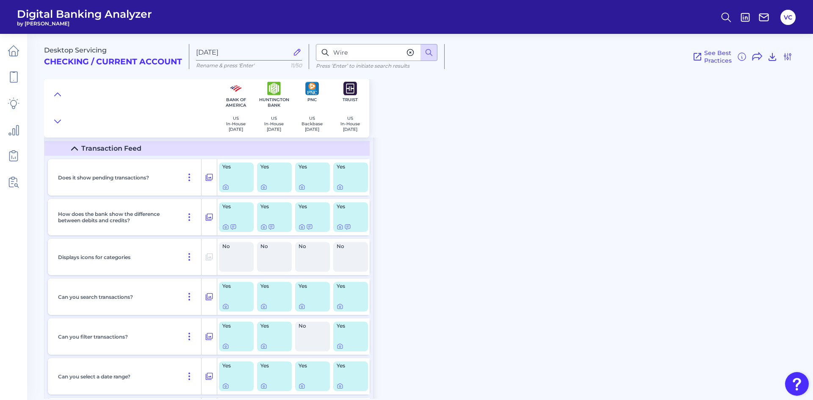
scroll to position [2893, 0]
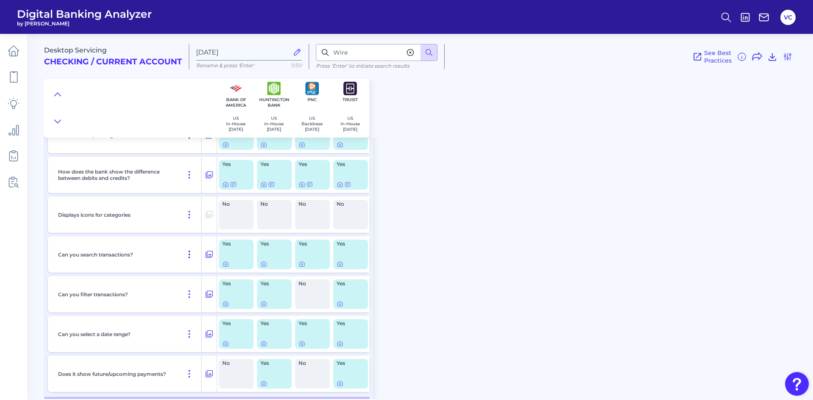
click at [189, 259] on icon at bounding box center [189, 254] width 10 height 10
click at [185, 270] on button "Pin Feature" at bounding box center [160, 273] width 53 height 12
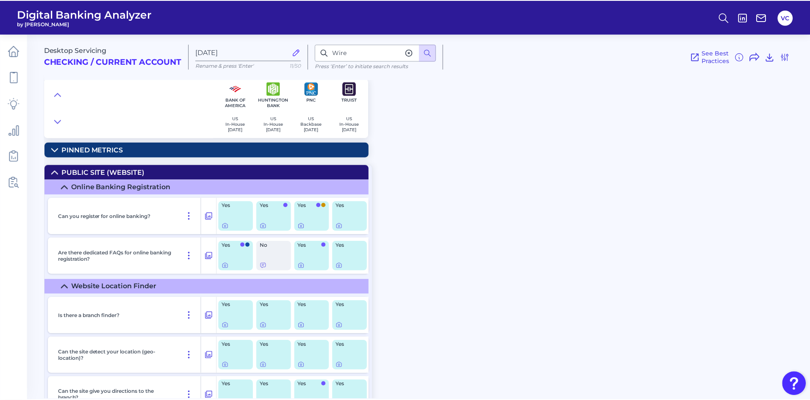
scroll to position [0, 0]
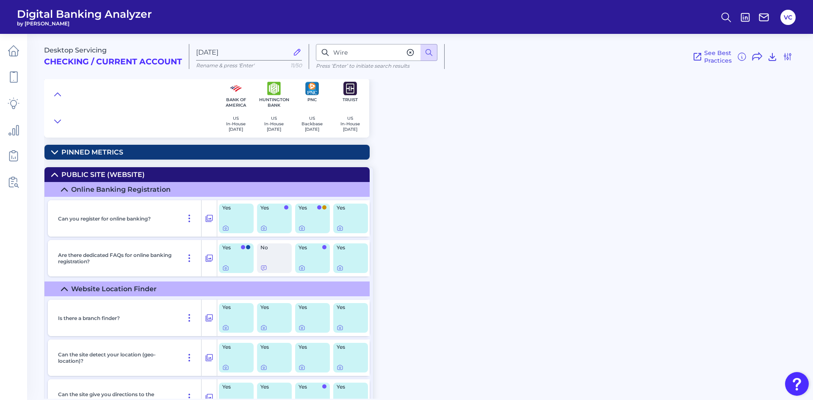
click at [141, 147] on summary "Pinned Metrics" at bounding box center [206, 152] width 325 height 15
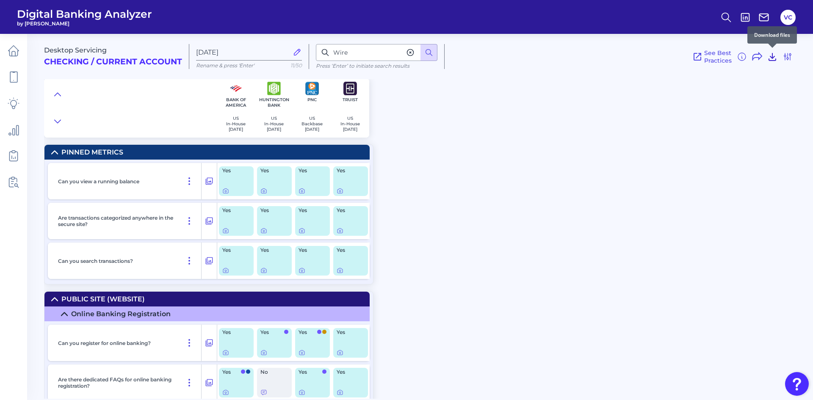
click at [772, 57] on icon at bounding box center [772, 56] width 7 height 7
click at [18, 127] on icon at bounding box center [14, 130] width 10 height 10
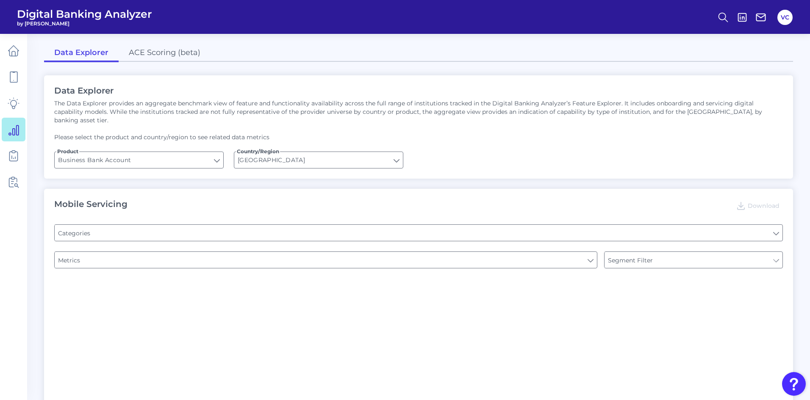
type input "Pre-login Features"
type input "Login"
type input "Channel"
type input "Upon opening the app are users immediately prompted to use Touch/Face ID to log…"
type input "Does it offer third-party single sign on?"
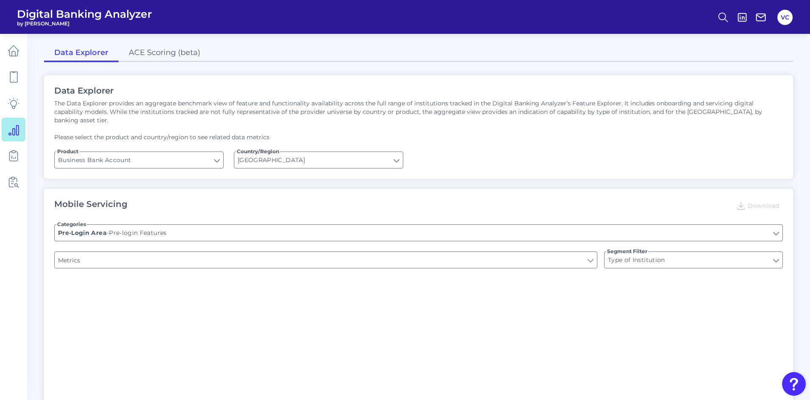
type input "Can you apply for the PRODUCT as a new to brand customer on ANY digital channel?"
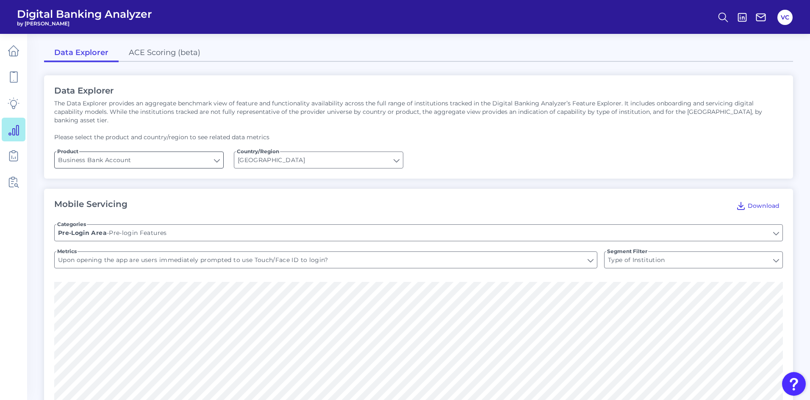
click at [219, 152] on input "Business Bank Account" at bounding box center [139, 160] width 169 height 16
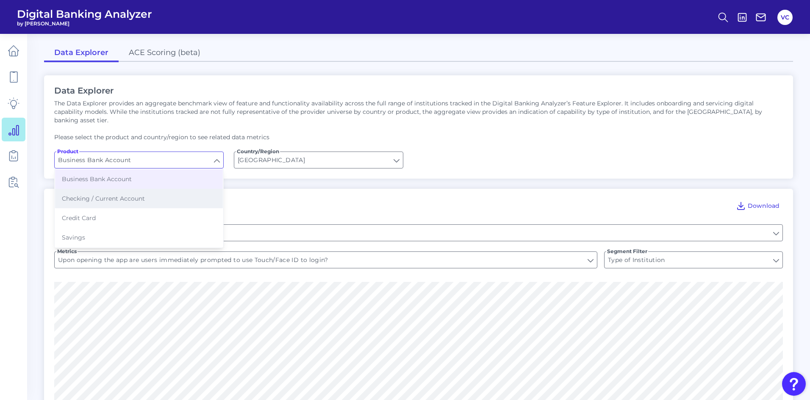
click at [152, 194] on button "Checking / Current Account" at bounding box center [139, 198] width 168 height 19
type input "Checking / Current Account"
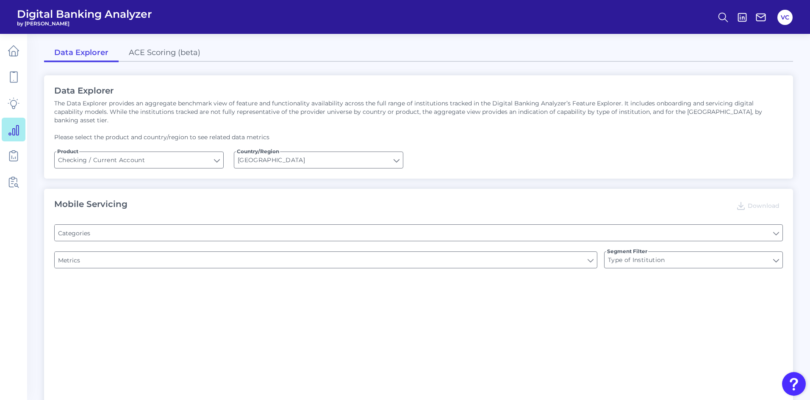
type input "Pre-login Features"
type input "Online Banking Registration"
type input "Channel"
type input "Upon opening the app are users immediately prompted to use Touch/Face ID to log…"
type input "Can you register for online banking?"
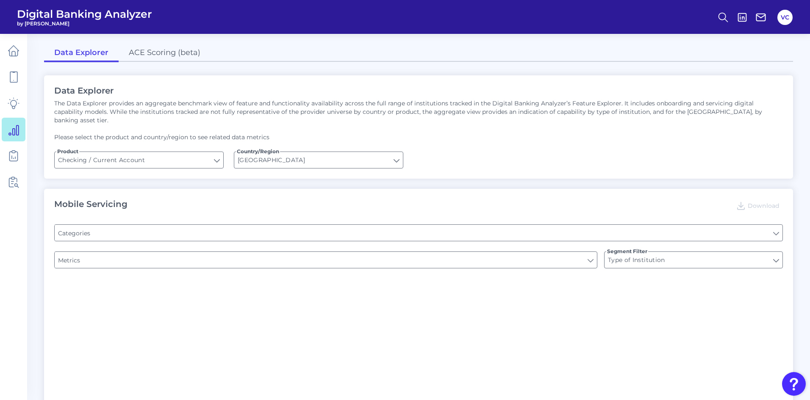
type input "END-TO-END JOURNEY: Can you apply for the PRODUCT as a new to brand customer on…"
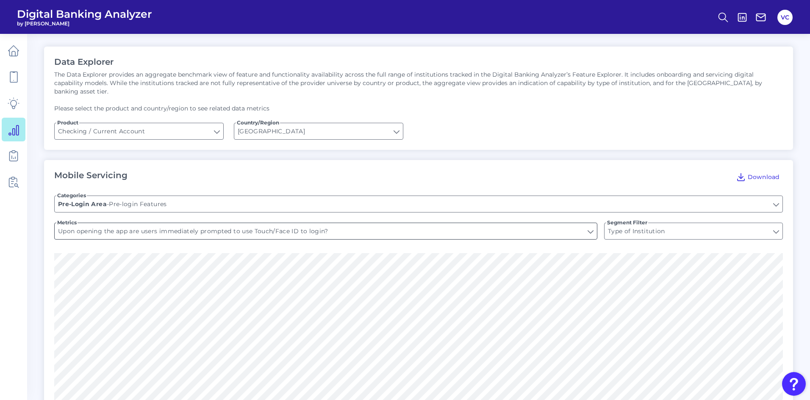
scroll to position [42, 0]
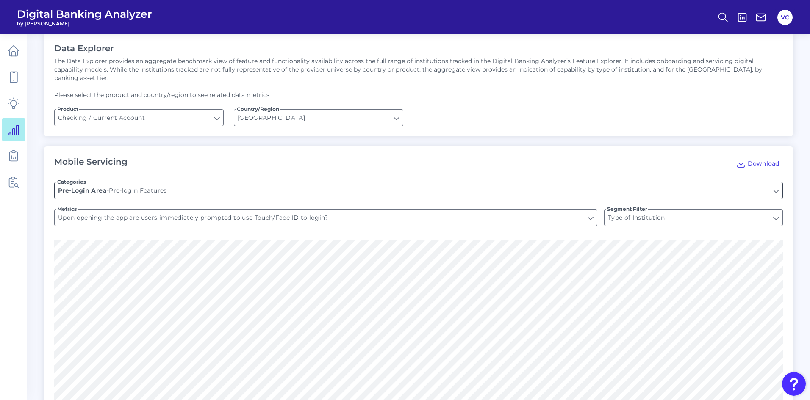
click at [382, 185] on input "Pre-login Features" at bounding box center [419, 191] width 728 height 16
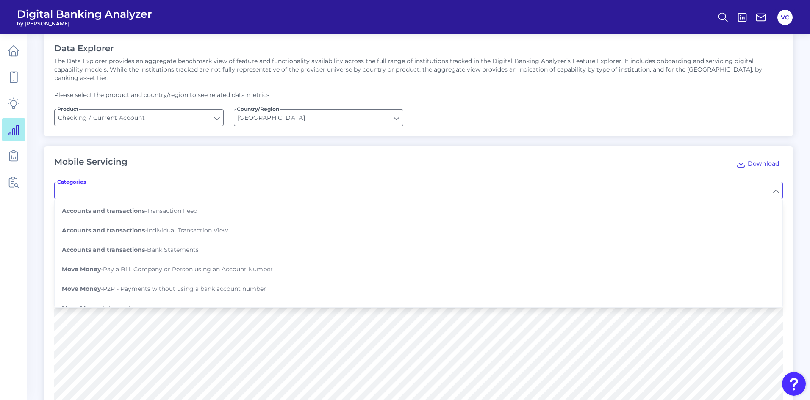
scroll to position [169, 0]
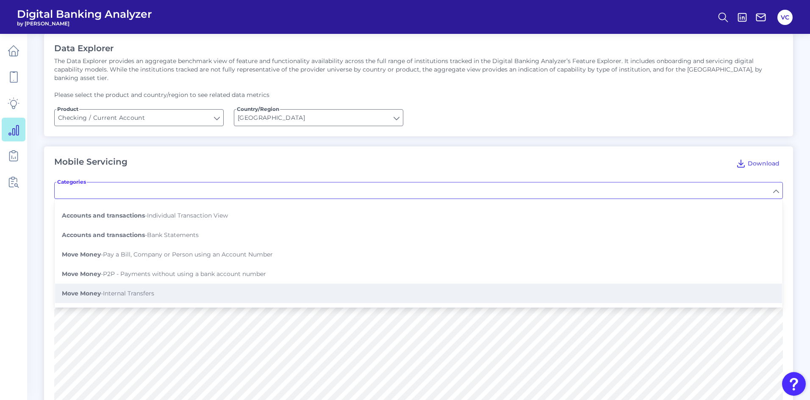
click at [187, 284] on button "Move Money - Internal Transfers" at bounding box center [418, 293] width 727 height 19
type input "Internal Transfers"
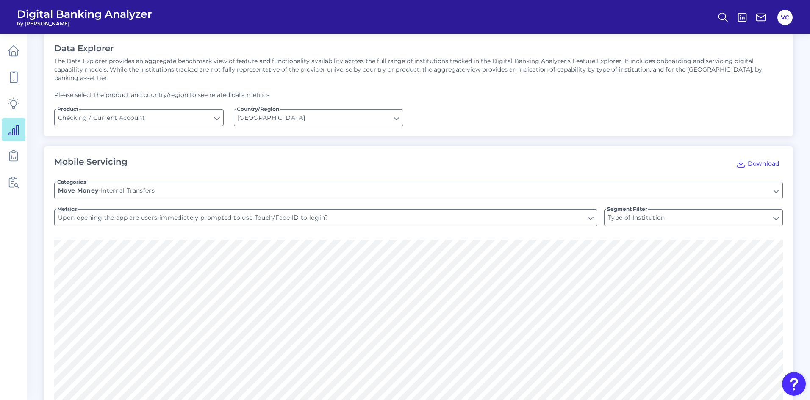
type input "Can you move money between accounts?"
click at [250, 214] on input "Can you move money between accounts?" at bounding box center [326, 218] width 542 height 16
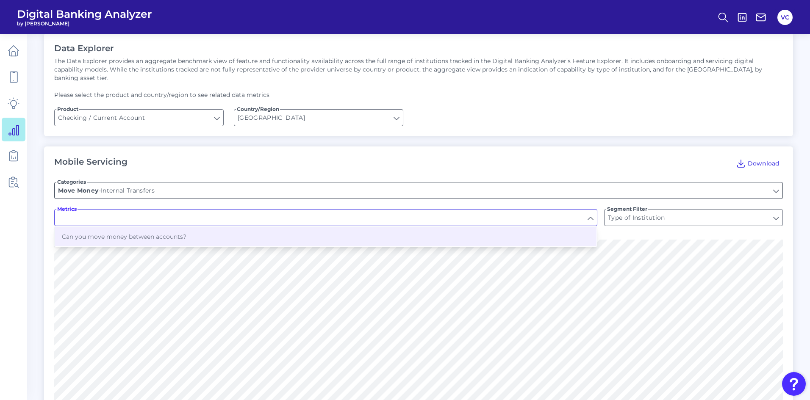
click at [256, 183] on input "Internal Transfers" at bounding box center [419, 191] width 728 height 16
type input "Can you move money between accounts?"
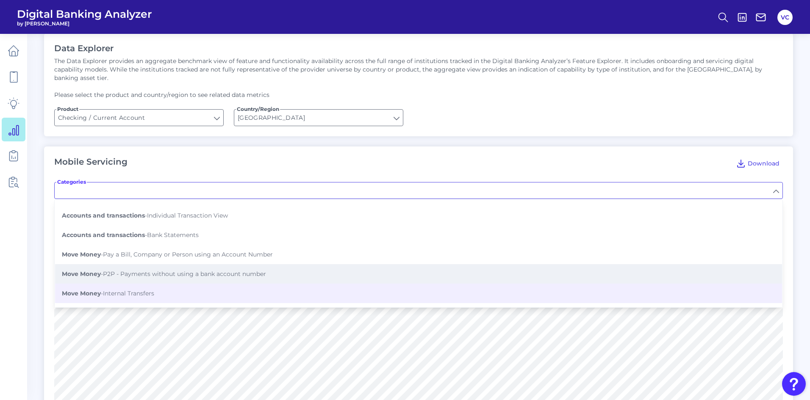
click at [198, 270] on span "Move Money - P2P - Payments without using a bank account number" at bounding box center [164, 274] width 204 height 8
type input "P2P - Payments without using a bank account number"
type input "Can you pay to a mobile number?"
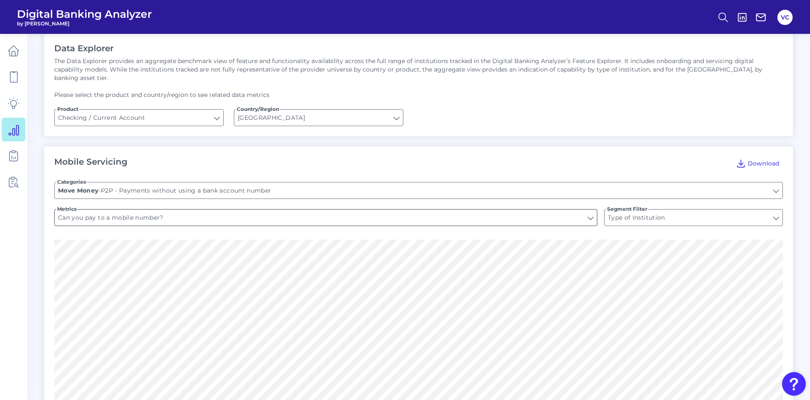
click at [191, 210] on input "Can you pay to a mobile number?" at bounding box center [326, 218] width 542 height 16
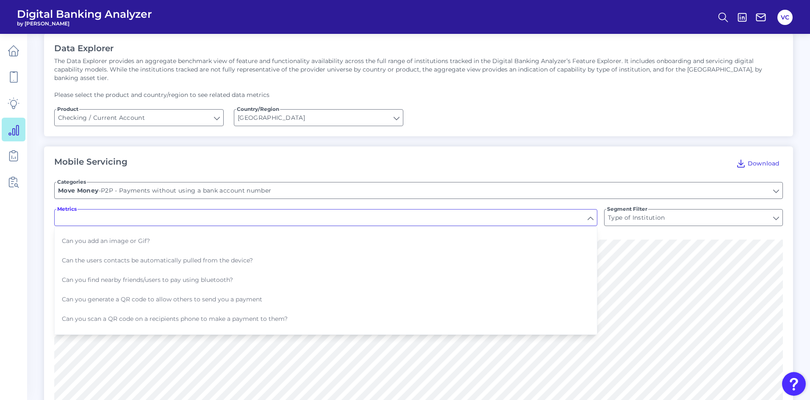
scroll to position [127, 0]
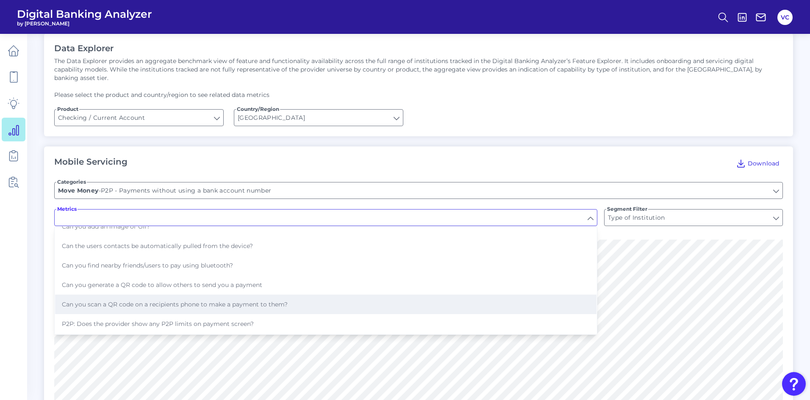
click at [180, 301] on span "Can you scan a QR code on a recipients phone to make a payment to them?" at bounding box center [175, 305] width 226 height 8
type input "Can you scan a QR code on a recipients phone to make a payment to them?"
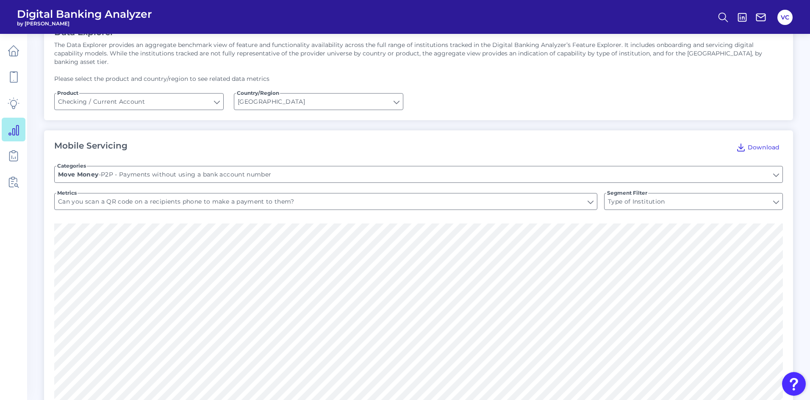
scroll to position [0, 0]
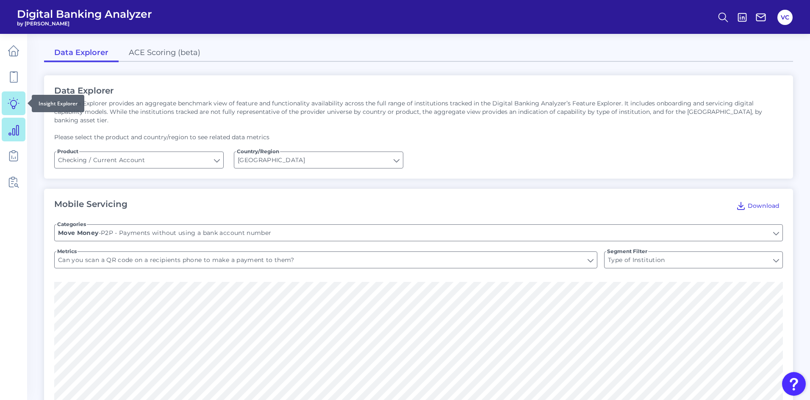
click at [11, 105] on icon at bounding box center [13, 103] width 11 height 11
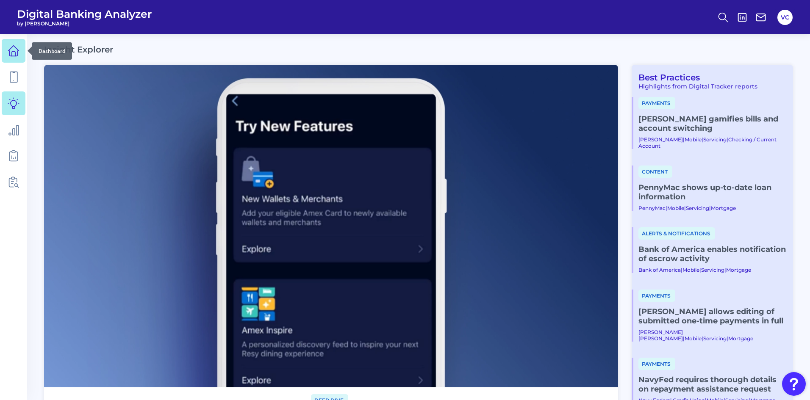
click at [16, 53] on icon at bounding box center [14, 51] width 12 height 12
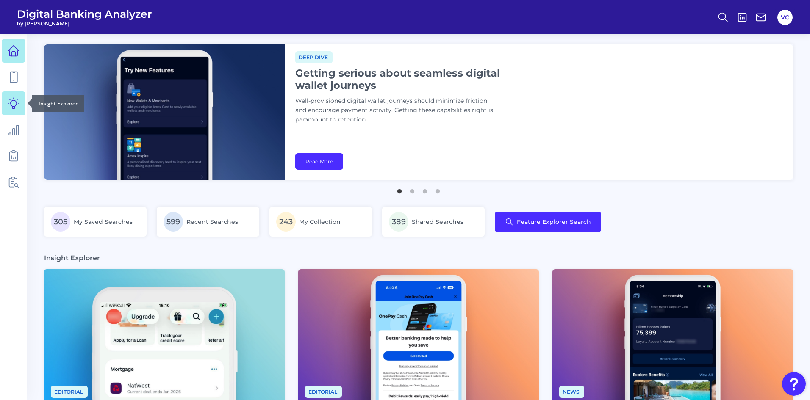
click at [13, 107] on icon at bounding box center [14, 103] width 12 height 12
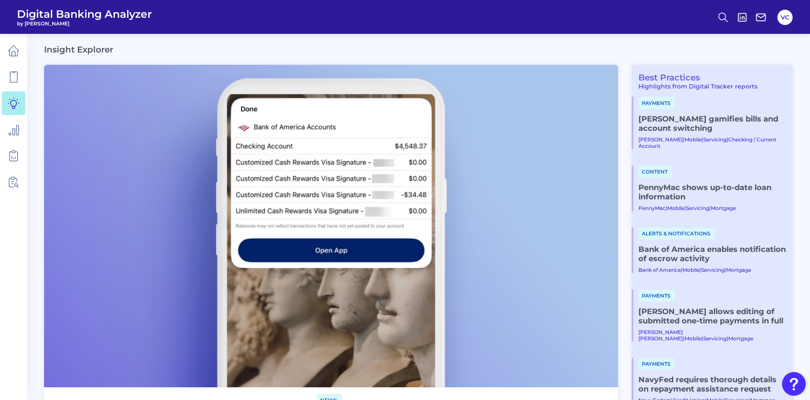
click at [673, 75] on link "Best Practices" at bounding box center [665, 77] width 68 height 10
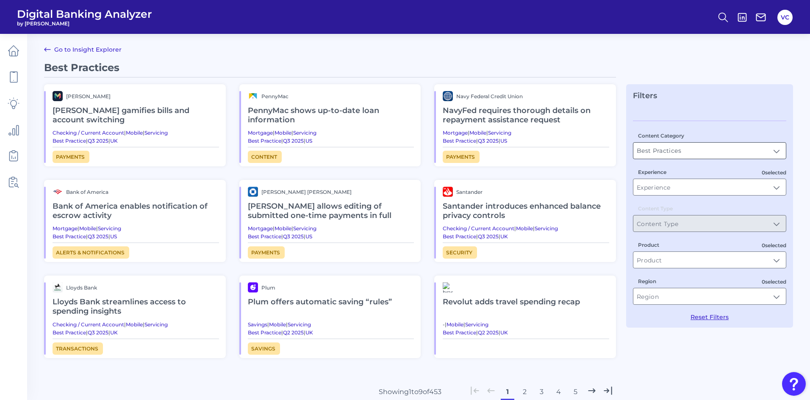
click at [682, 156] on input "Best Practices" at bounding box center [709, 151] width 152 height 16
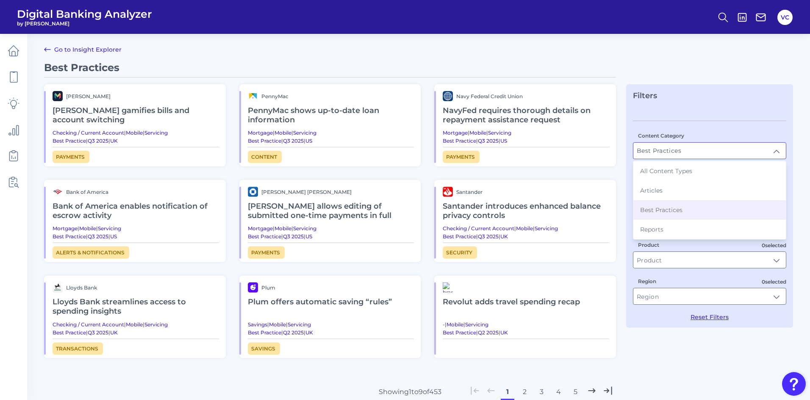
click at [682, 156] on input "Best Practices" at bounding box center [709, 151] width 152 height 16
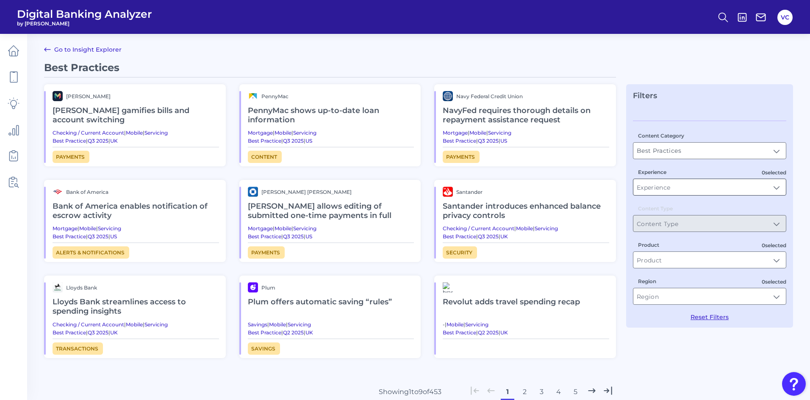
click at [678, 189] on input "Experience" at bounding box center [709, 187] width 152 height 16
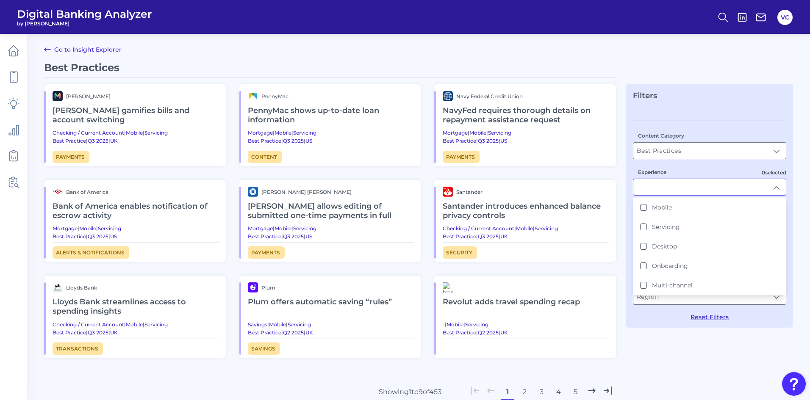
click at [724, 168] on div "Experience Mobile Servicing Desktop Onboarding Multi-channel" at bounding box center [709, 182] width 153 height 28
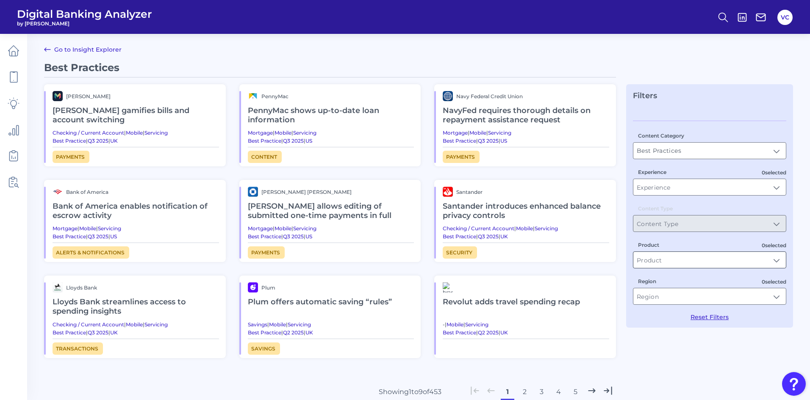
click at [712, 258] on input "Product" at bounding box center [709, 260] width 152 height 16
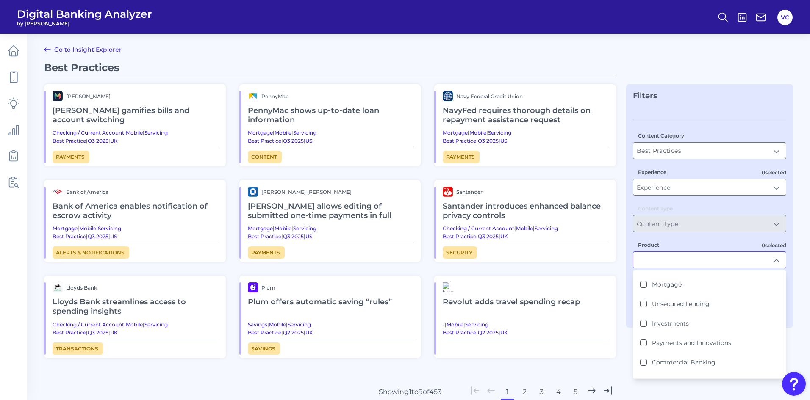
scroll to position [85, 0]
click at [643, 352] on Banking "Commercial Banking" at bounding box center [643, 351] width 7 height 7
type input "Commercial Banking"
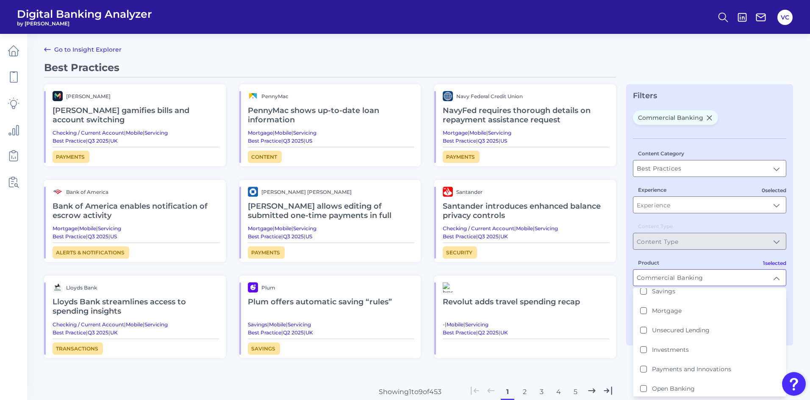
scroll to position [0, 0]
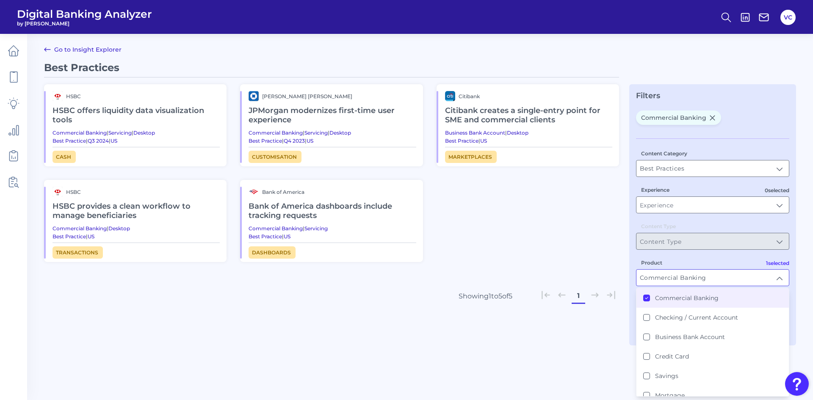
click at [616, 366] on main "Go to Insight Explorer Best Practices HSBC HSBC offers liquidity data visualiza…" at bounding box center [406, 200] width 813 height 400
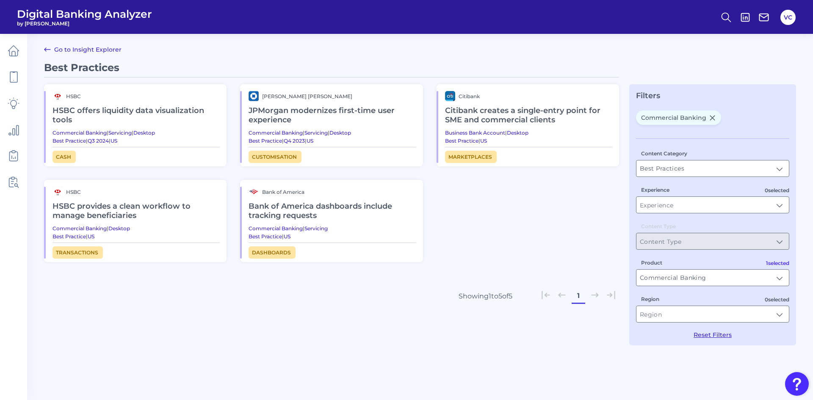
click at [275, 214] on h2 "Bank of America dashboards include tracking requests" at bounding box center [332, 211] width 167 height 28
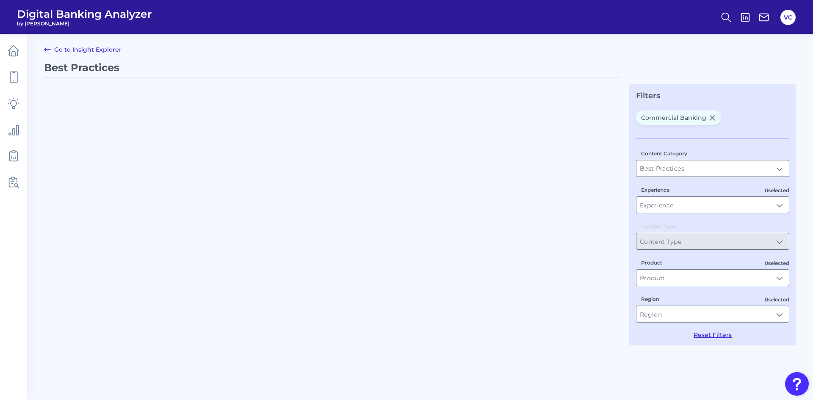
type input "Commercial Banking"
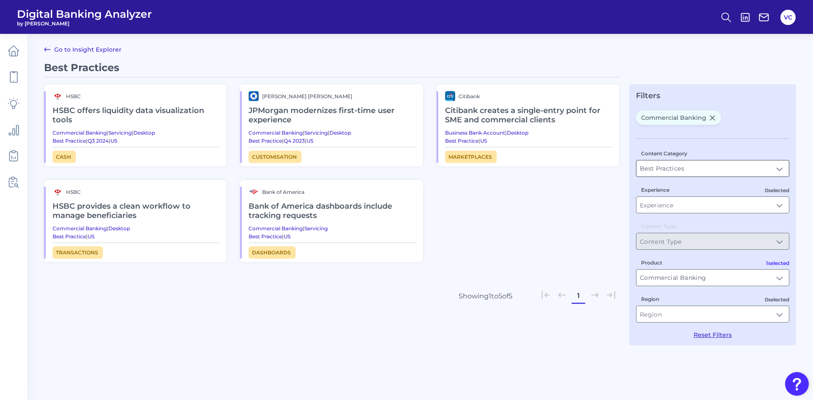
click at [704, 168] on input "Best Practices" at bounding box center [713, 169] width 152 height 16
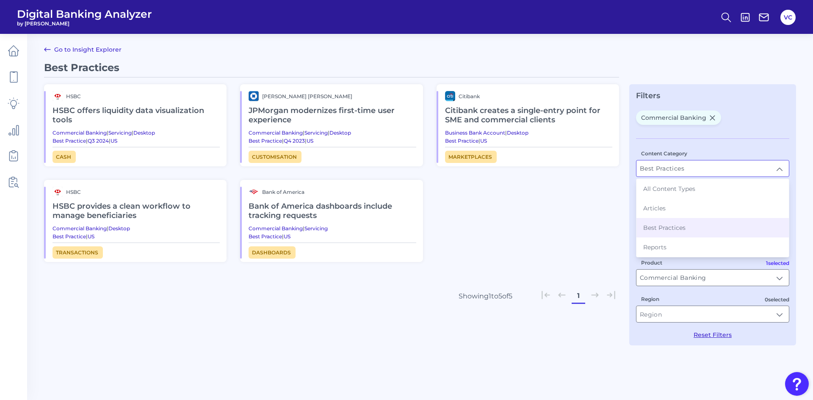
click at [704, 168] on input "Best Practices" at bounding box center [713, 169] width 152 height 16
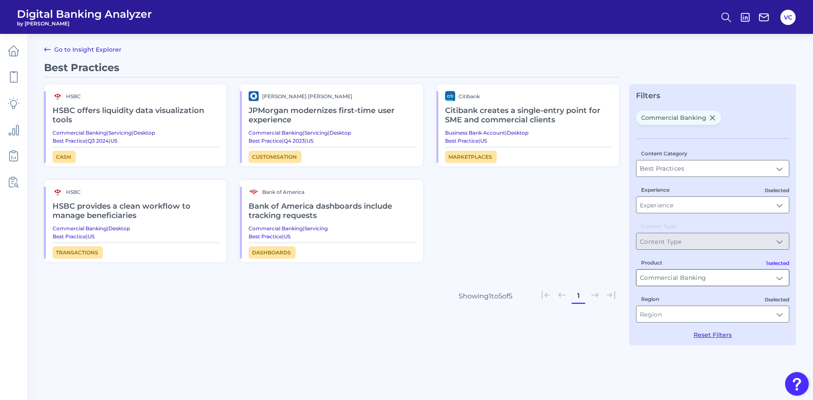
click at [699, 275] on input "Commercial Banking" at bounding box center [713, 278] width 152 height 16
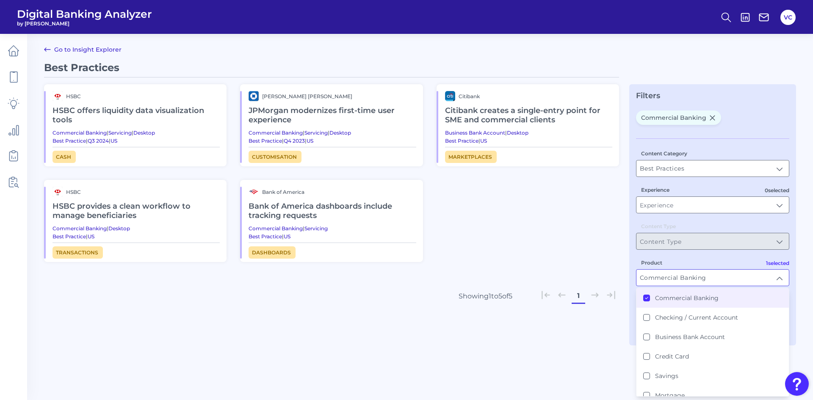
click at [643, 300] on li "Commercial Banking" at bounding box center [713, 297] width 152 height 19
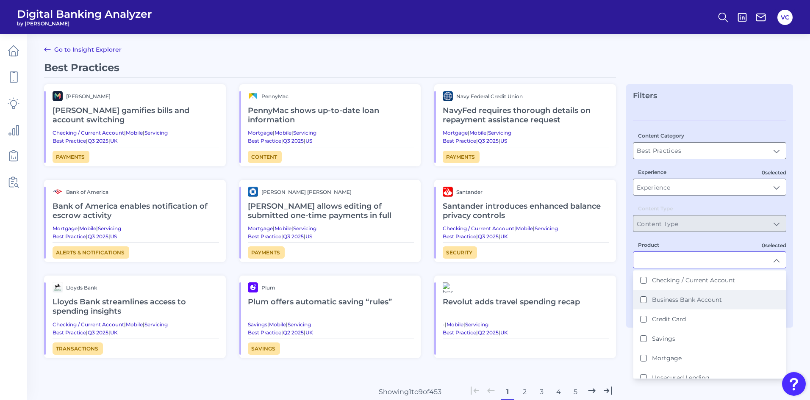
click at [641, 300] on Account "Business Bank Account" at bounding box center [643, 299] width 7 height 7
type input "Business Bank Account"
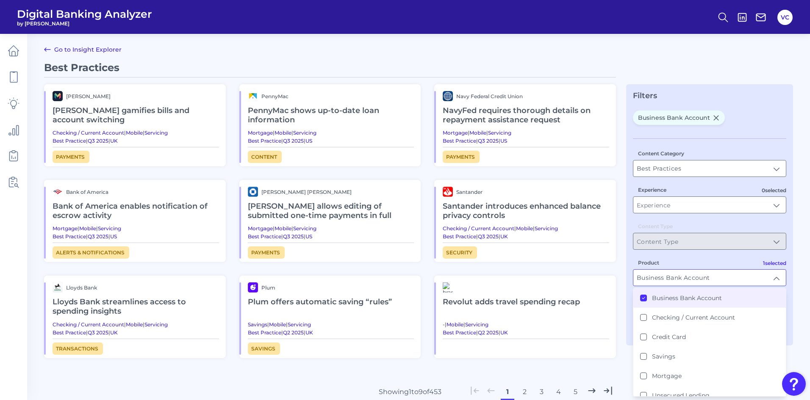
scroll to position [0, 0]
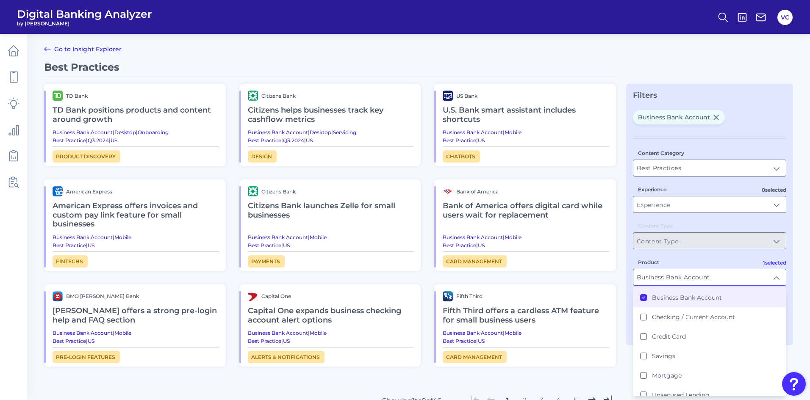
click at [618, 368] on div "Best Practices TD Bank TD Bank positions products and content around growth Bus…" at bounding box center [418, 264] width 749 height 407
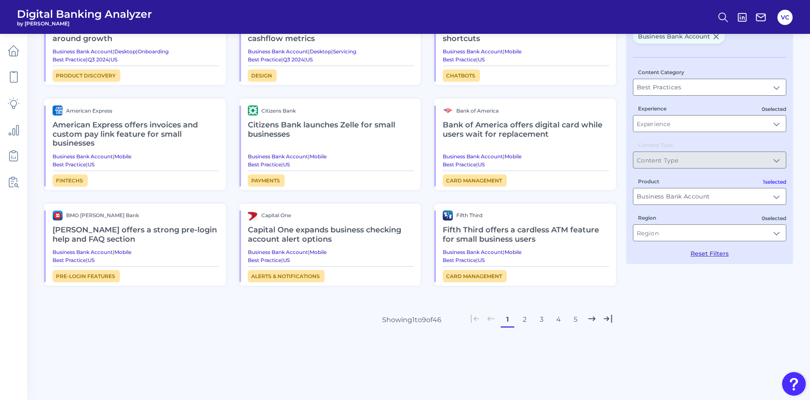
scroll to position [39, 0]
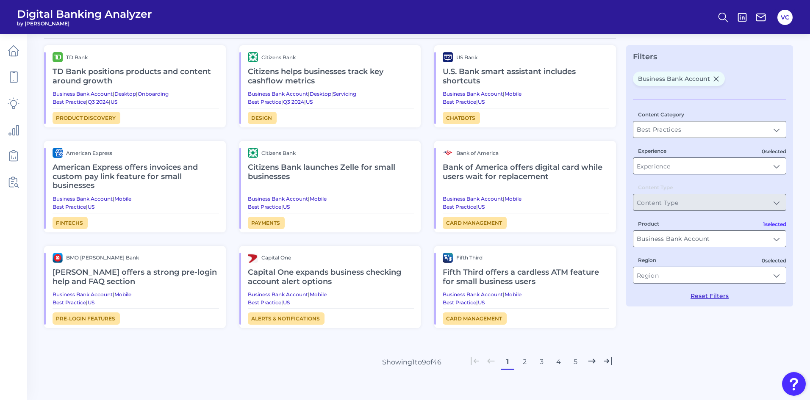
click at [704, 164] on input "Experience" at bounding box center [709, 166] width 152 height 16
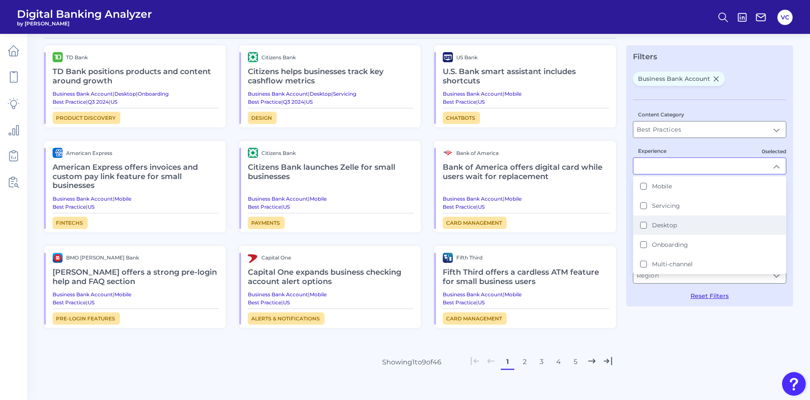
click at [646, 224] on button "Desktop" at bounding box center [643, 225] width 7 height 7
type input "Desktop"
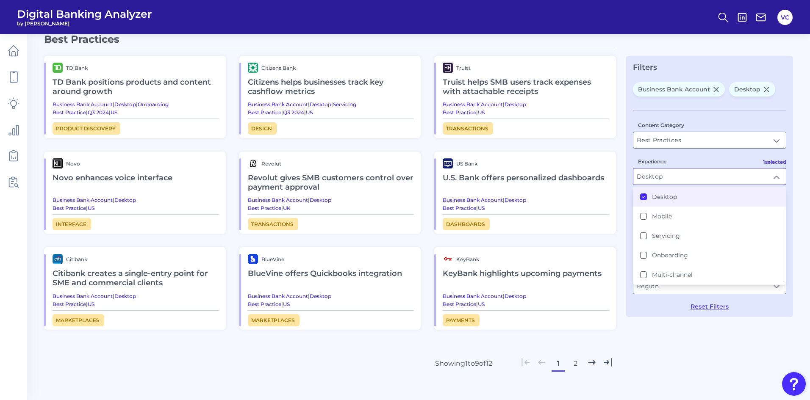
scroll to position [43, 0]
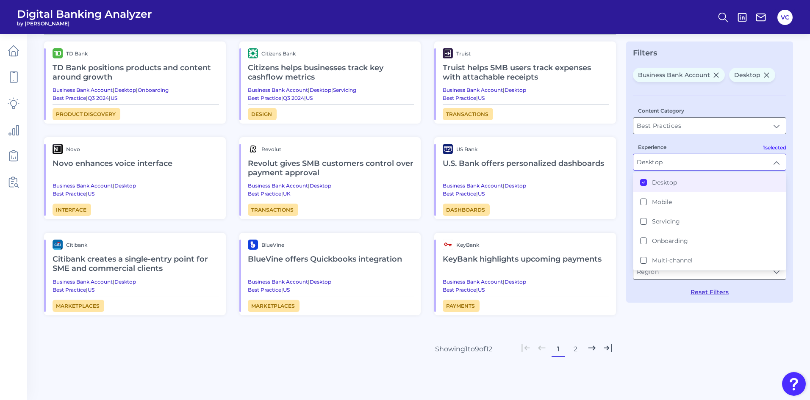
click at [169, 264] on h2 "Citibank creates a single-entry point for SME and commercial clients" at bounding box center [136, 264] width 166 height 28
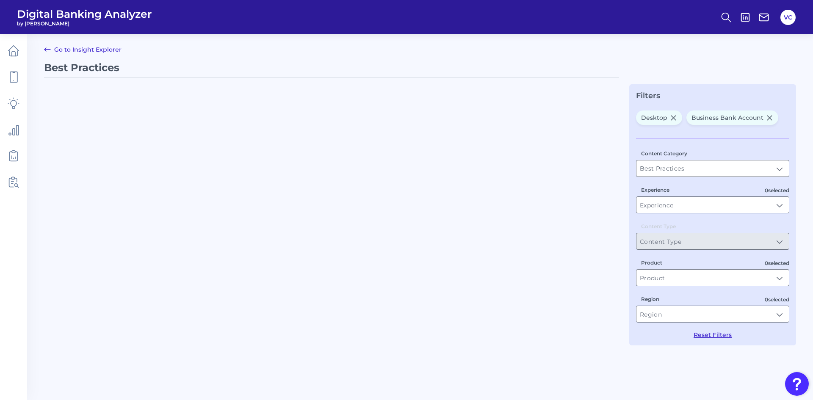
type input "Desktop"
type input "Business Bank Account"
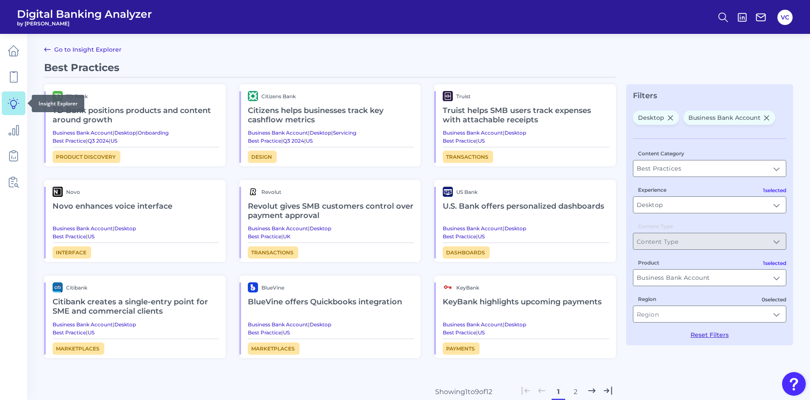
click at [18, 101] on icon at bounding box center [14, 103] width 12 height 12
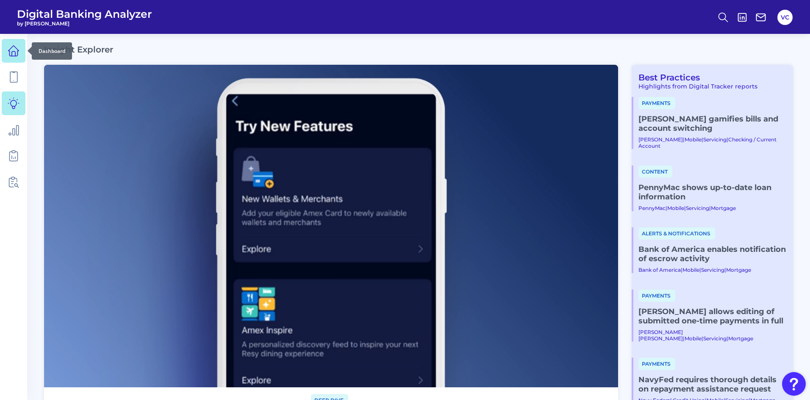
click at [11, 55] on icon at bounding box center [14, 51] width 12 height 12
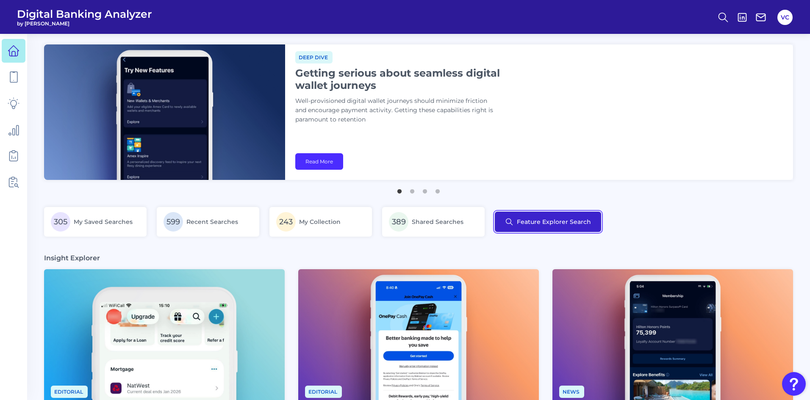
click at [551, 219] on button "Feature Explorer Search" at bounding box center [548, 222] width 106 height 20
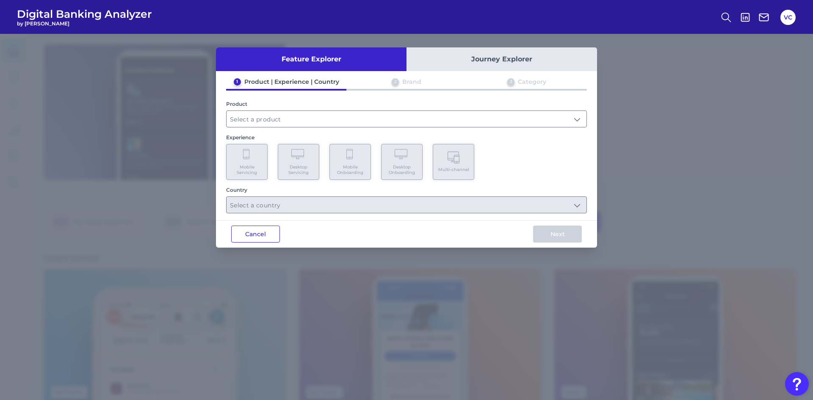
click at [252, 236] on button "Cancel" at bounding box center [255, 234] width 49 height 17
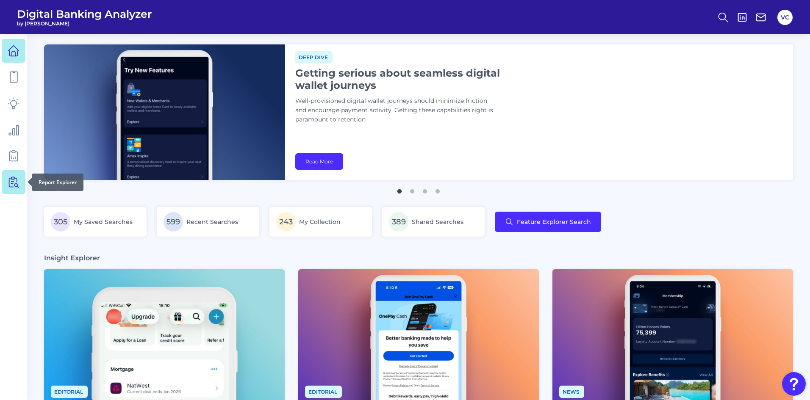
click at [11, 177] on icon at bounding box center [14, 182] width 12 height 12
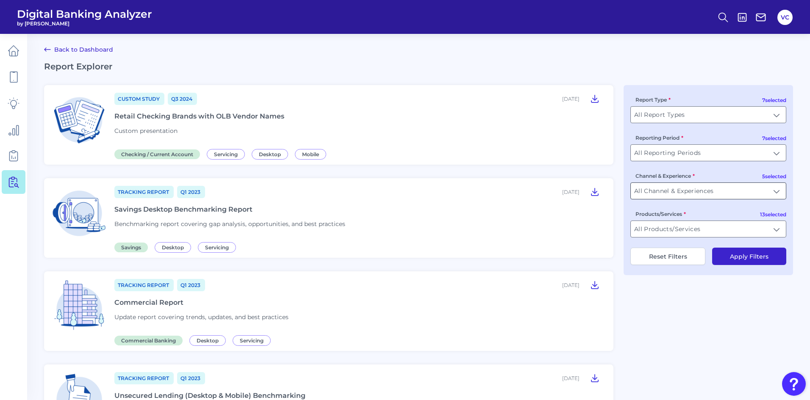
click at [776, 193] on input "All Channel & Experiences" at bounding box center [708, 191] width 155 height 16
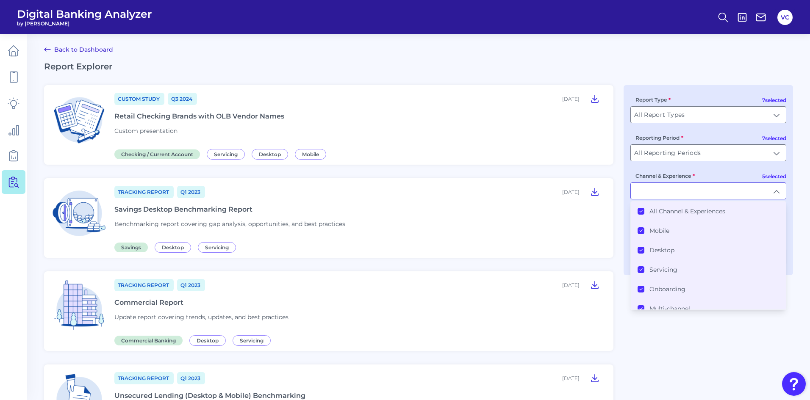
click at [780, 190] on input "Channel & Experience" at bounding box center [708, 191] width 155 height 16
type input "All Channel & Experiences"
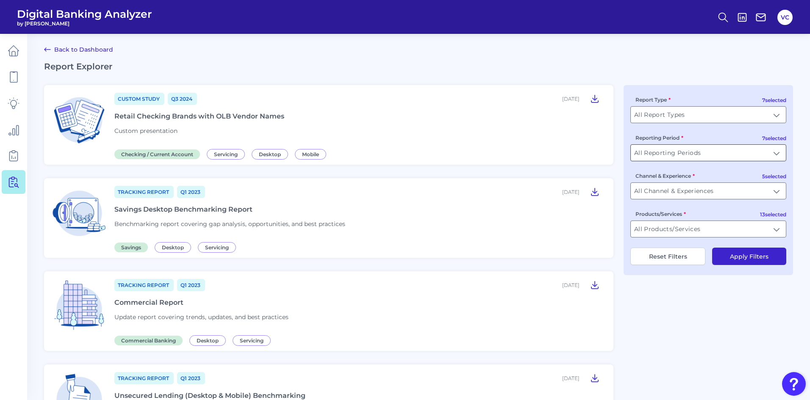
click at [778, 151] on input "All Reporting Periods" at bounding box center [708, 153] width 155 height 16
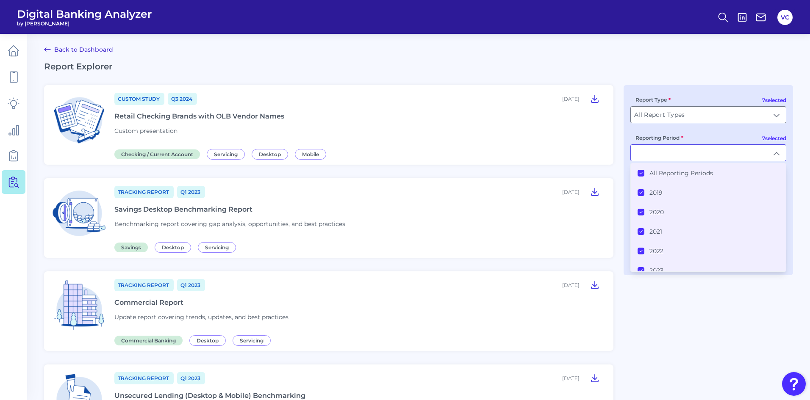
click at [640, 175] on icon at bounding box center [641, 173] width 4 height 4
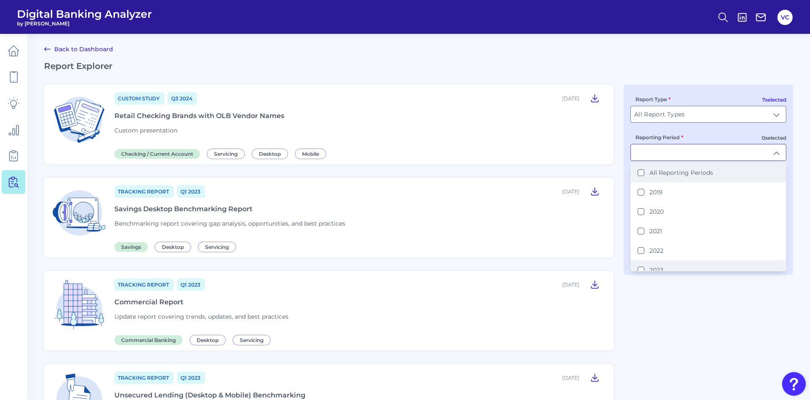
click at [641, 268] on button "2023" at bounding box center [640, 270] width 7 height 7
type input "2023"
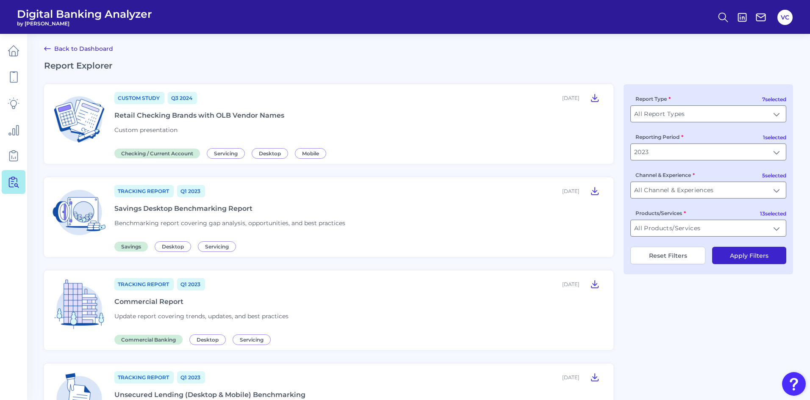
click at [737, 256] on button "Apply Filters" at bounding box center [749, 255] width 74 height 17
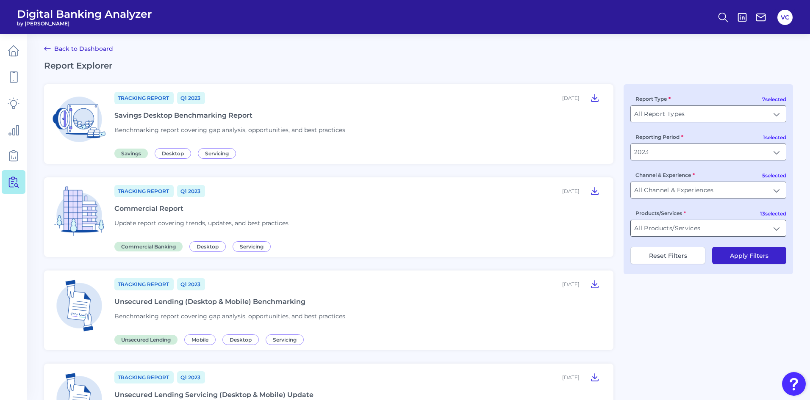
click at [770, 226] on input "All Products/Services" at bounding box center [708, 228] width 155 height 16
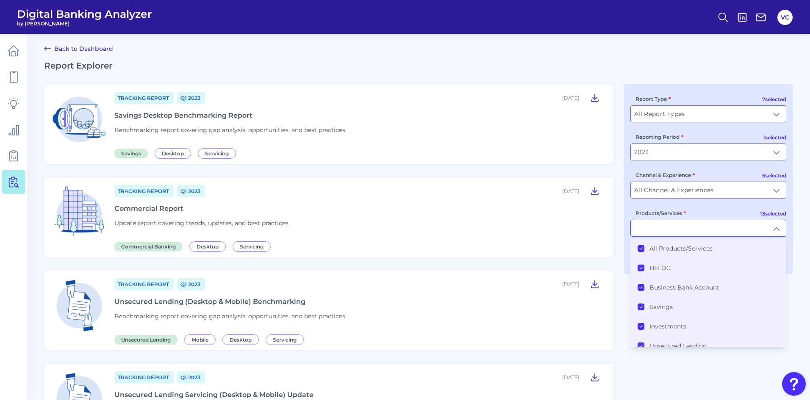
click at [641, 248] on icon at bounding box center [641, 248] width 4 height 4
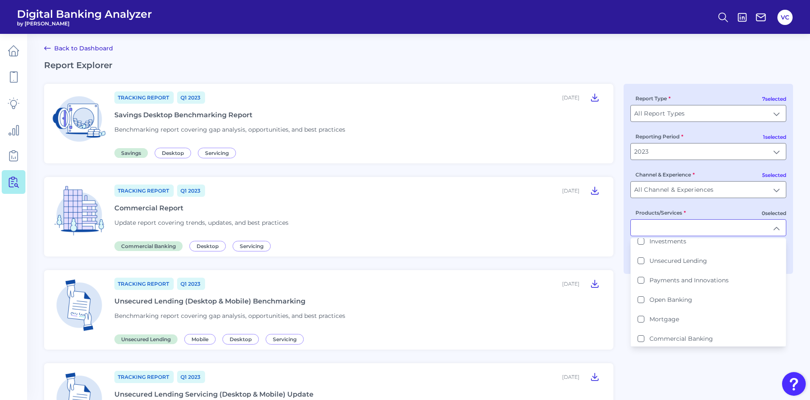
scroll to position [127, 0]
click at [641, 317] on Account "Checking / Current Account" at bounding box center [640, 316] width 7 height 7
type input "Checking / Current Account"
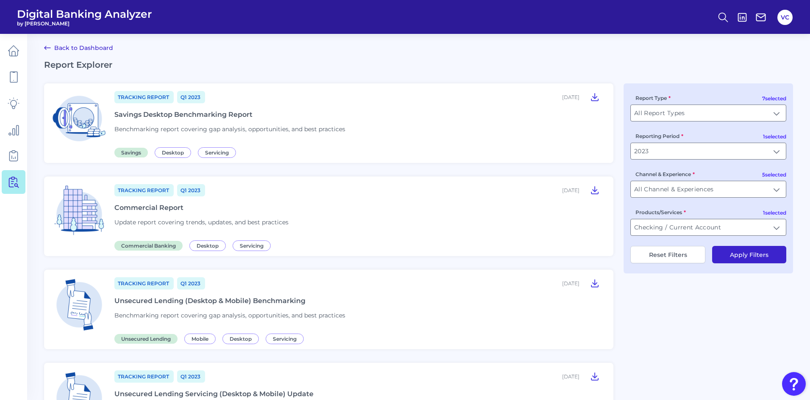
click at [740, 254] on button "Apply Filters" at bounding box center [749, 254] width 74 height 17
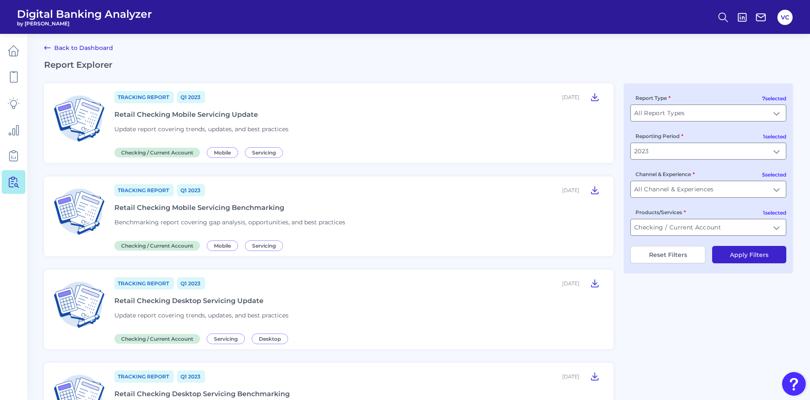
click at [167, 208] on div "Retail Checking Mobile Servicing Benchmarking" at bounding box center [199, 208] width 170 height 8
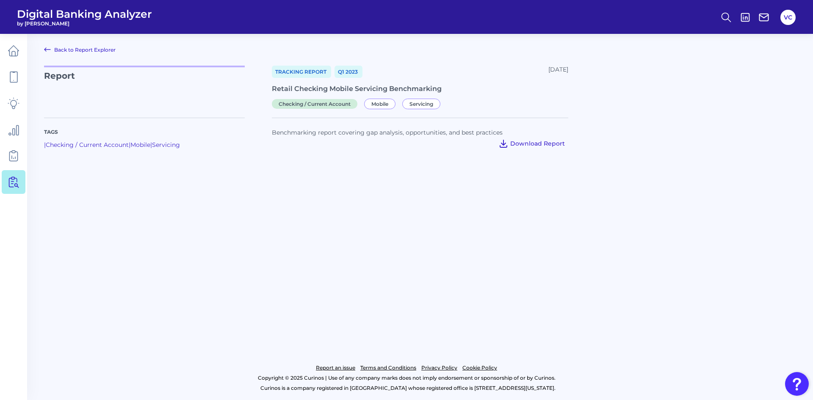
click at [522, 146] on span "Download Report" at bounding box center [537, 144] width 55 height 8
